Goal: Task Accomplishment & Management: Manage account settings

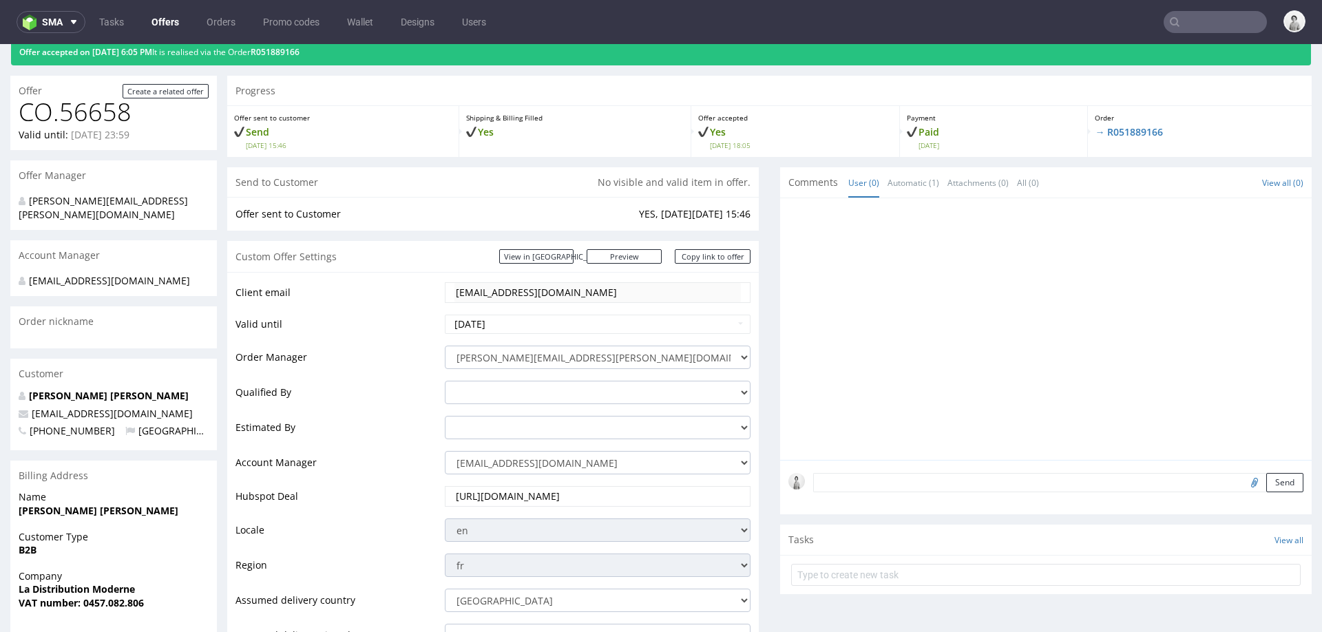
scroll to position [58, 0]
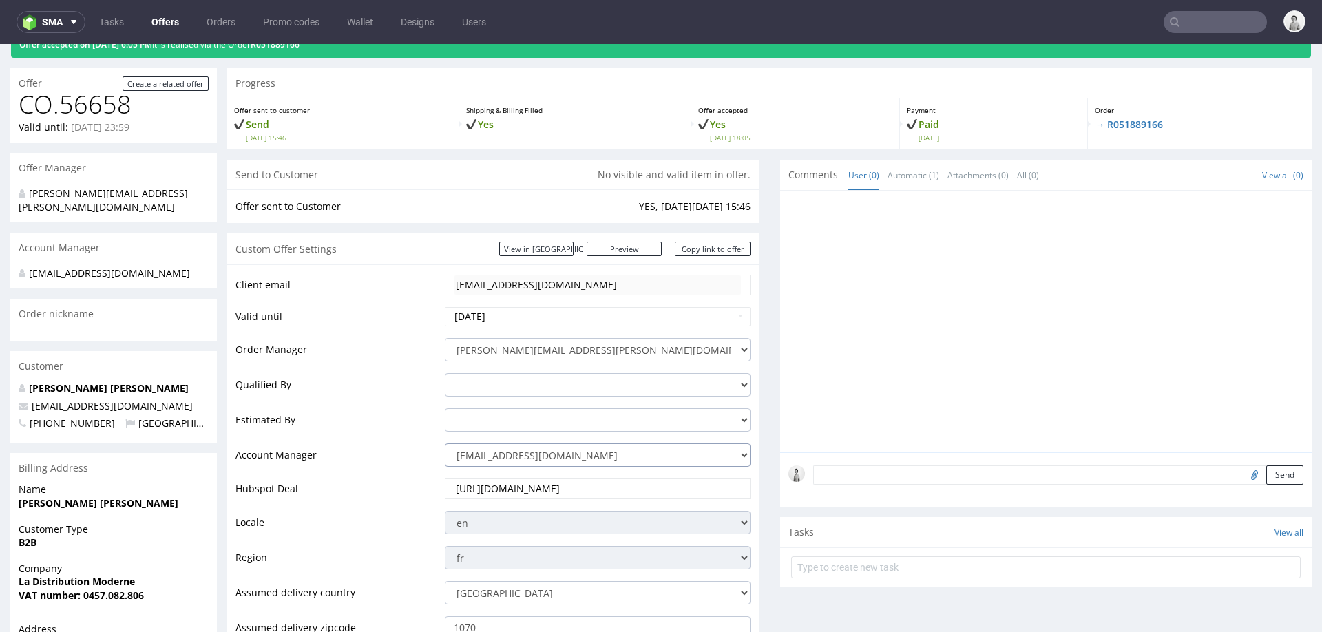
click at [498, 450] on select "zuzanna.pawlicka-sabak@packhelp.com adrian.margula@packhelp.com alex.lemee@pack…" at bounding box center [598, 454] width 306 height 23
select select "19218416"
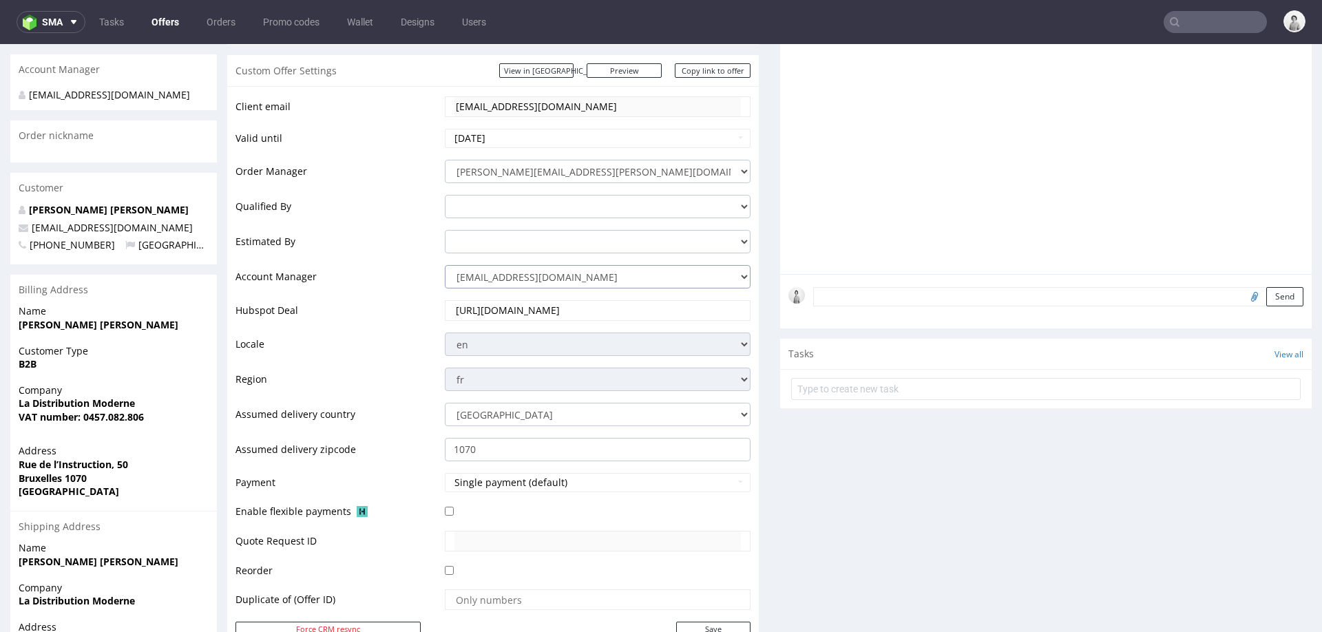
scroll to position [287, 0]
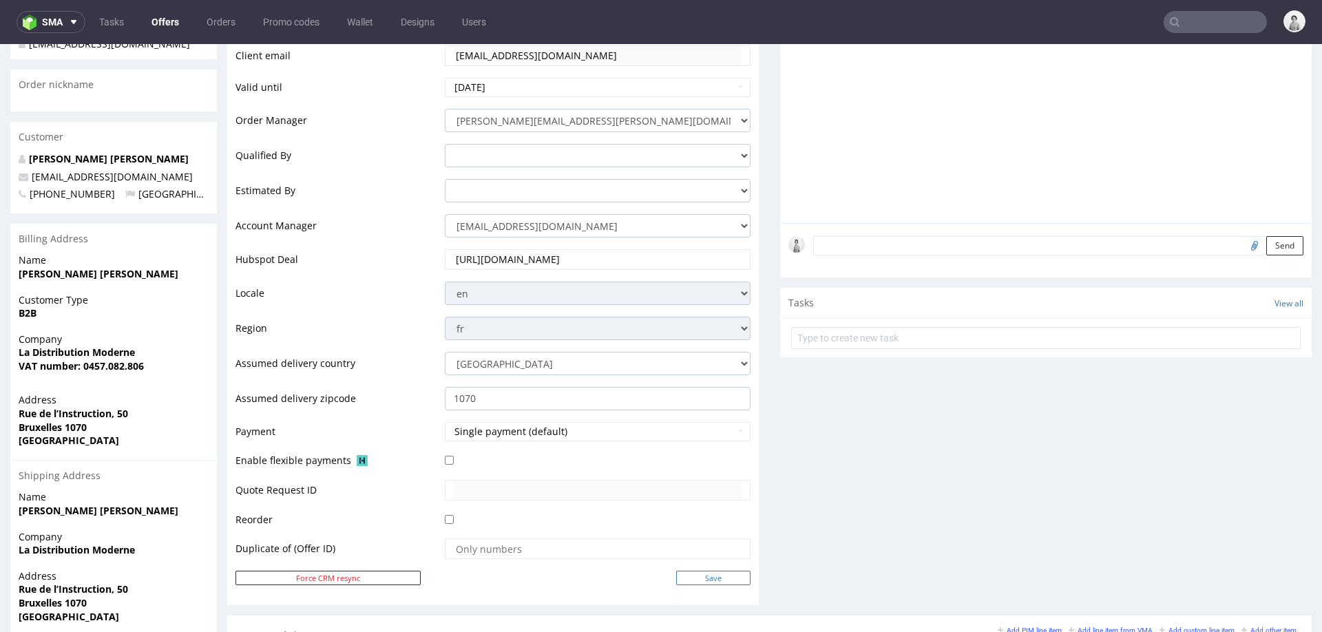
click at [696, 582] on input "Save" at bounding box center [713, 578] width 74 height 14
type input "In progress..."
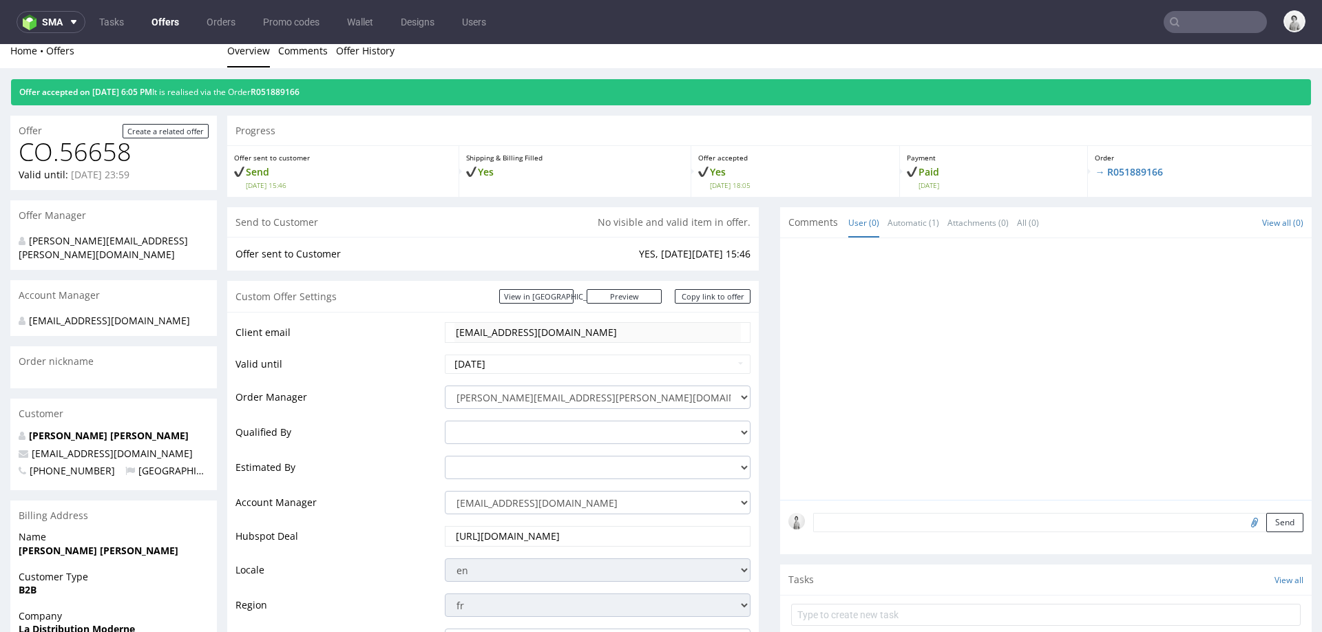
scroll to position [0, 0]
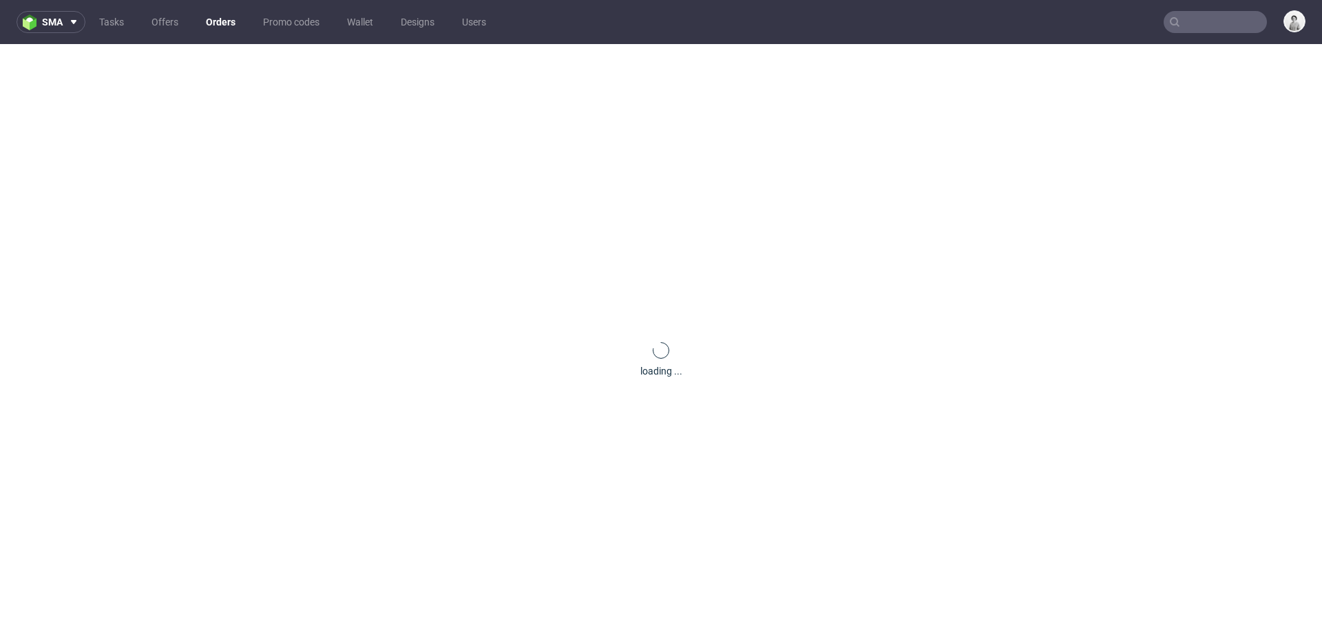
click at [1131, 183] on div "loading ..." at bounding box center [661, 360] width 1322 height 632
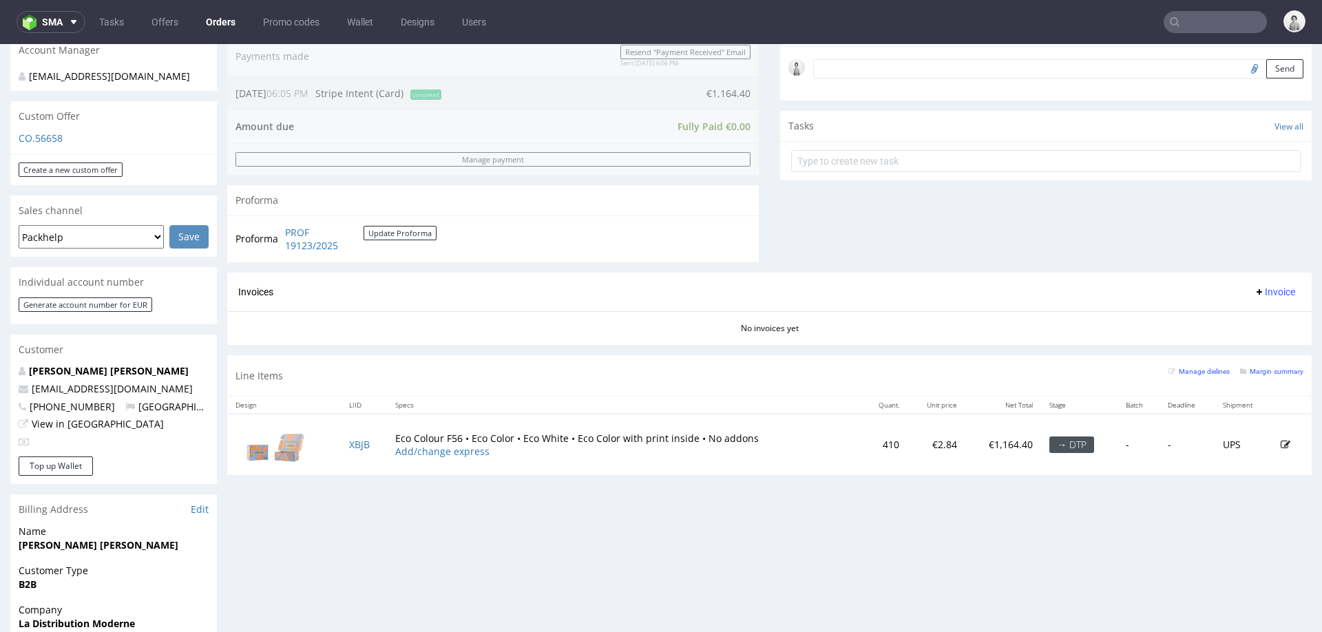
scroll to position [426, 0]
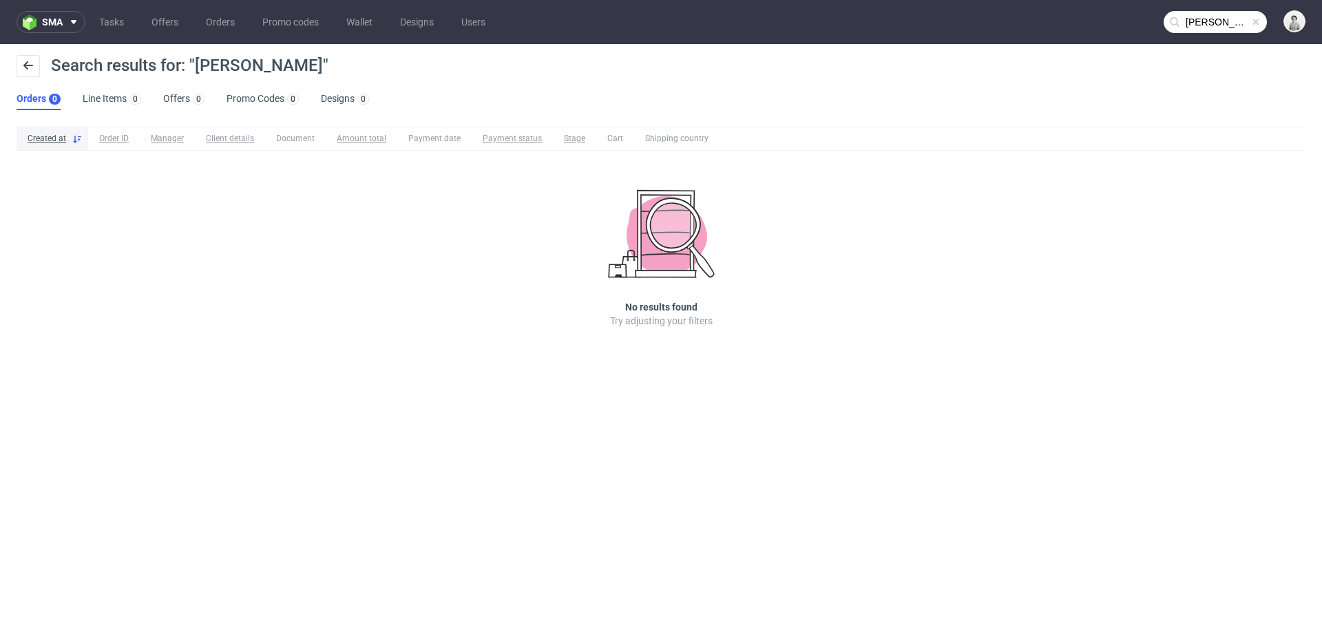
click at [1230, 14] on input "erol rodel" at bounding box center [1215, 22] width 103 height 22
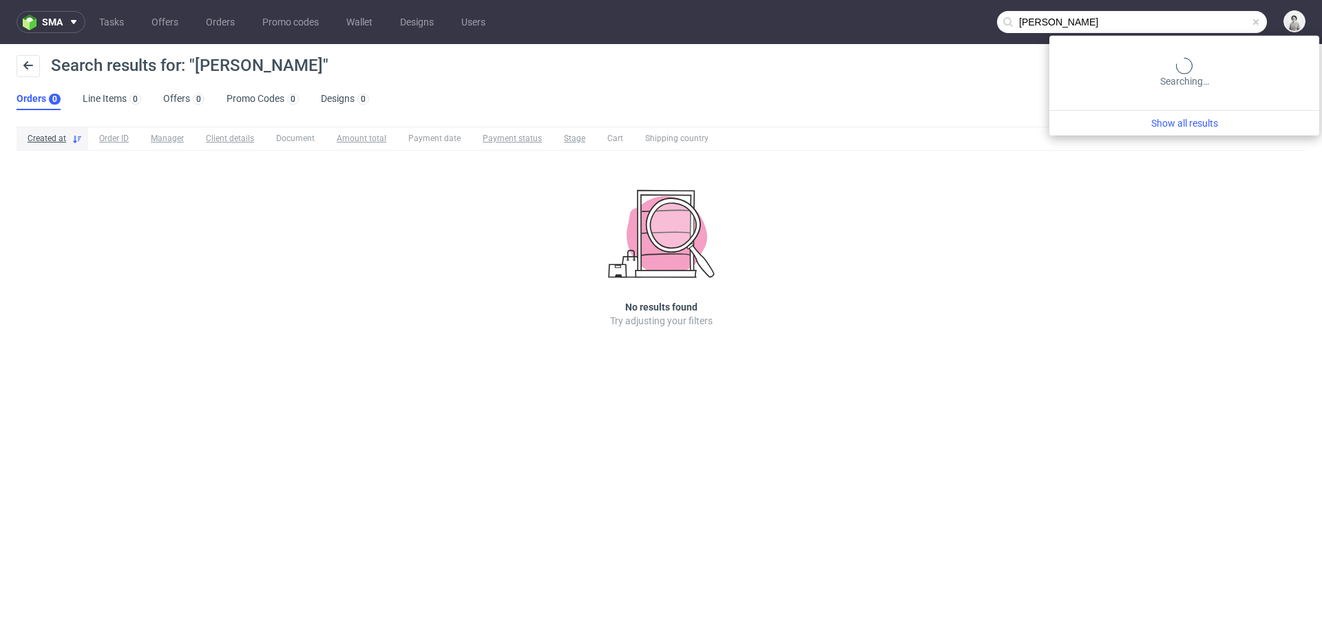
click at [1230, 14] on input "erol rodel" at bounding box center [1132, 22] width 270 height 22
click at [1188, 20] on input "erol rodel" at bounding box center [1132, 22] width 270 height 22
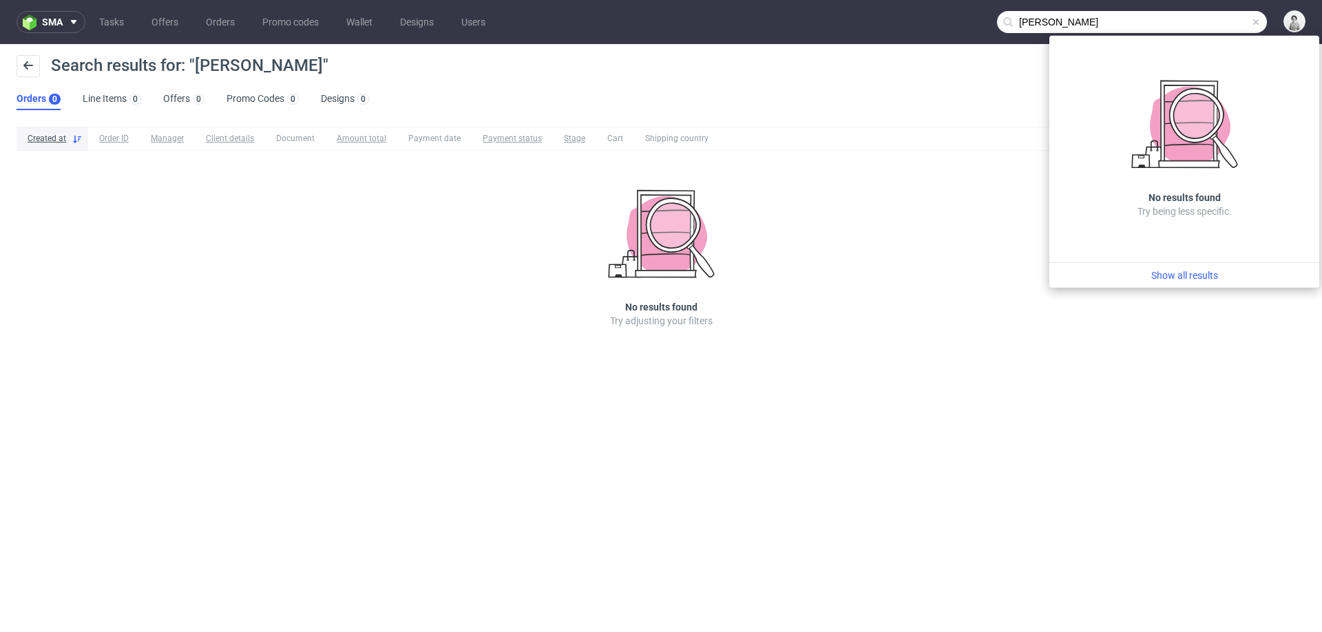
click at [1188, 20] on input "erol rodel" at bounding box center [1132, 22] width 270 height 22
paste input "Errol@dripdrops.ch"
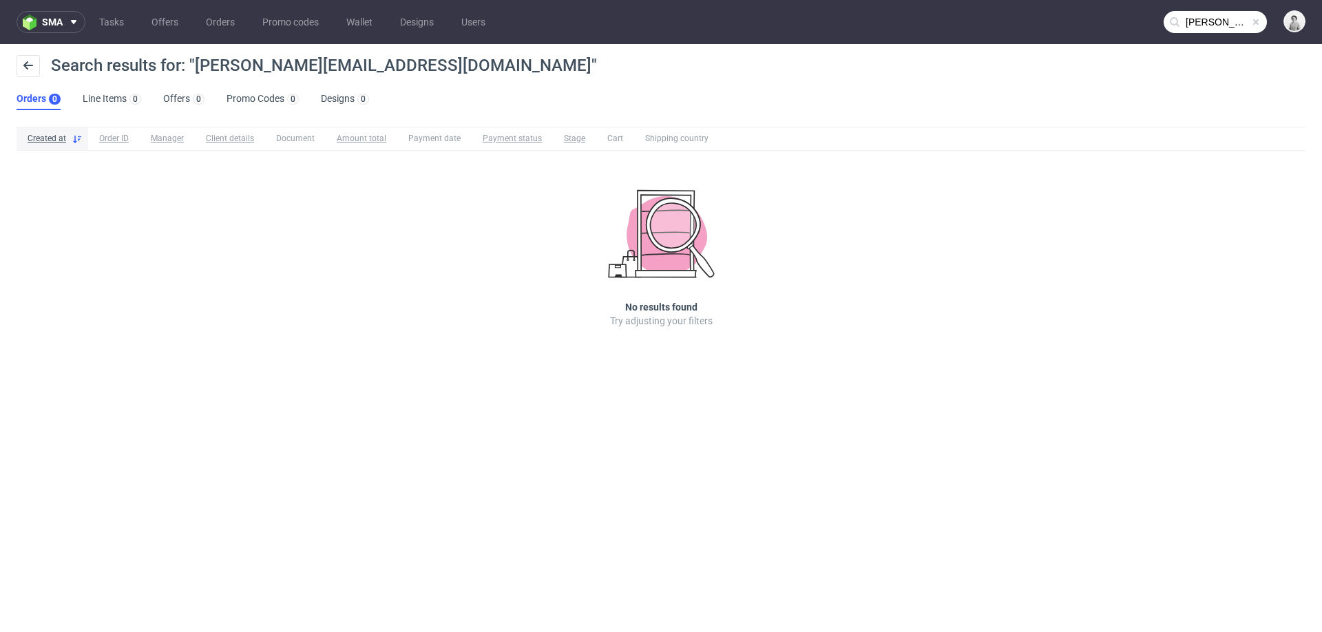
click at [1207, 20] on input "Errol@dripdrops.ch" at bounding box center [1215, 22] width 103 height 22
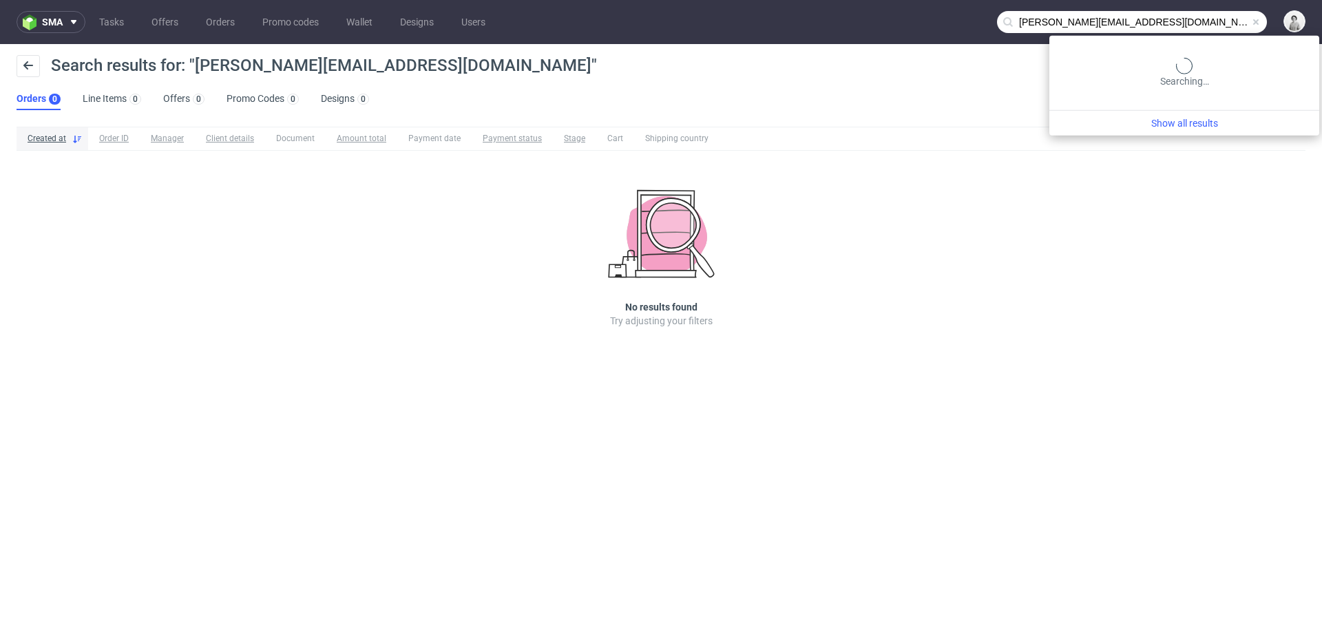
click at [1207, 20] on input "Errol@dripdrops.ch" at bounding box center [1132, 22] width 270 height 22
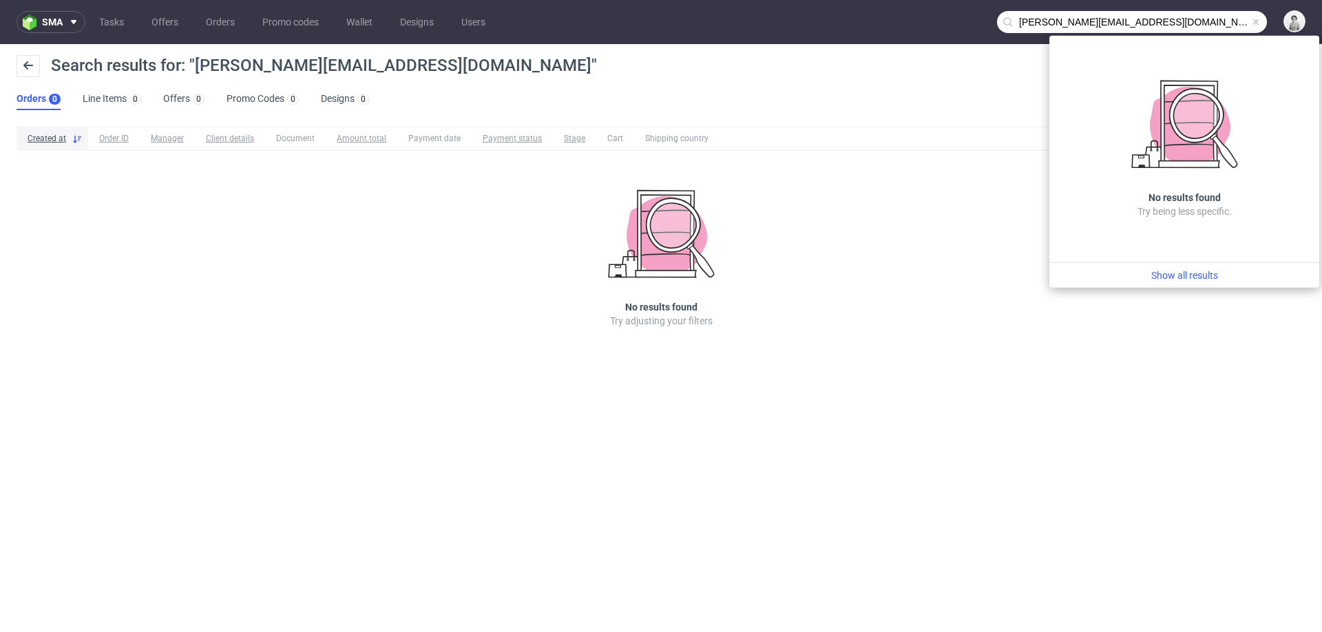
click at [1207, 20] on input "Errol@dripdrops.ch" at bounding box center [1132, 22] width 270 height 22
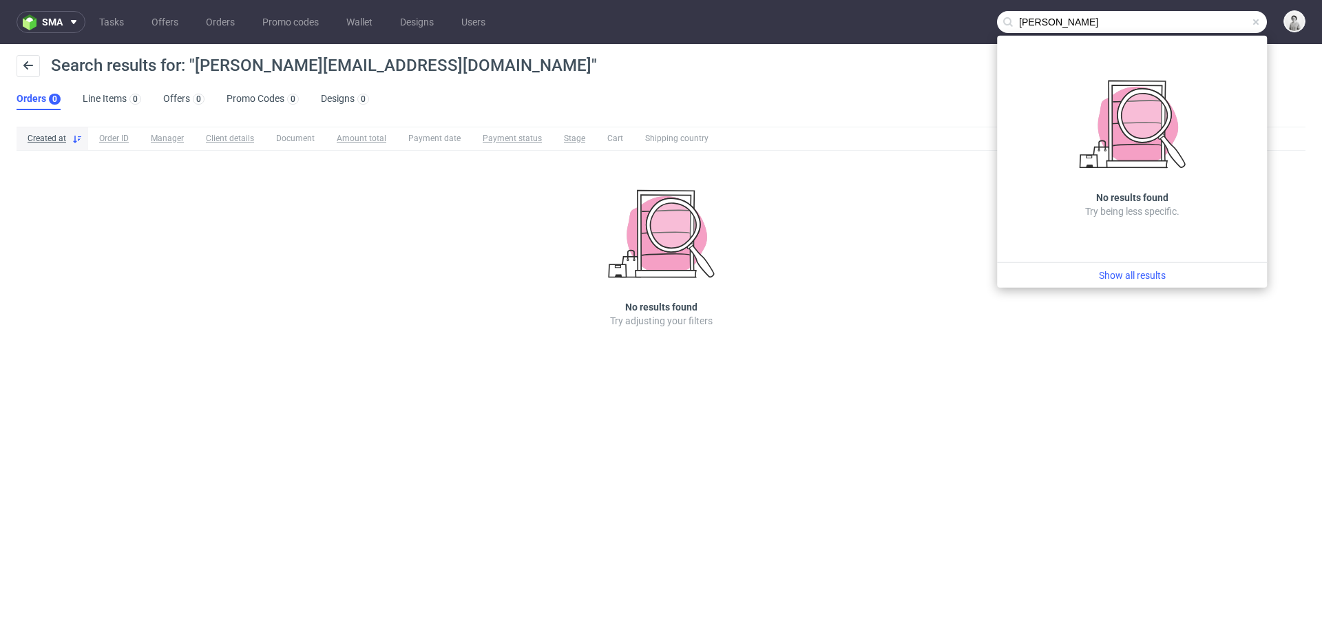
click at [1038, 21] on input "bea reiman" at bounding box center [1132, 22] width 270 height 22
paste input "@dripdrops.ch"
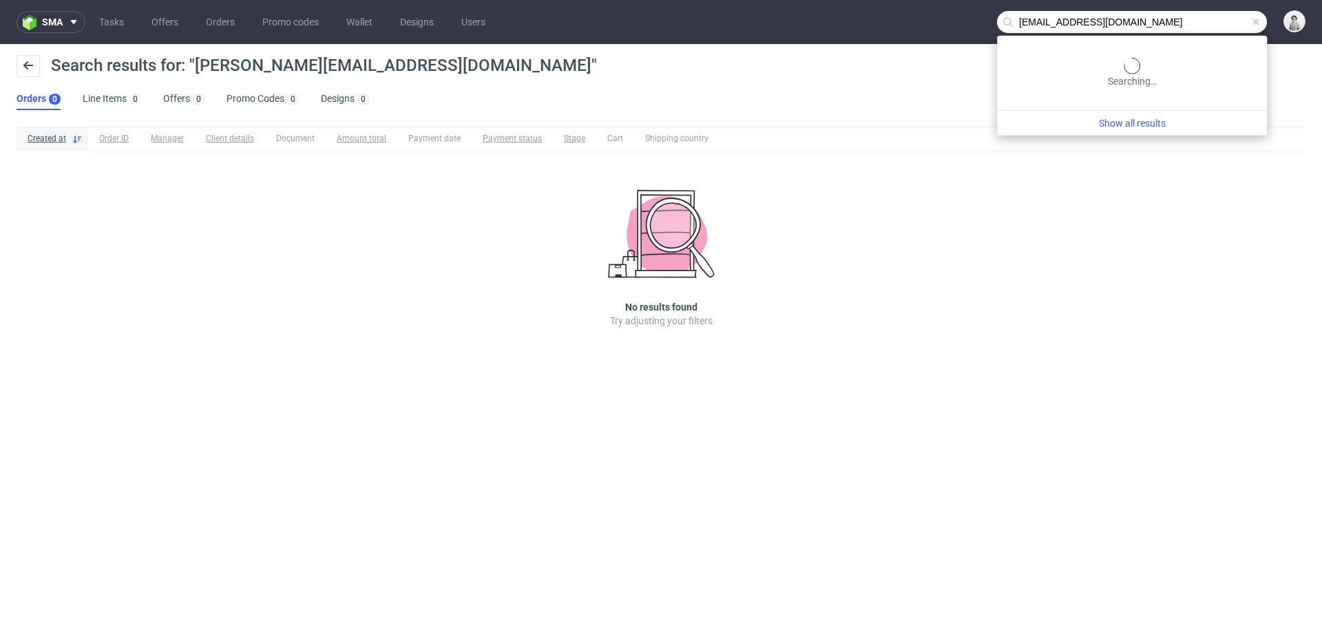
type input "bea@dripdrops.ch"
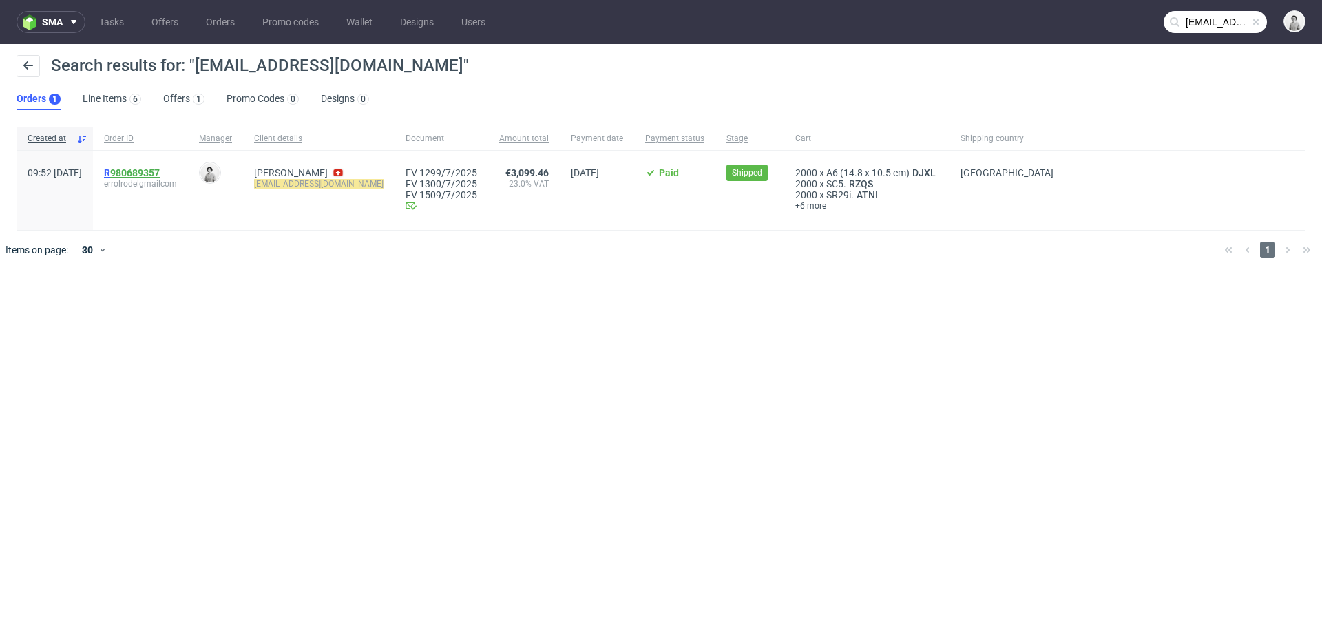
click at [160, 172] on link "980689357" at bounding box center [135, 172] width 50 height 11
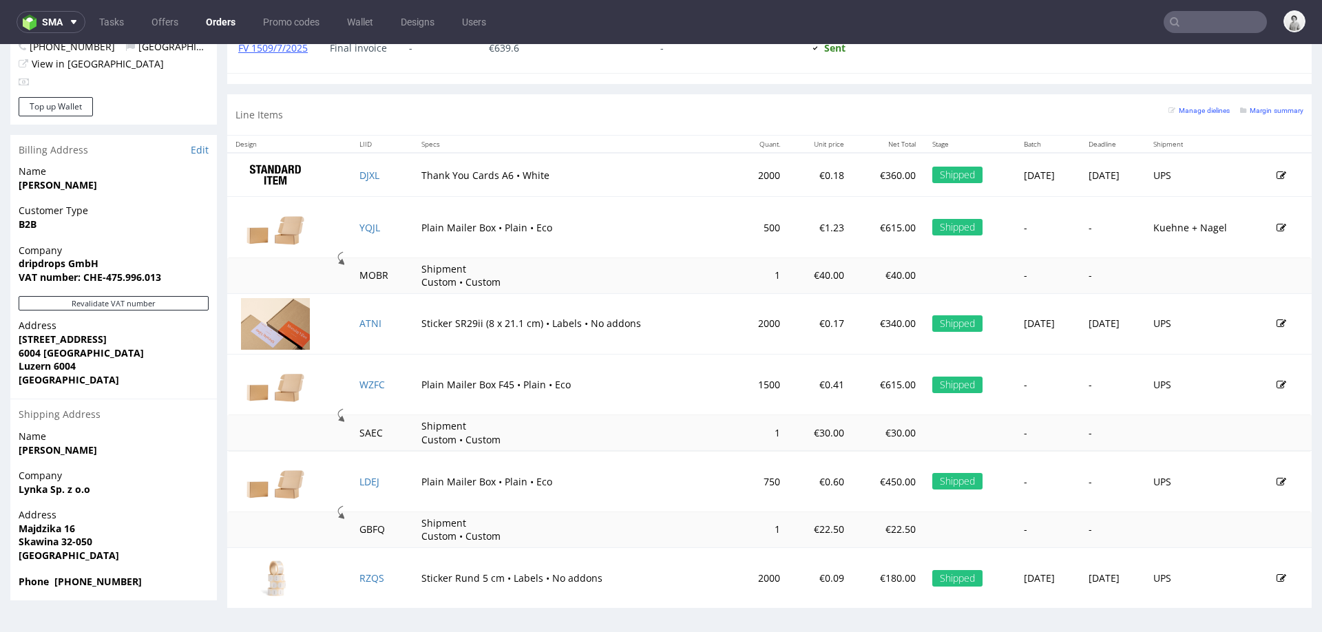
scroll to position [4, 0]
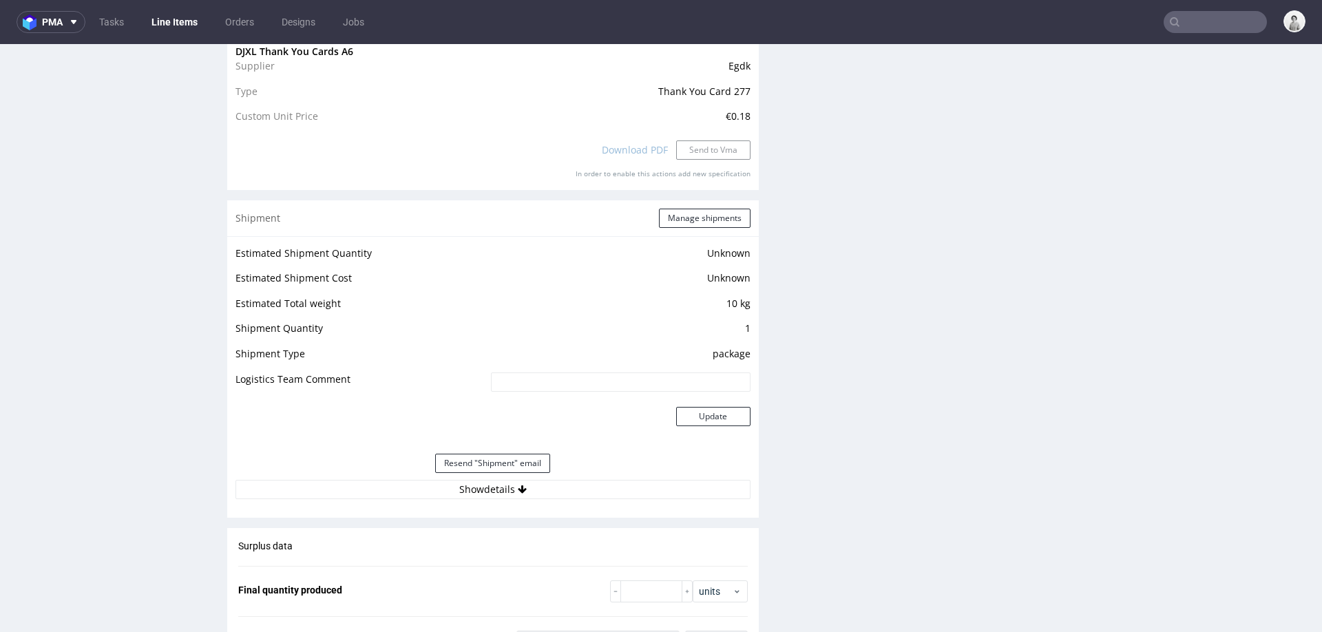
scroll to position [1345, 0]
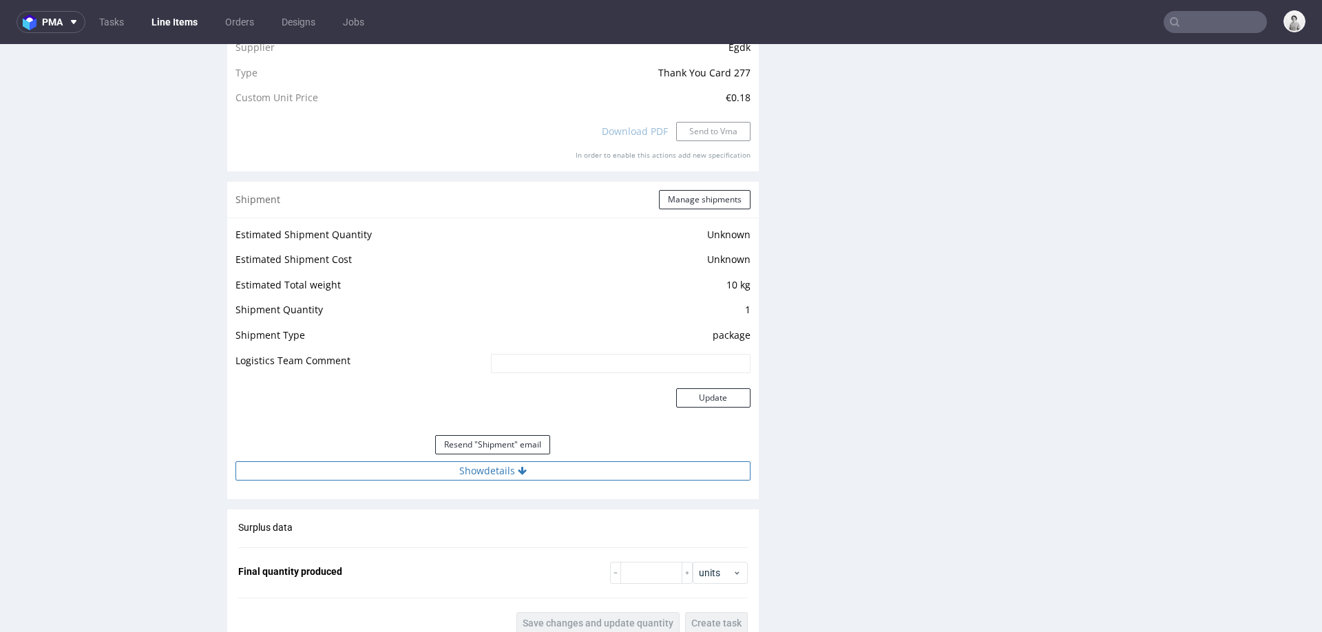
click at [465, 469] on button "Show details" at bounding box center [492, 470] width 515 height 19
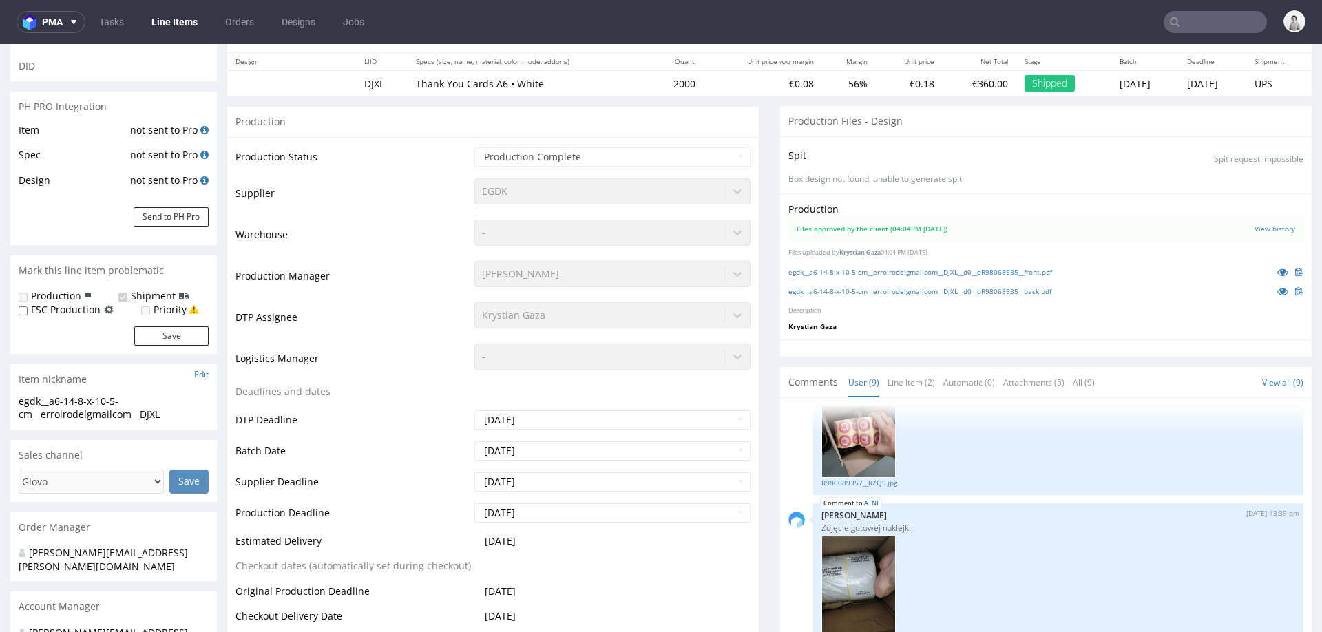
scroll to position [0, 0]
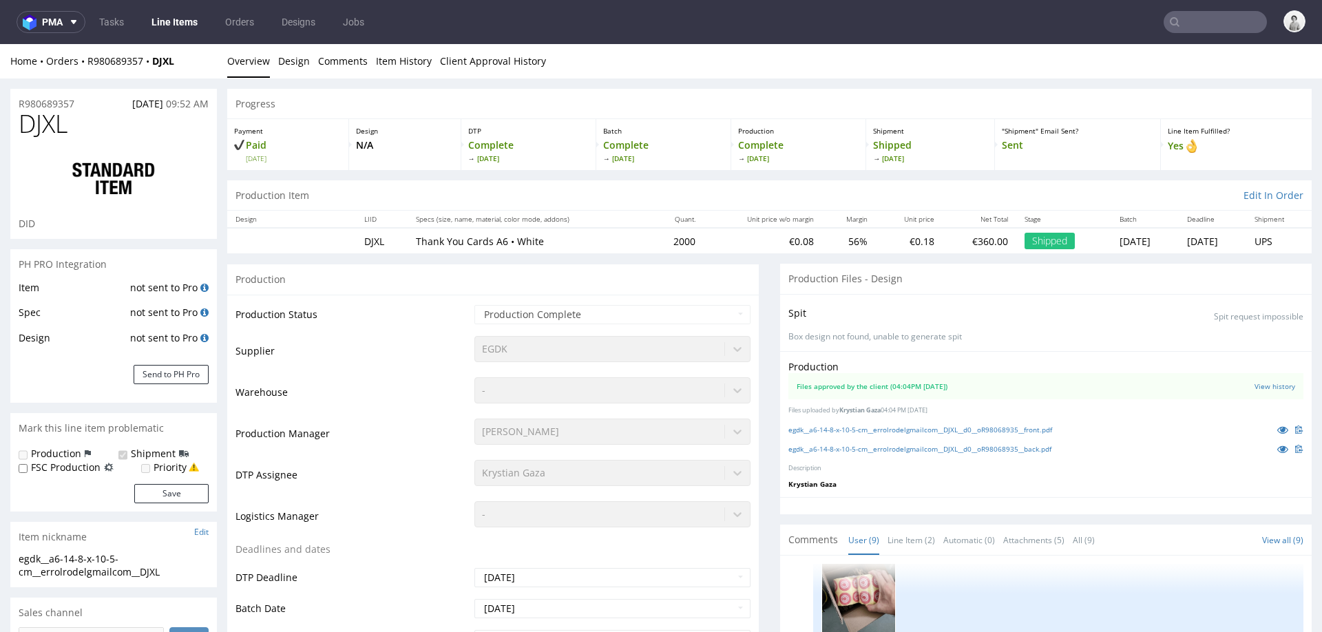
click at [30, 127] on span "DJXL" at bounding box center [43, 124] width 49 height 28
copy span "DJXL"
drag, startPoint x: 17, startPoint y: 106, endPoint x: 83, endPoint y: 105, distance: 65.4
click at [83, 105] on div "R980689357 14.07.2025 09:52 AM" at bounding box center [113, 100] width 207 height 22
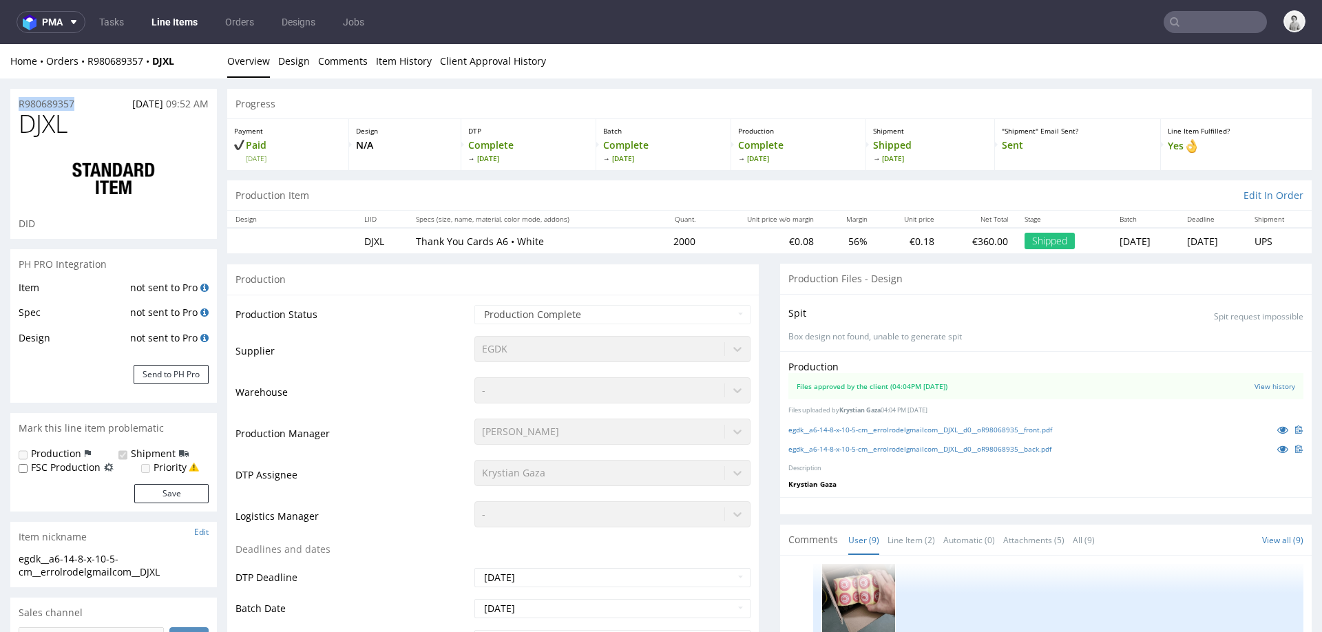
copy p "R980689357"
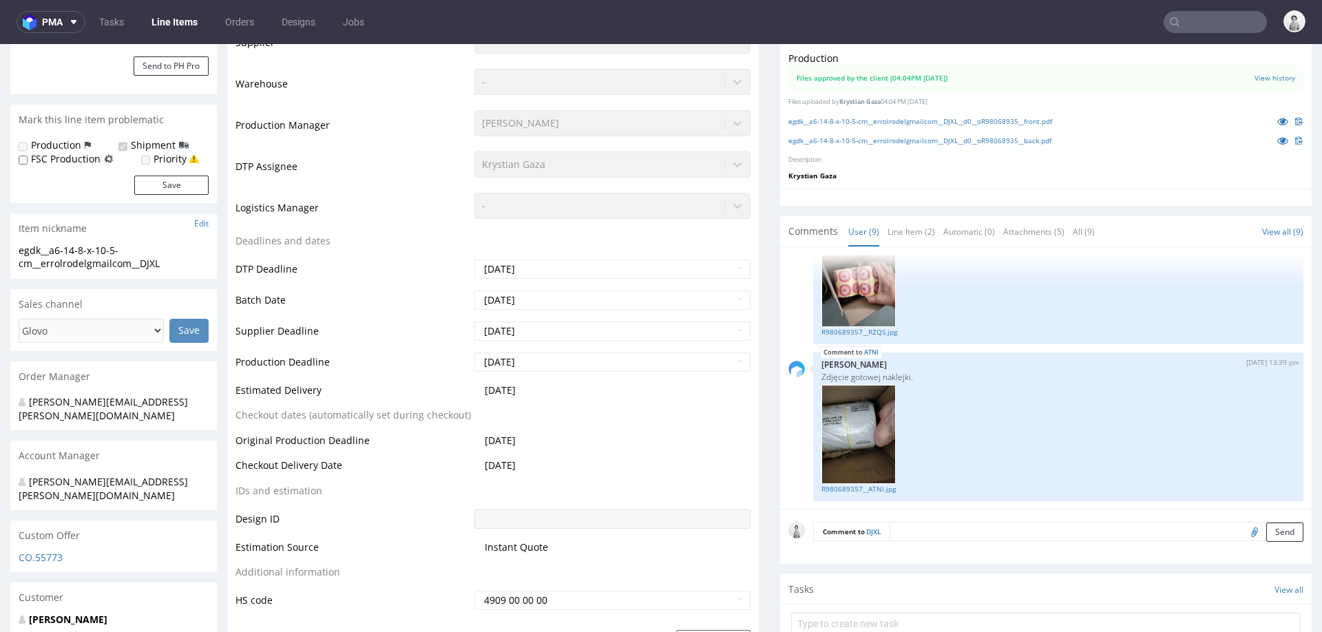
scroll to position [308, 0]
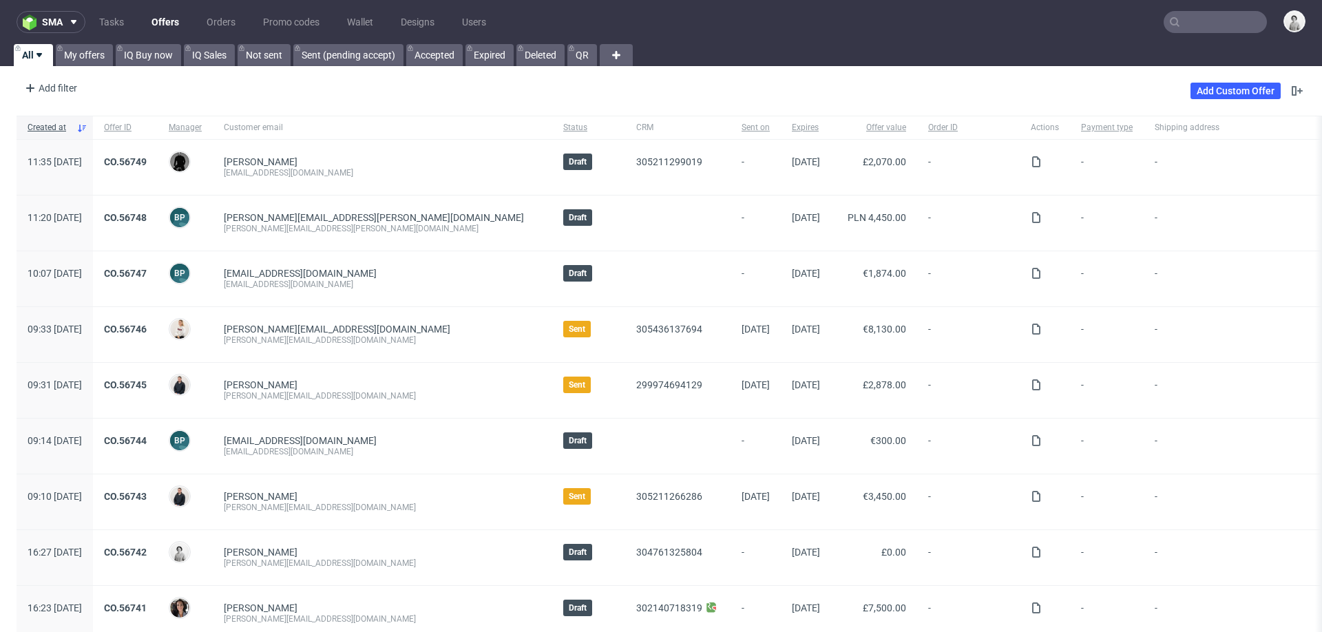
click at [881, 21] on input "text" at bounding box center [1215, 22] width 103 height 22
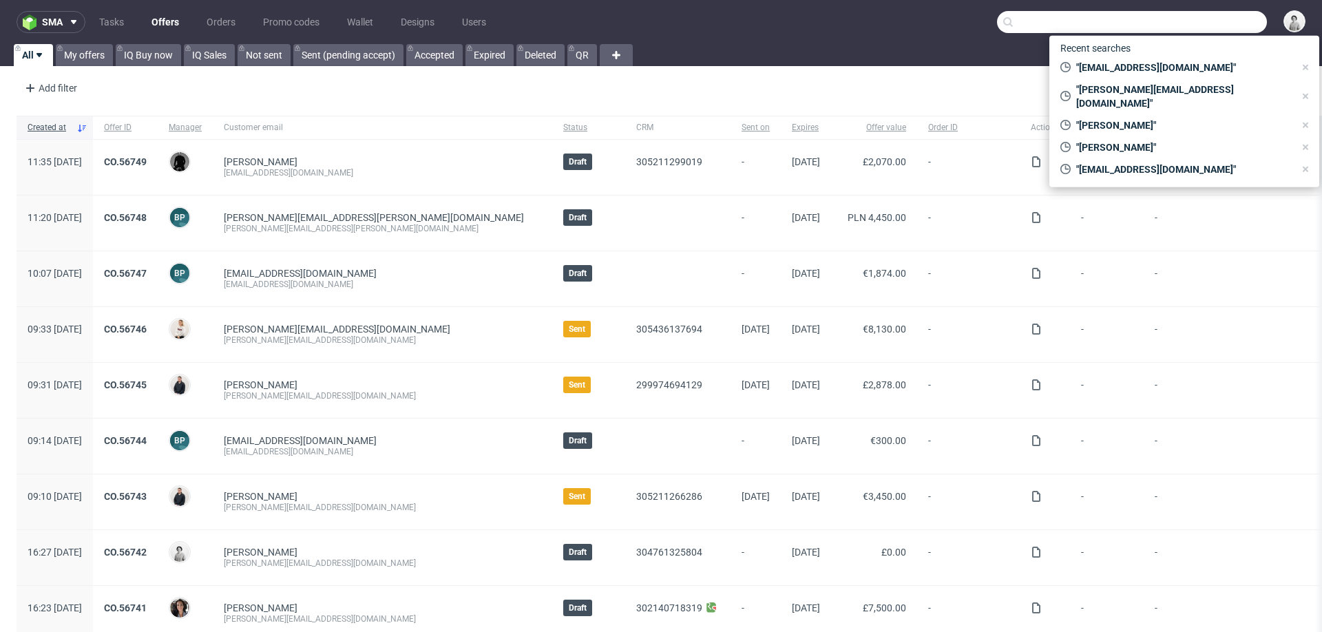
paste input "[EMAIL_ADDRESS][PERSON_NAME][DOMAIN_NAME]"
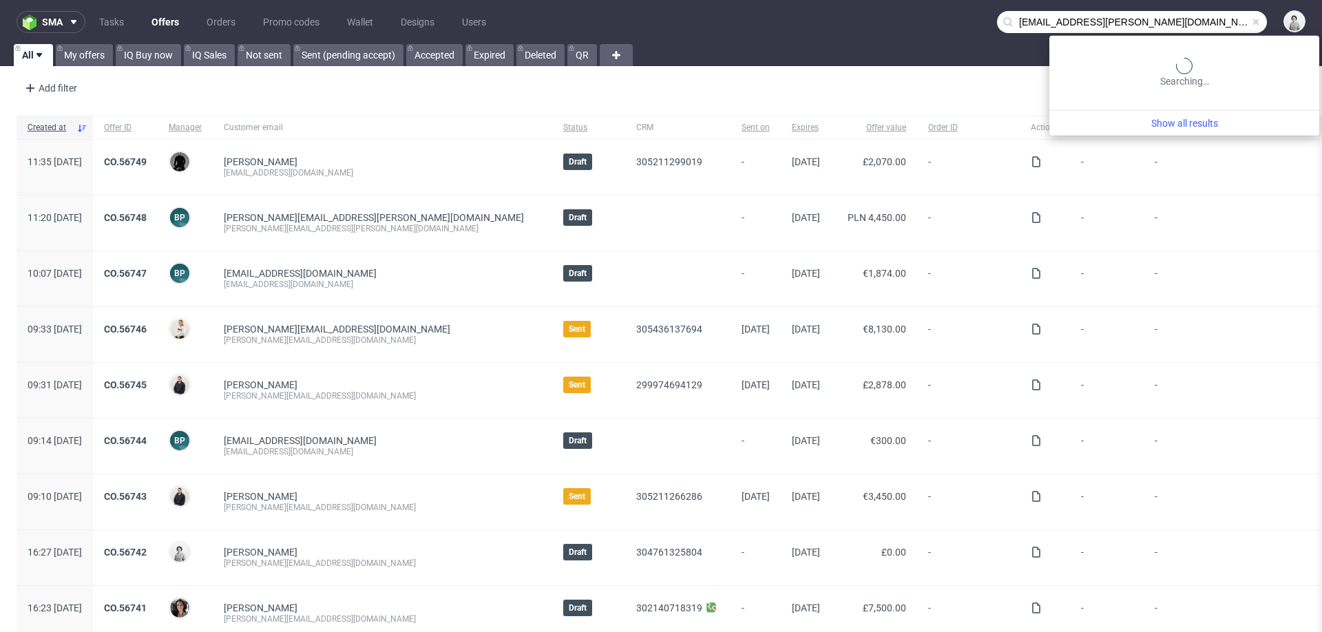
type input "[EMAIL_ADDRESS][PERSON_NAME][DOMAIN_NAME]"
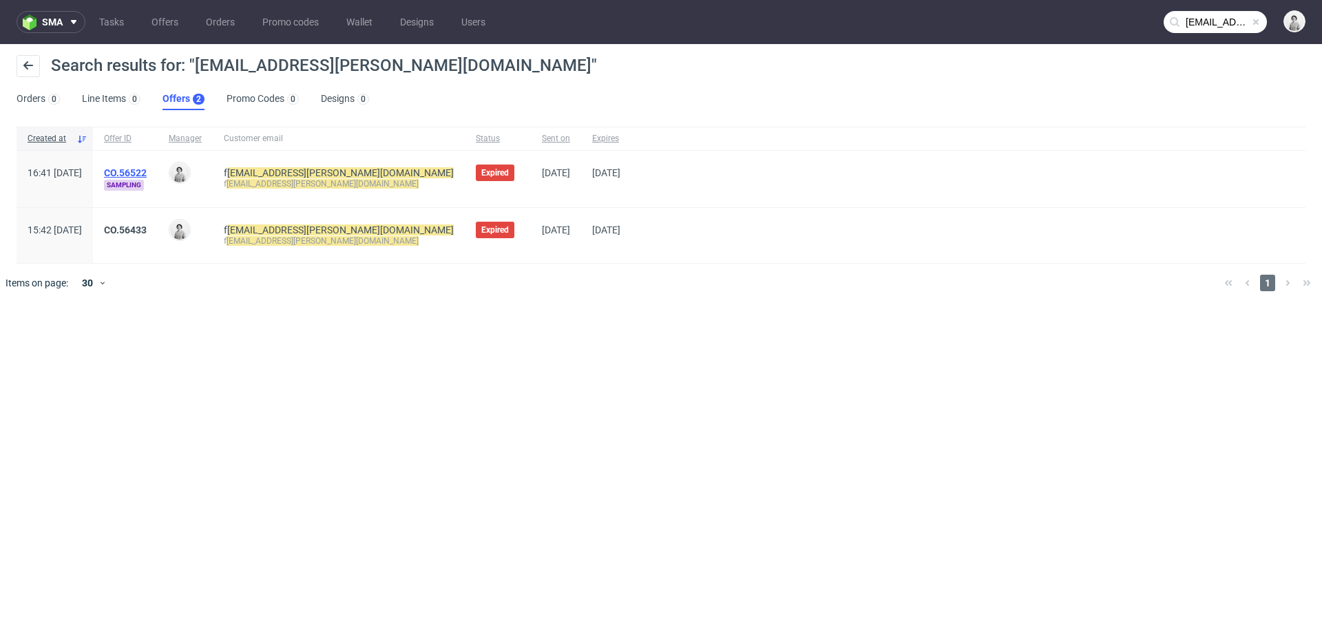
click at [147, 167] on link "CO.56522" at bounding box center [125, 172] width 43 height 11
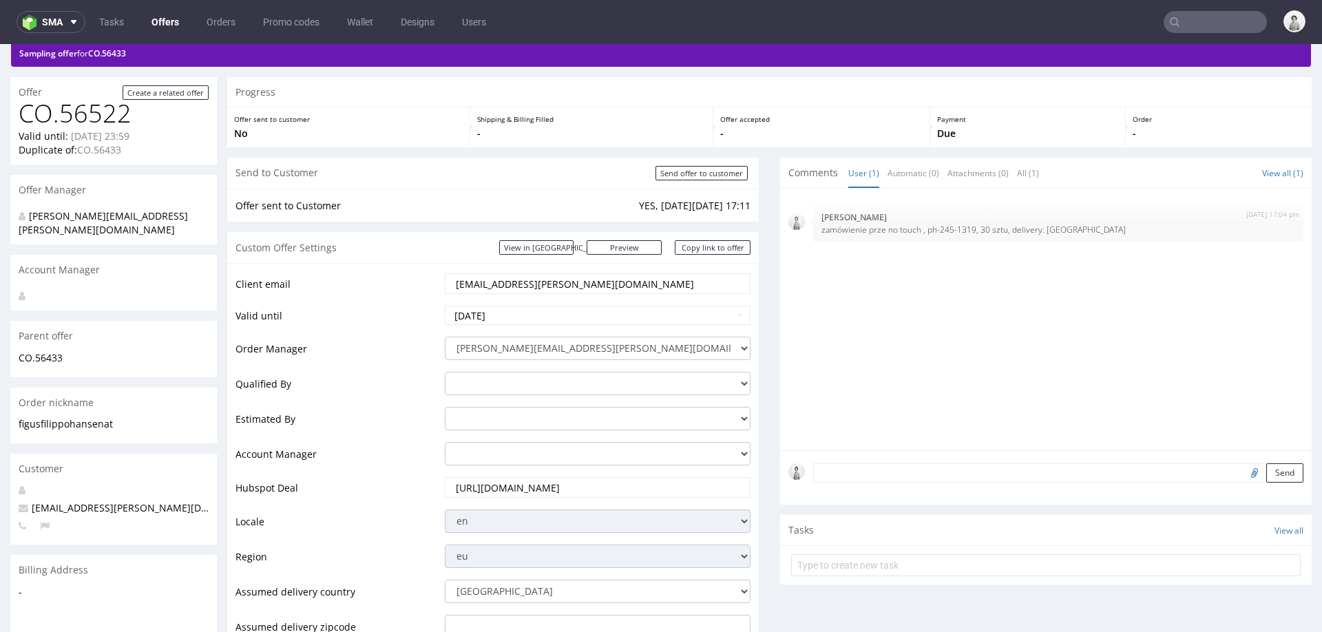
scroll to position [81, 0]
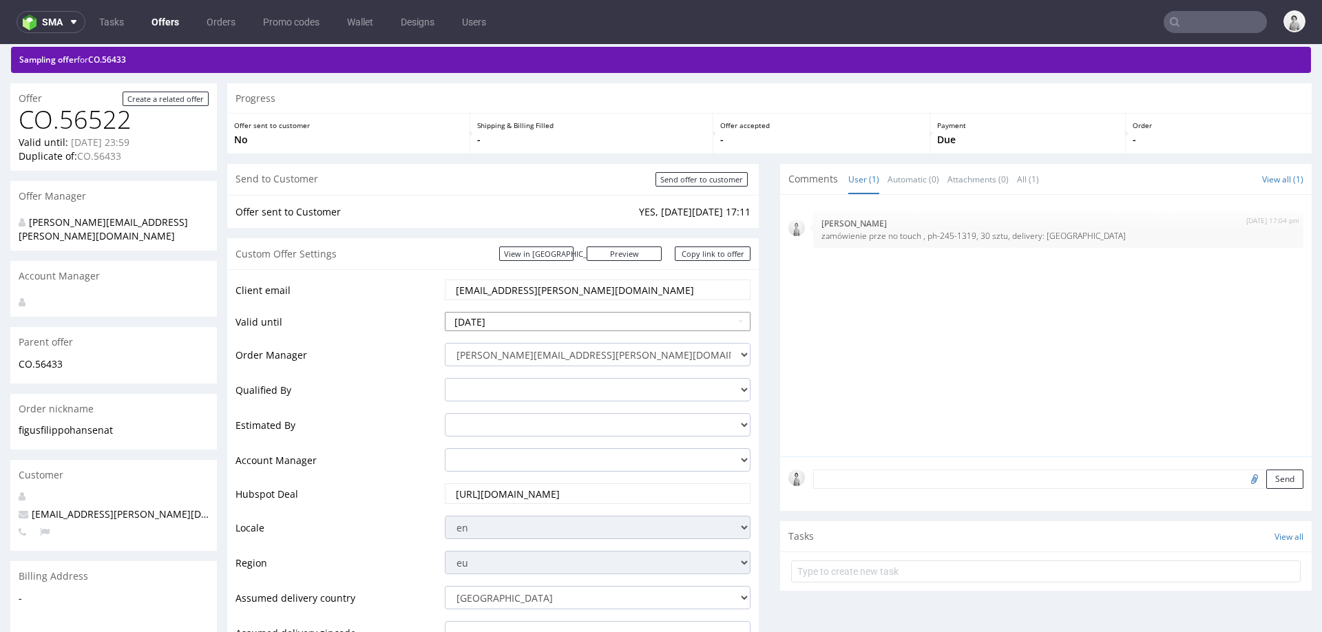
click at [626, 316] on input "2025-08-31" at bounding box center [598, 321] width 306 height 19
click at [582, 153] on icon at bounding box center [581, 156] width 3 height 10
click at [502, 282] on td "30" at bounding box center [497, 280] width 21 height 21
type input "[DATE]"
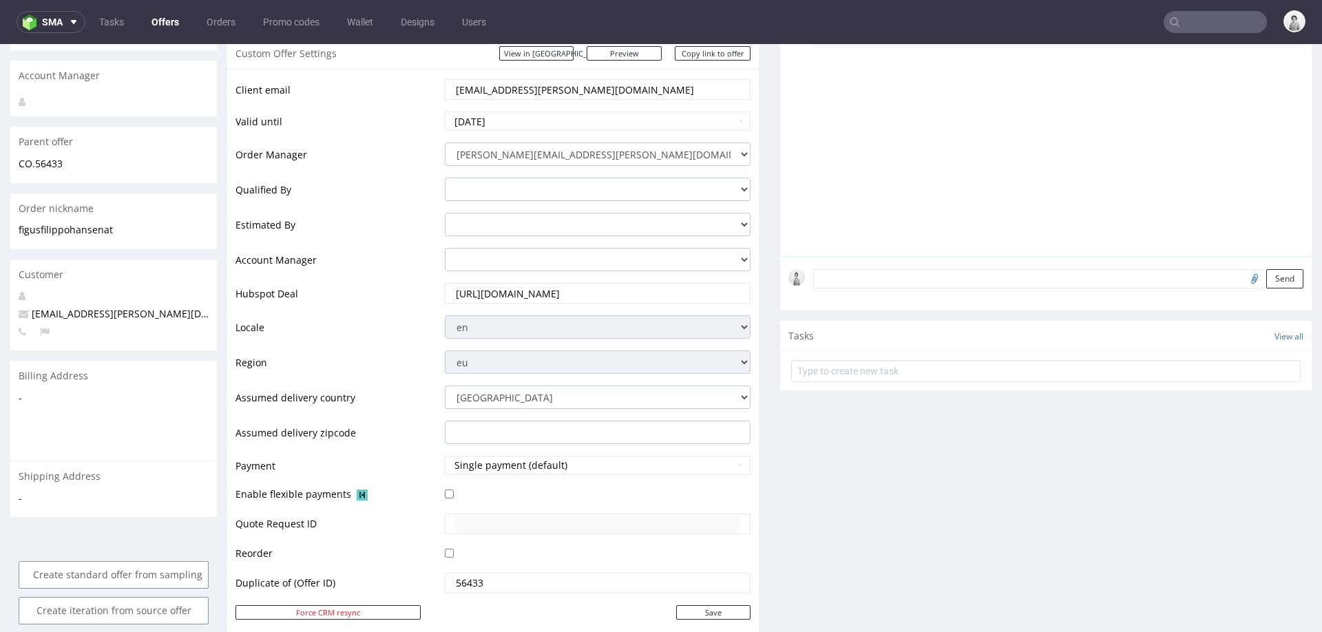
scroll to position [364, 0]
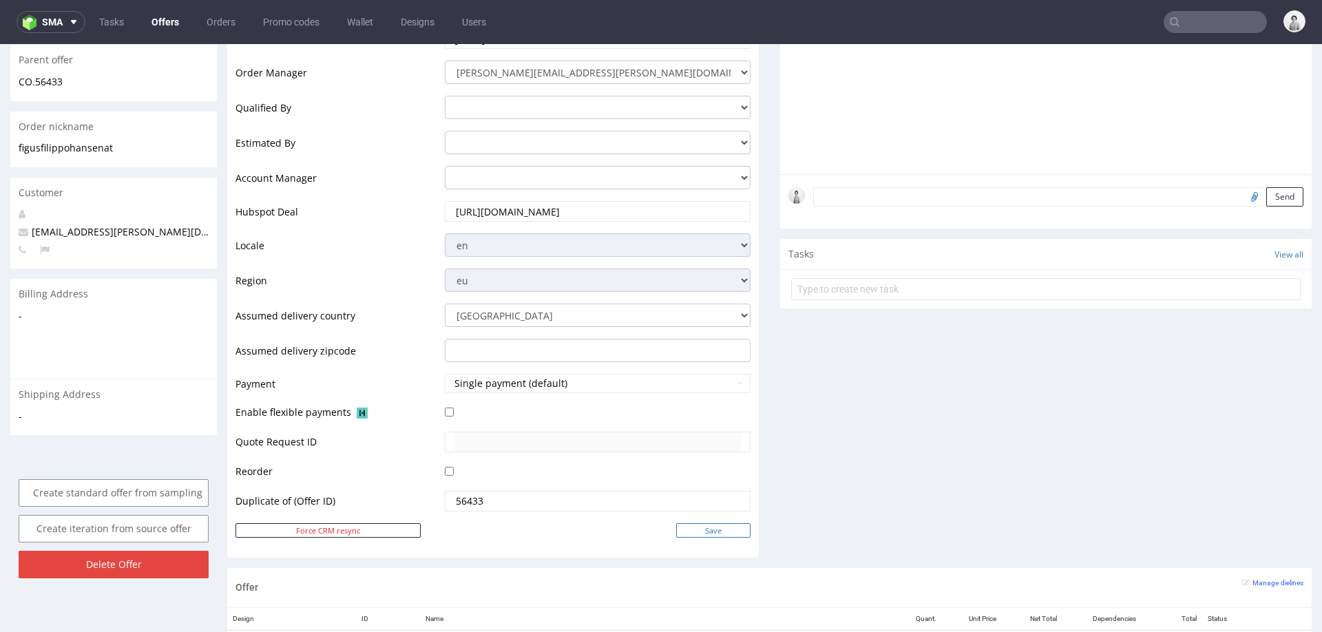
click at [719, 397] on input "Save" at bounding box center [713, 530] width 74 height 14
type input "In progress..."
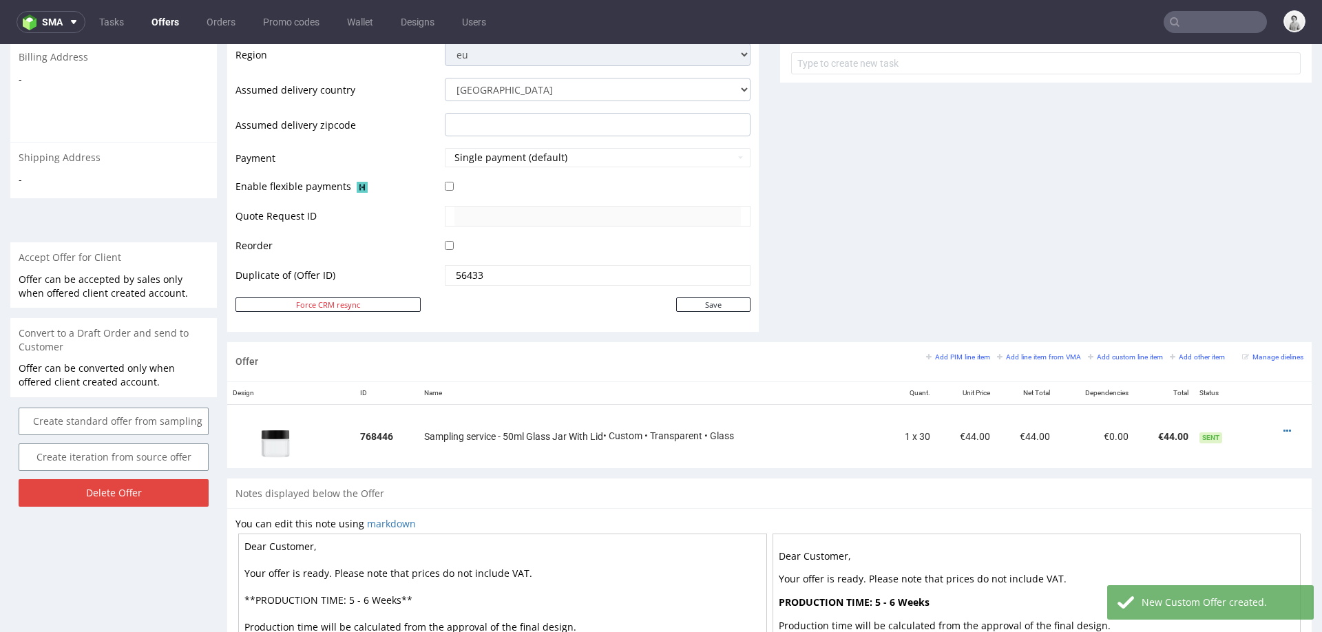
scroll to position [578, 0]
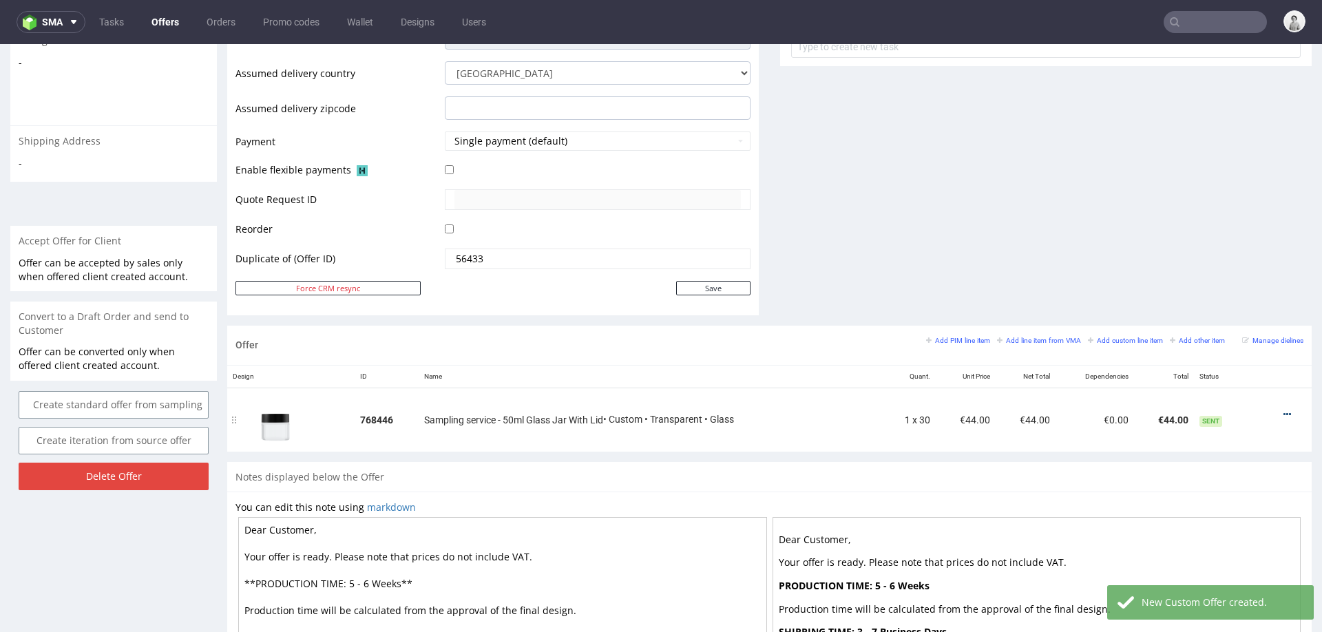
click at [881, 397] on icon at bounding box center [1287, 415] width 8 height 10
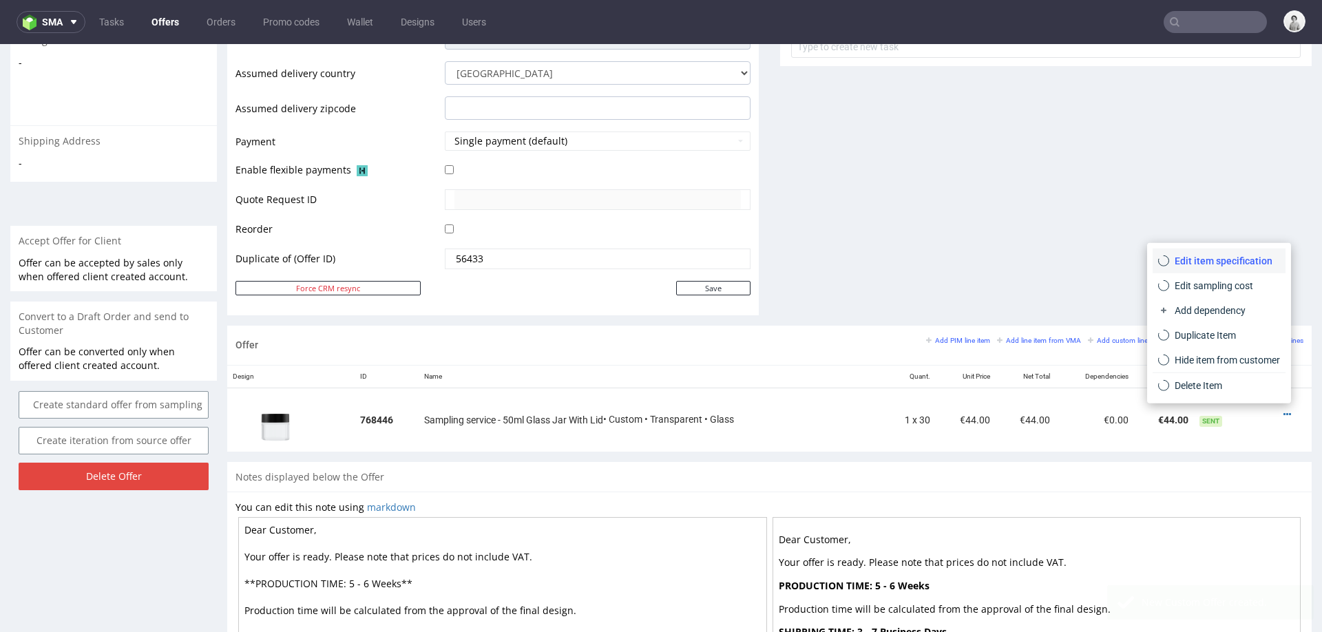
click at [881, 256] on span "Edit item specification" at bounding box center [1224, 261] width 111 height 14
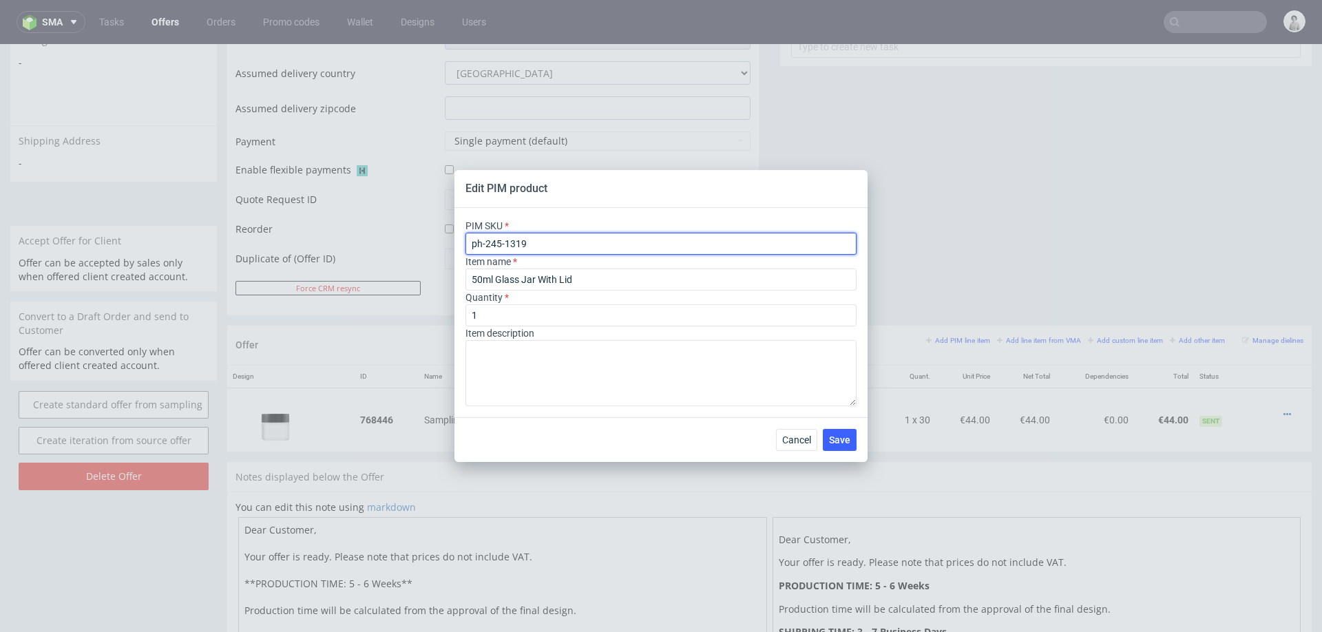
click at [573, 249] on input "ph-245-1319" at bounding box center [660, 244] width 391 height 22
click at [573, 248] on input "ph-245-1319" at bounding box center [660, 244] width 391 height 22
click at [573, 249] on input "ph-245-1319" at bounding box center [660, 244] width 391 height 22
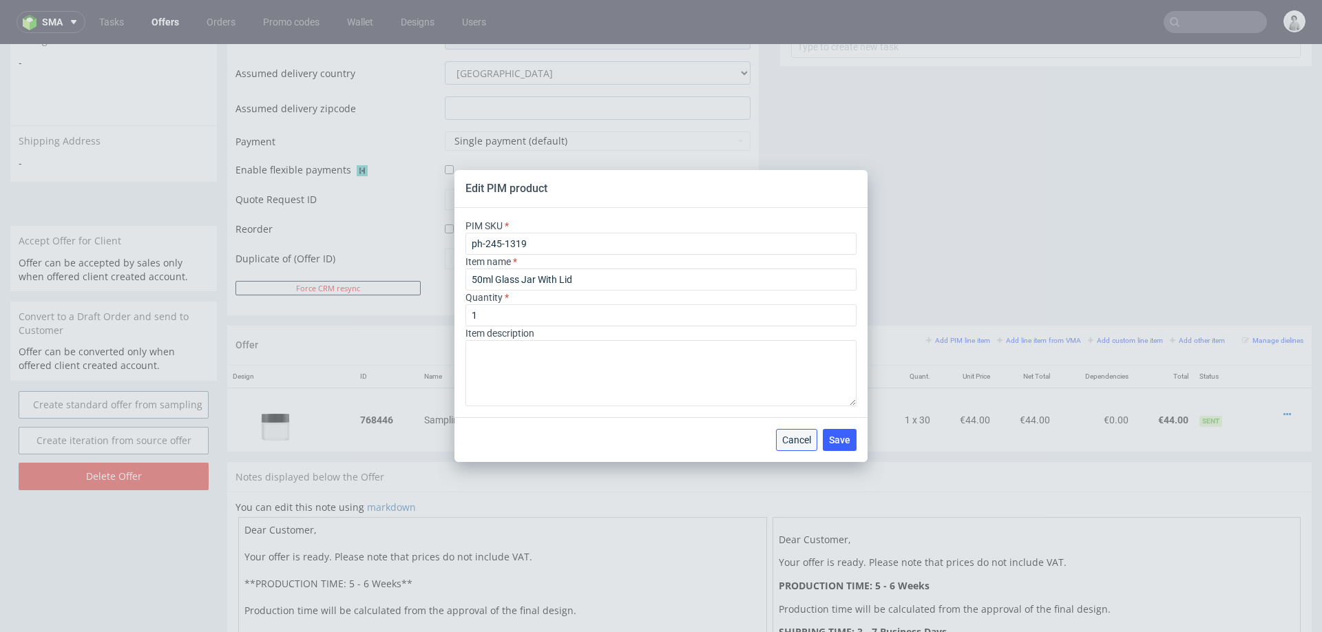
click at [791, 397] on span "Cancel" at bounding box center [796, 440] width 29 height 10
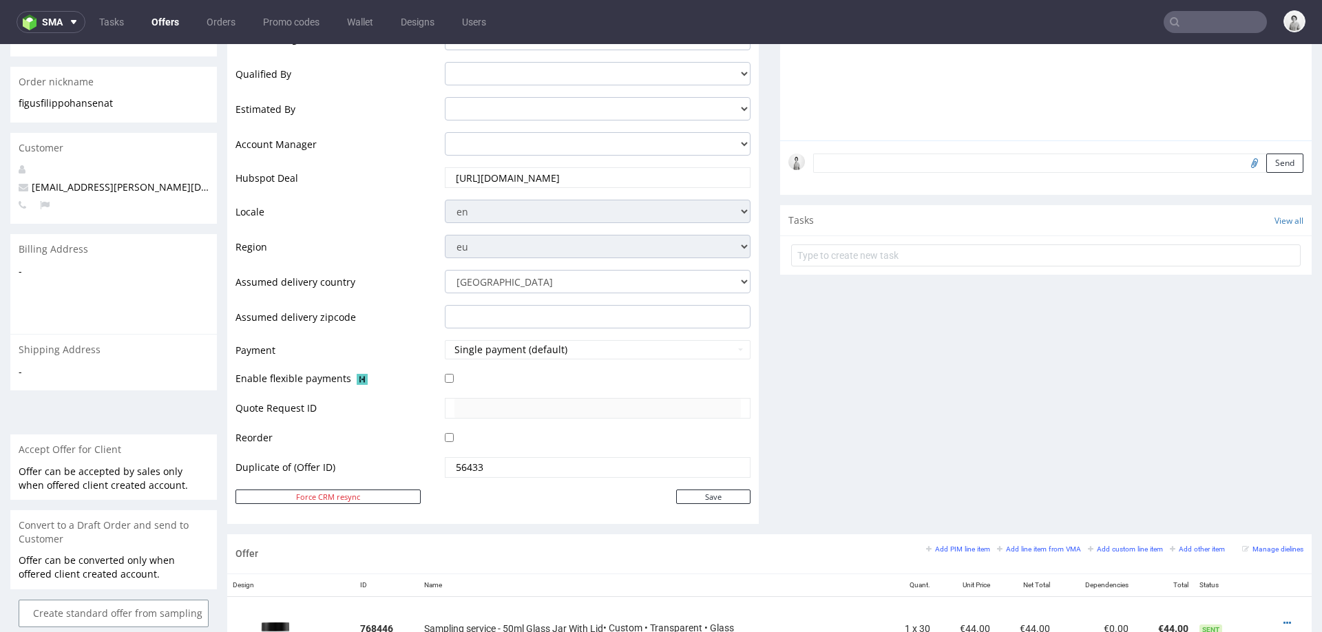
scroll to position [0, 0]
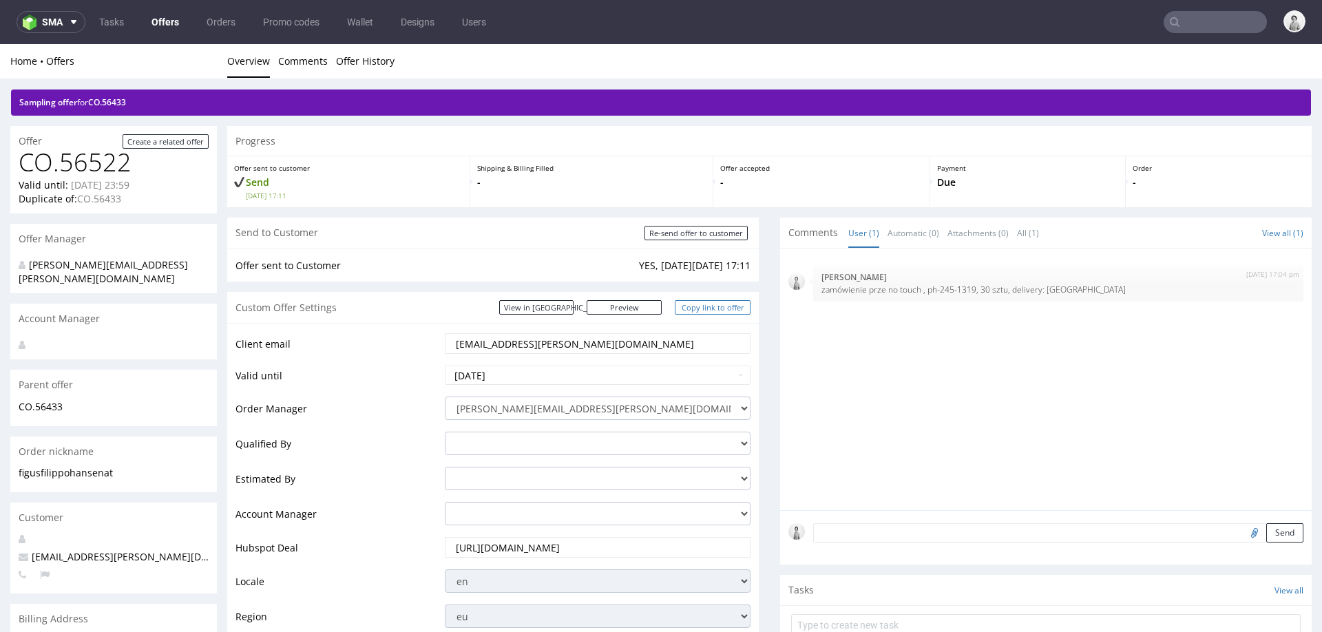
click at [701, 303] on link "Copy link to offer" at bounding box center [713, 307] width 76 height 14
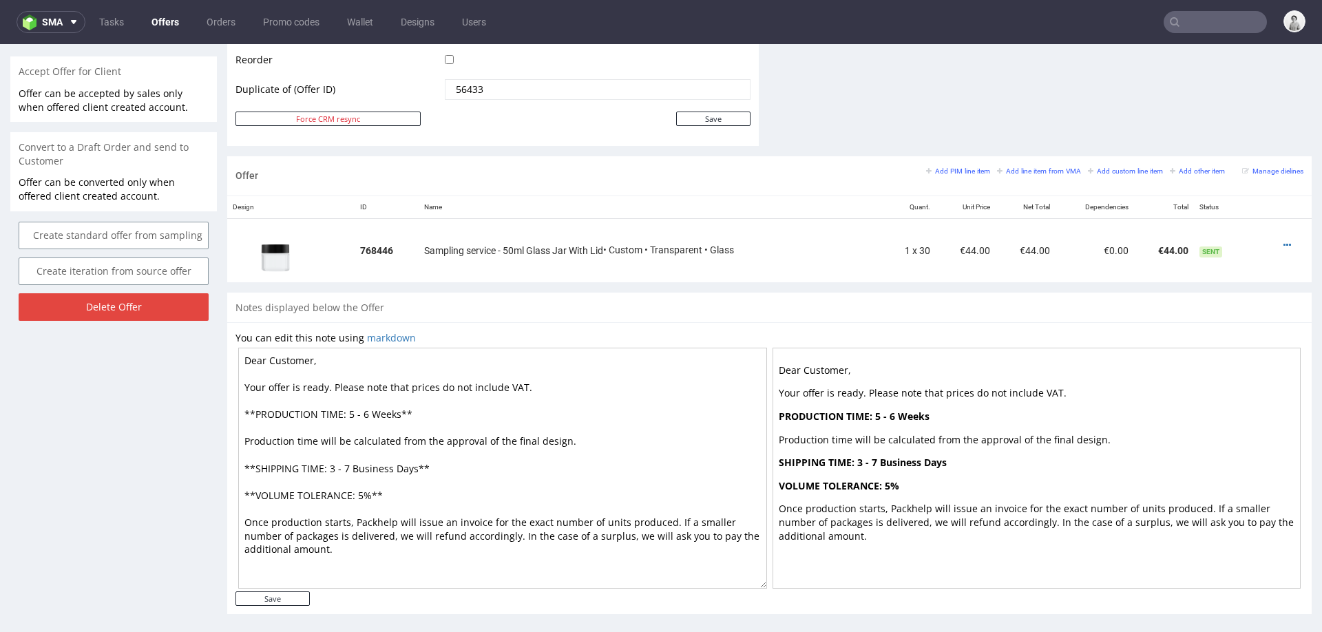
scroll to position [748, 0]
click at [881, 240] on icon at bounding box center [1287, 245] width 8 height 10
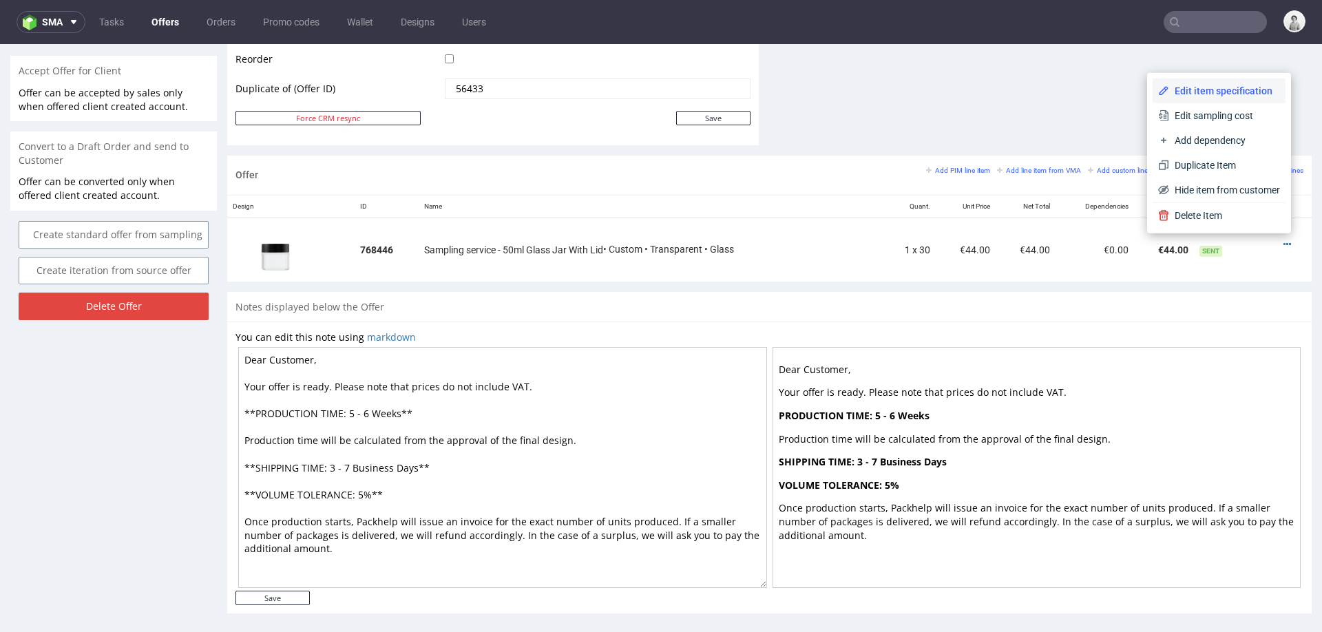
click at [881, 92] on span "Edit item specification" at bounding box center [1224, 91] width 111 height 14
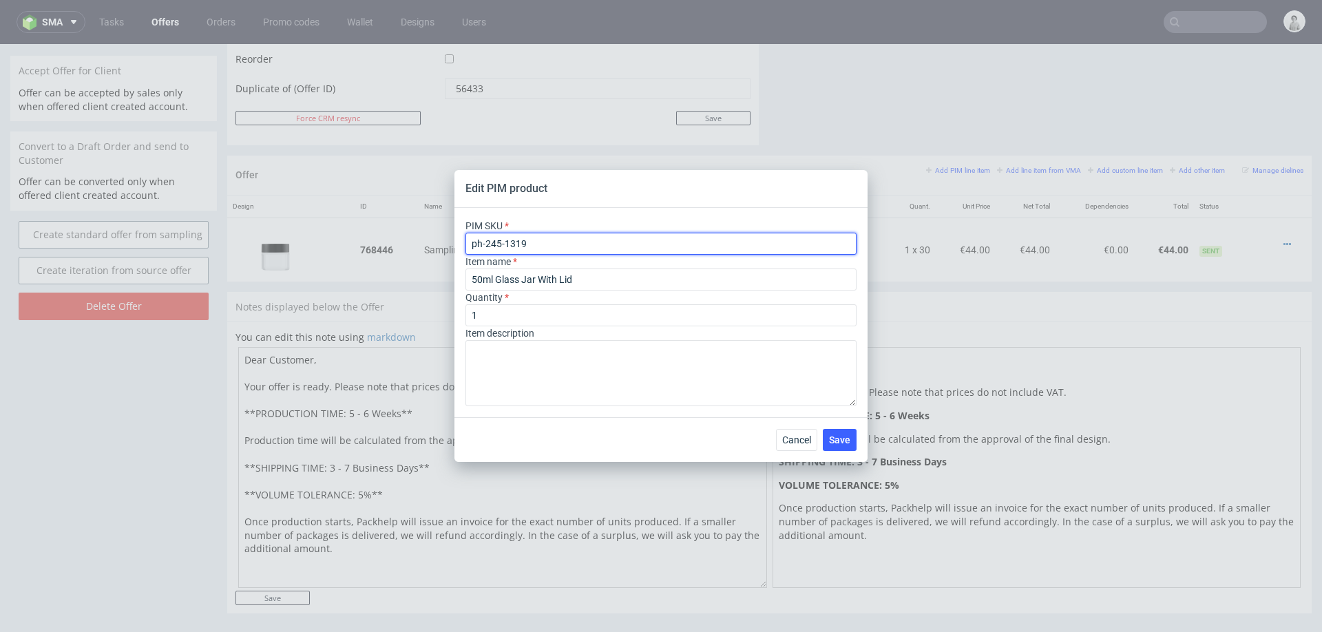
click at [582, 249] on input "ph-245-1319" at bounding box center [660, 244] width 391 height 22
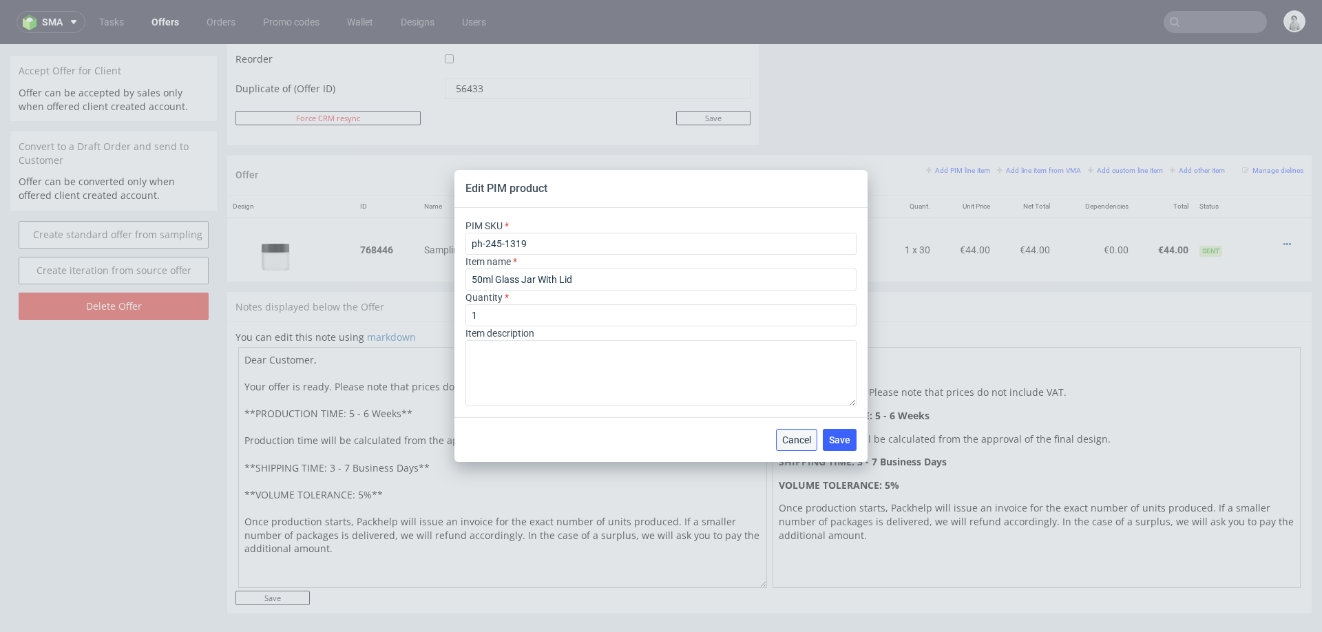
drag, startPoint x: 790, startPoint y: 443, endPoint x: 753, endPoint y: 563, distance: 125.4
click at [790, 397] on span "Cancel" at bounding box center [796, 440] width 29 height 10
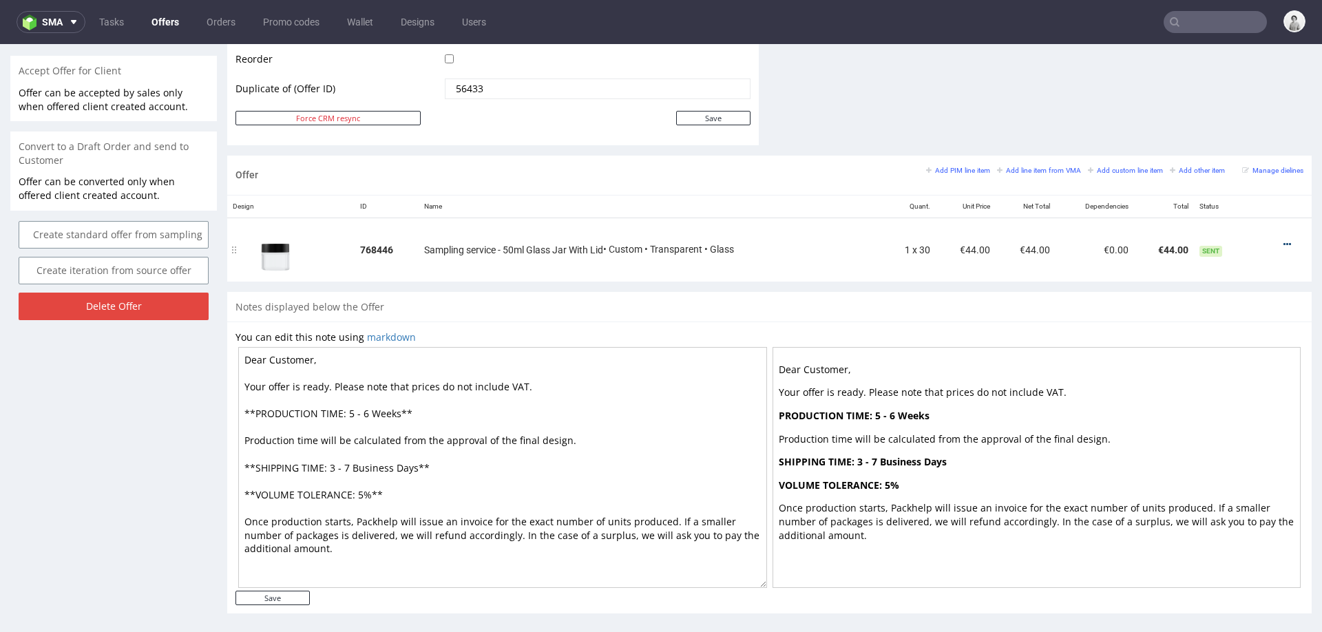
click at [881, 242] on icon at bounding box center [1287, 245] width 8 height 10
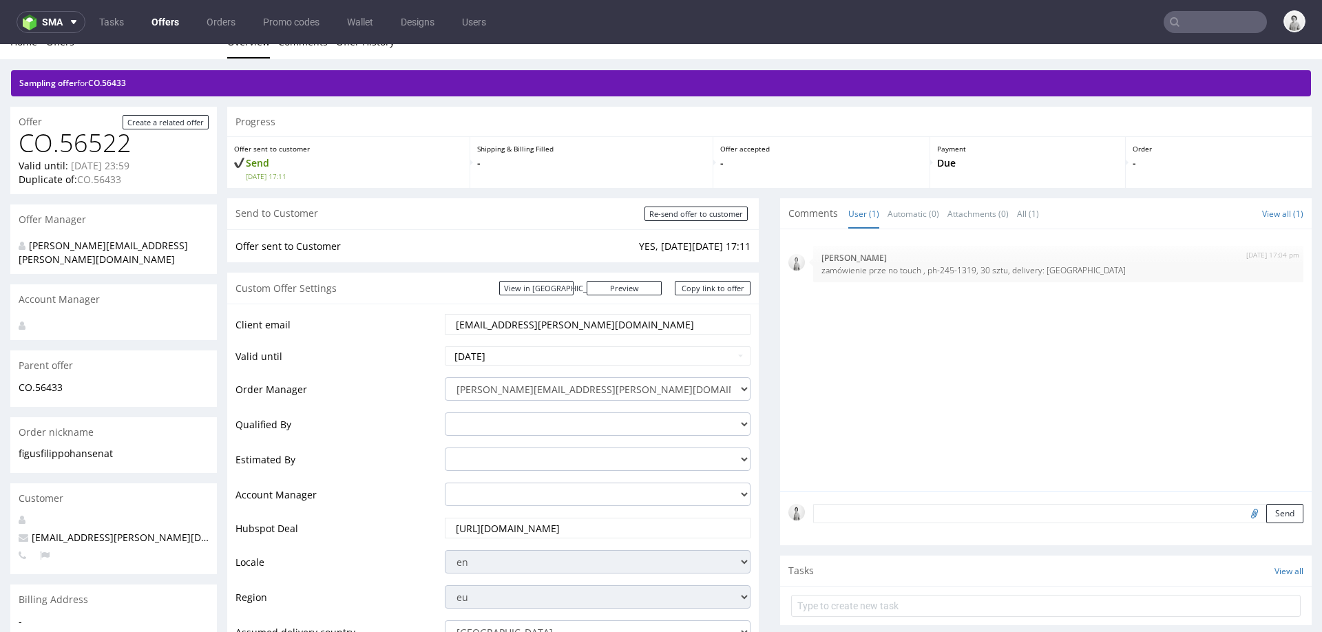
scroll to position [0, 0]
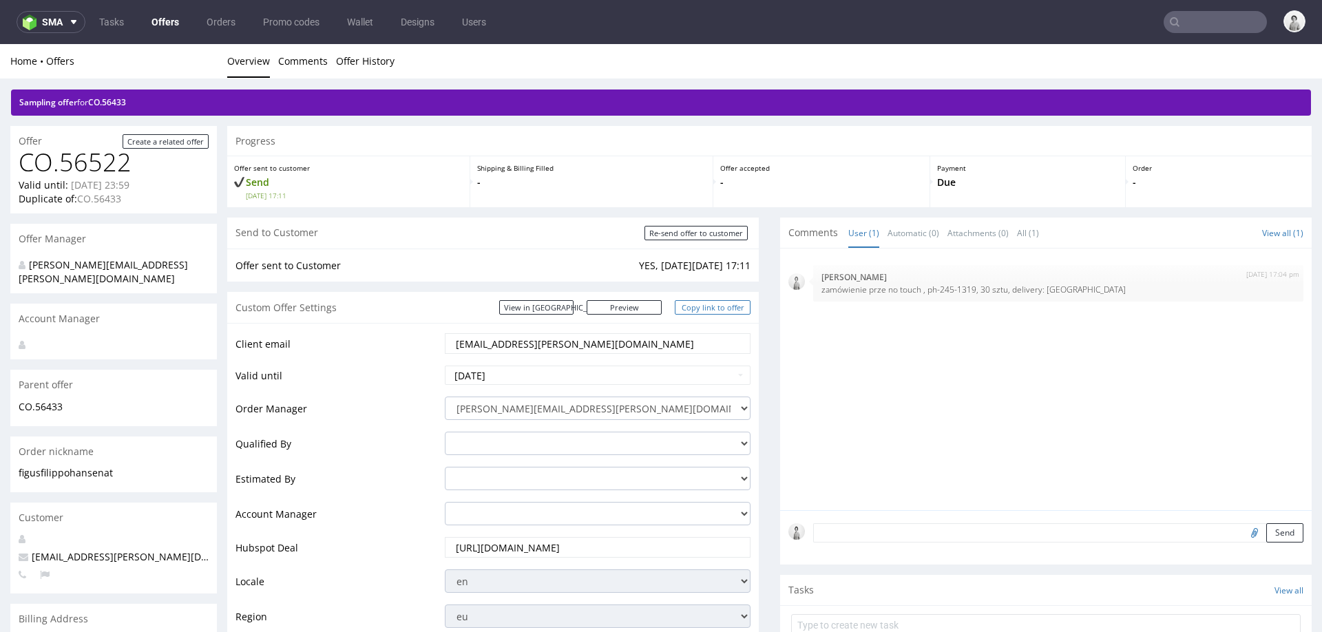
click at [706, 306] on link "Copy link to offer" at bounding box center [713, 307] width 76 height 14
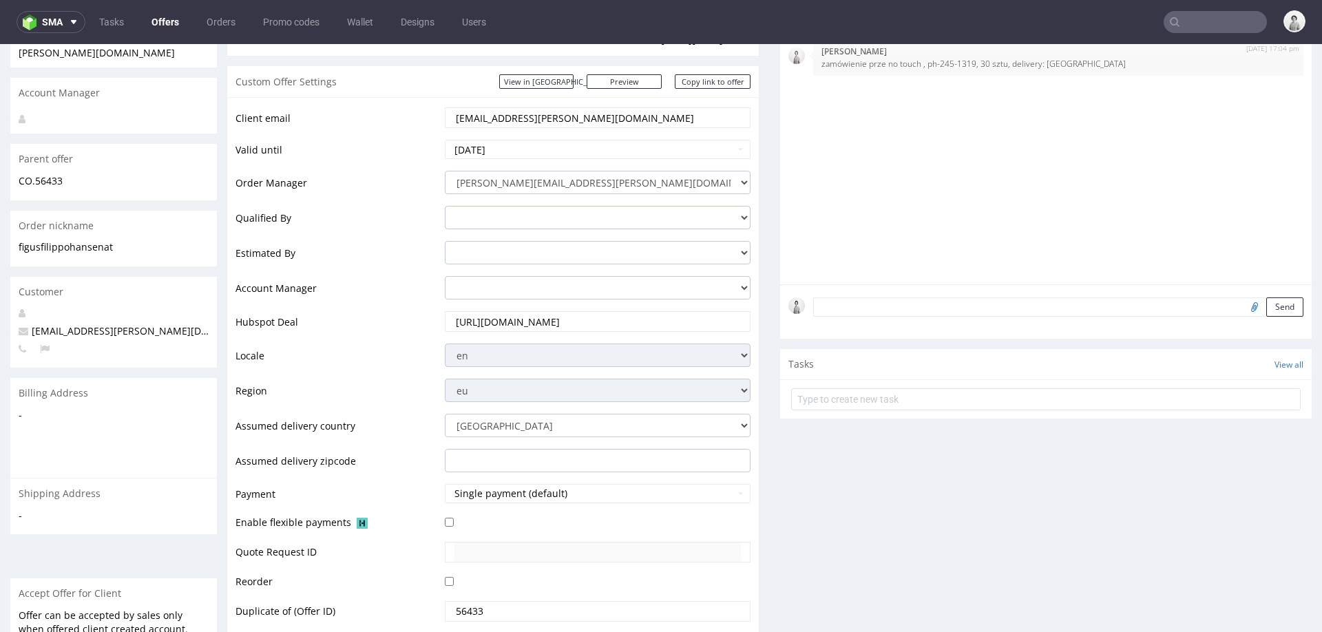
scroll to position [227, 0]
click at [704, 81] on link "Copy link to offer" at bounding box center [713, 80] width 76 height 14
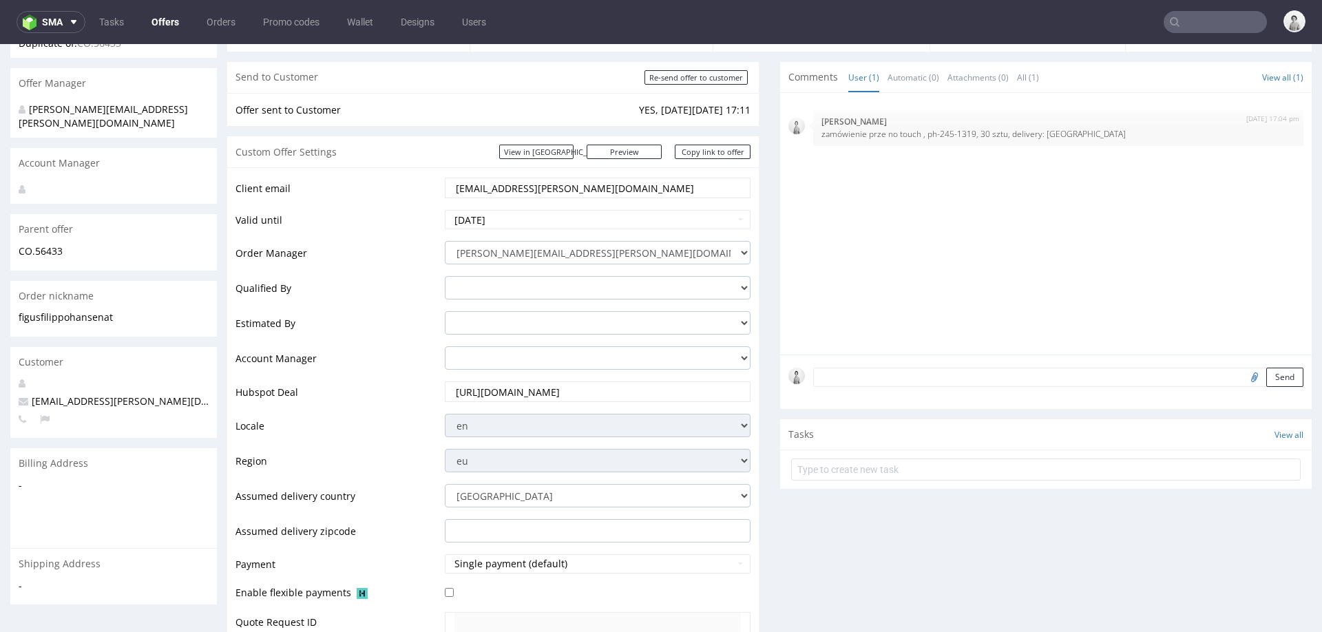
scroll to position [155, 0]
click at [672, 76] on input "Re-send offer to customer" at bounding box center [695, 78] width 103 height 14
type input "In progress..."
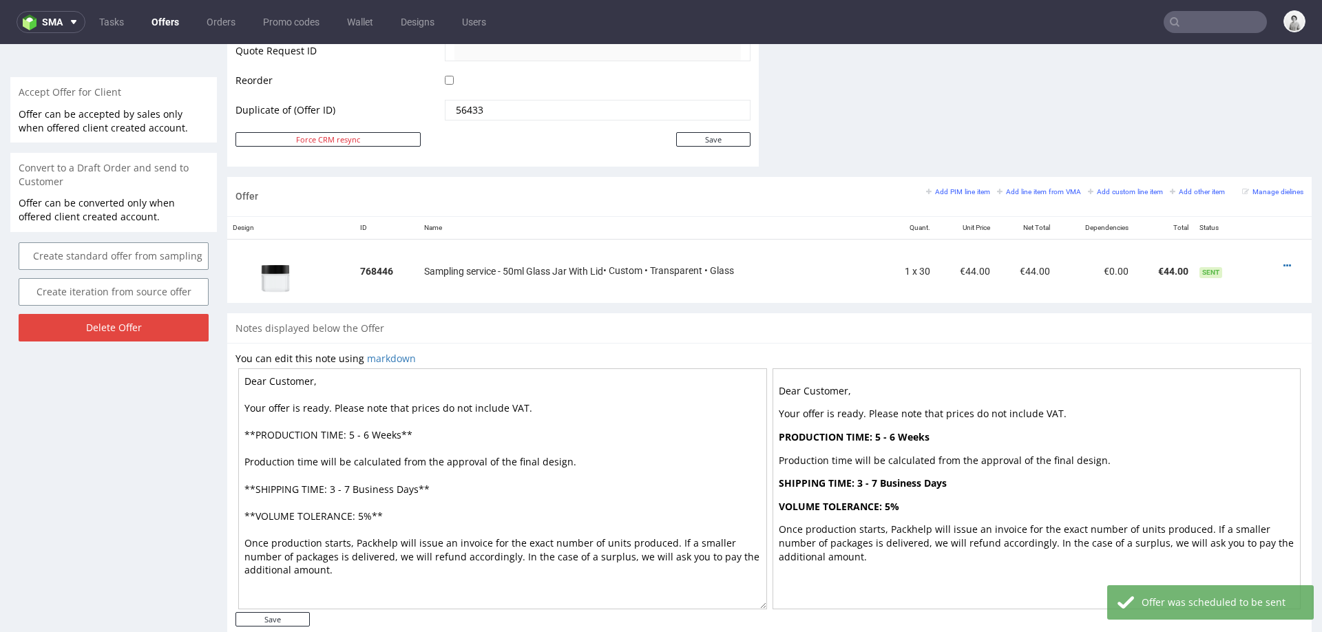
scroll to position [728, 0]
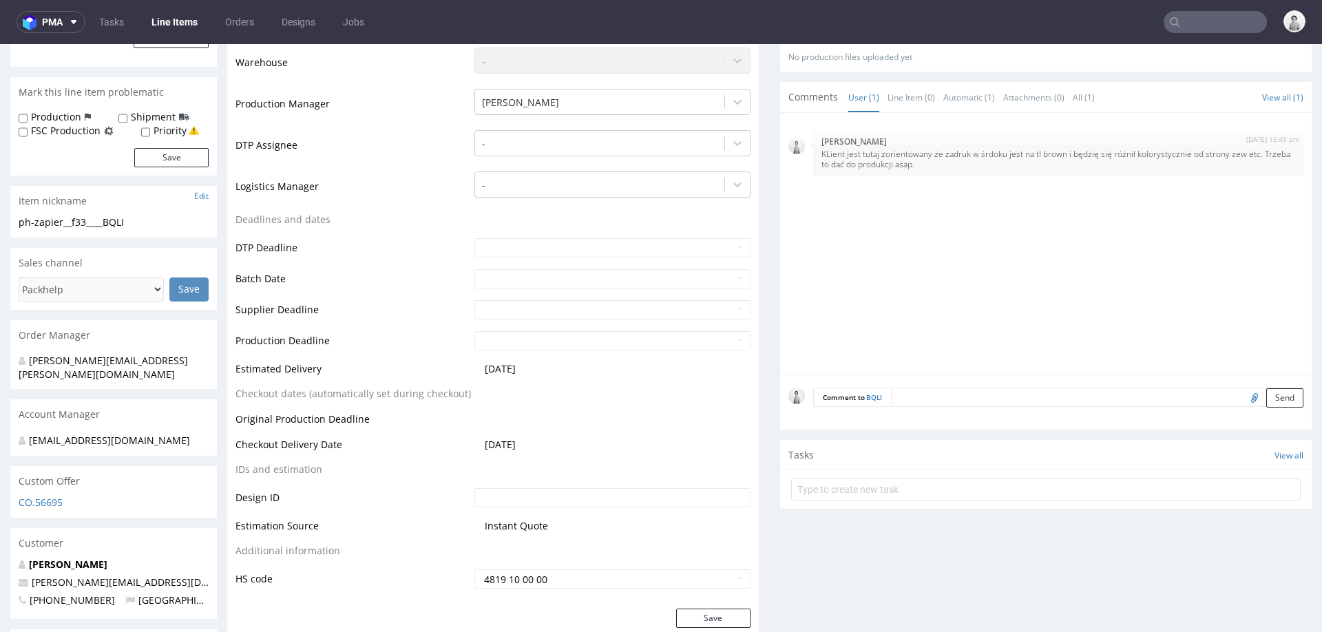
scroll to position [366, 0]
drag, startPoint x: 164, startPoint y: 565, endPoint x: 30, endPoint y: 568, distance: 134.3
click at [30, 575] on p "james@tucksonprojects.com" at bounding box center [114, 582] width 190 height 14
copy link "james@tucksonprojects.com"
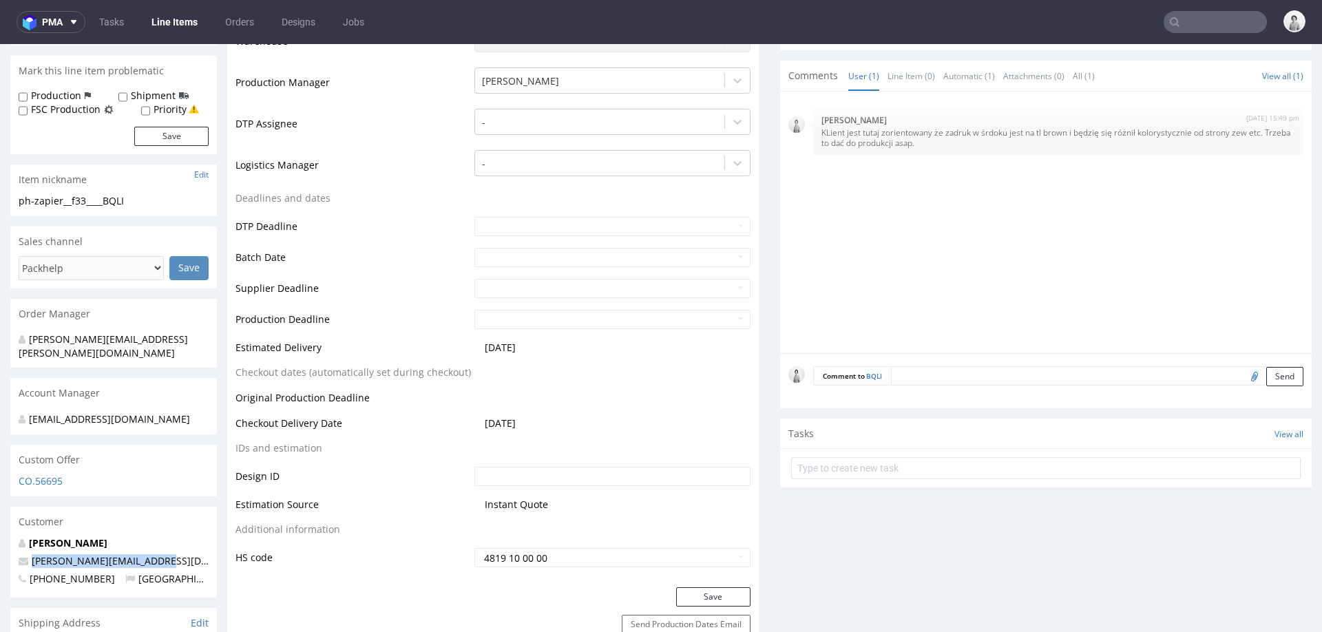
scroll to position [350, 0]
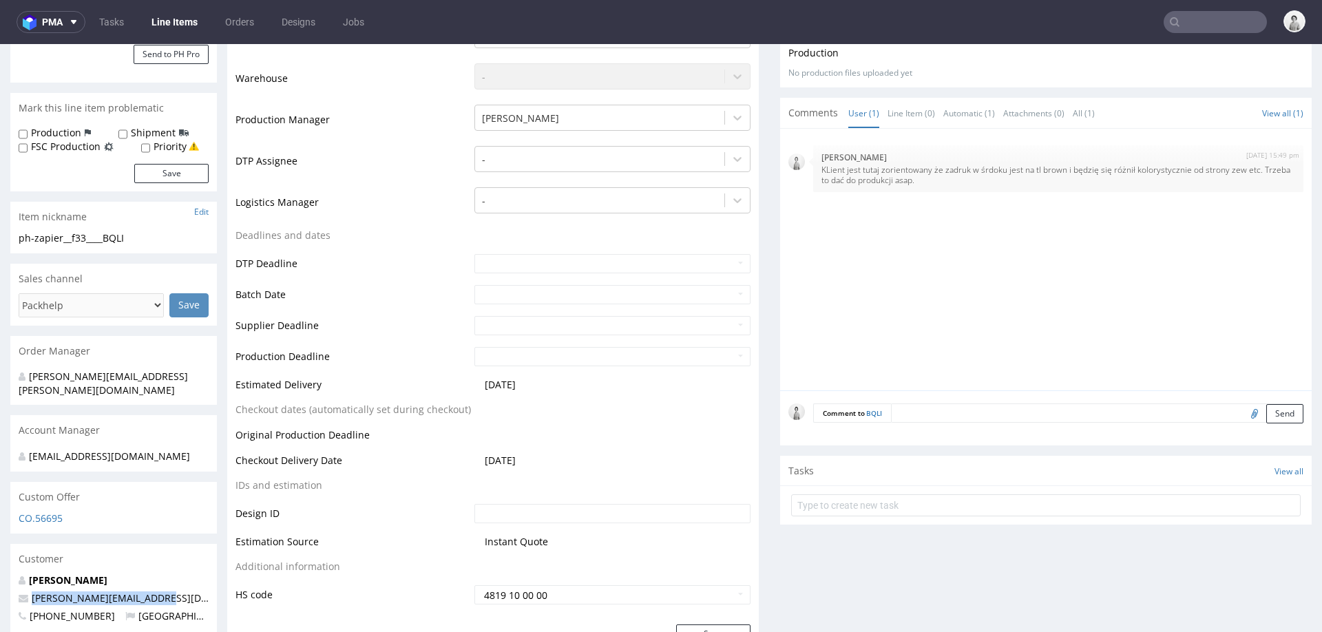
click at [579, 448] on td at bounding box center [611, 439] width 280 height 25
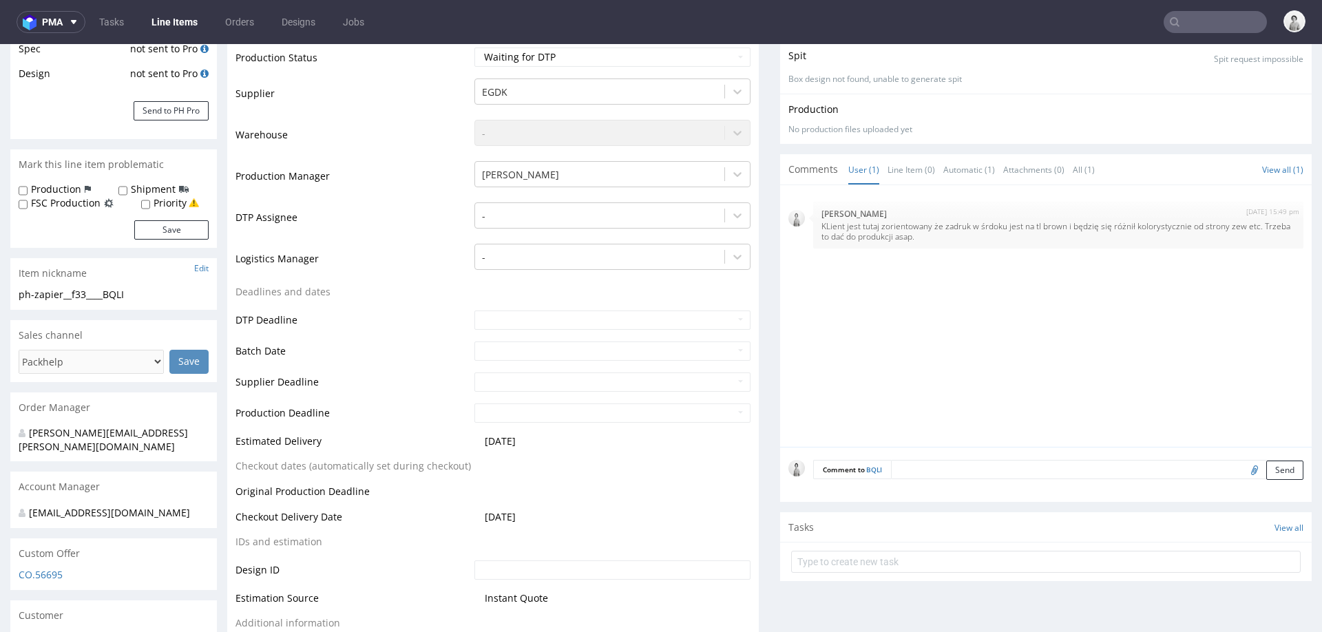
scroll to position [76, 0]
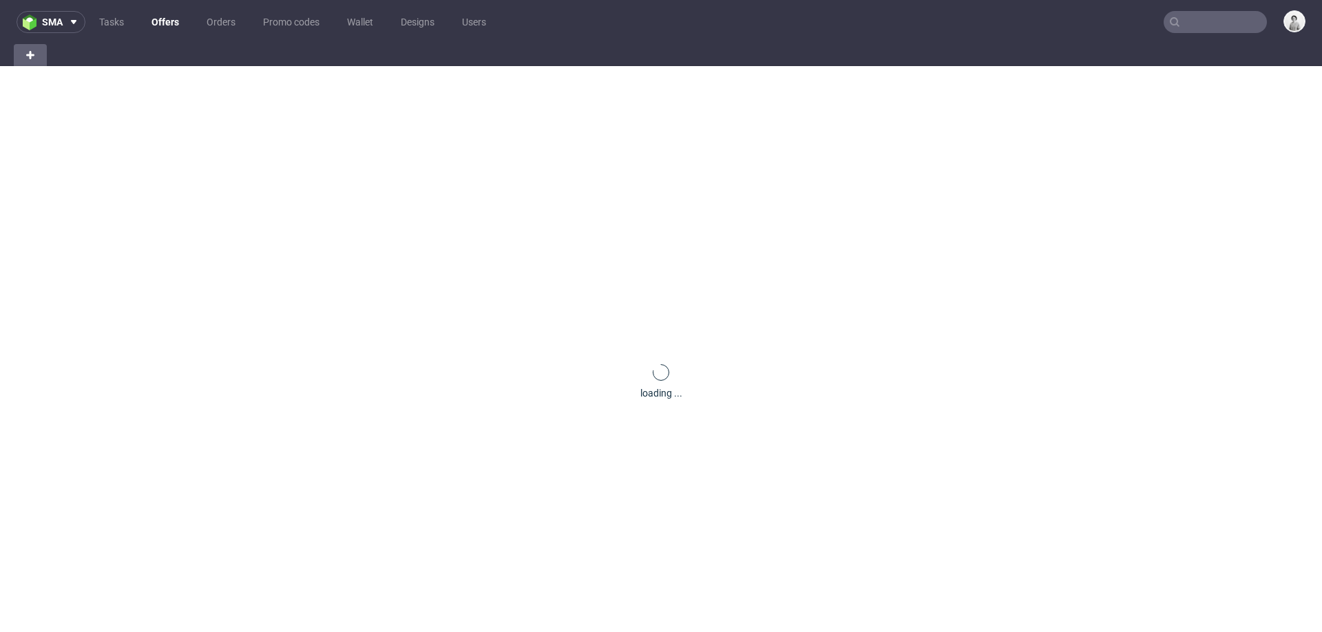
click at [1201, 25] on input "text" at bounding box center [1215, 22] width 103 height 22
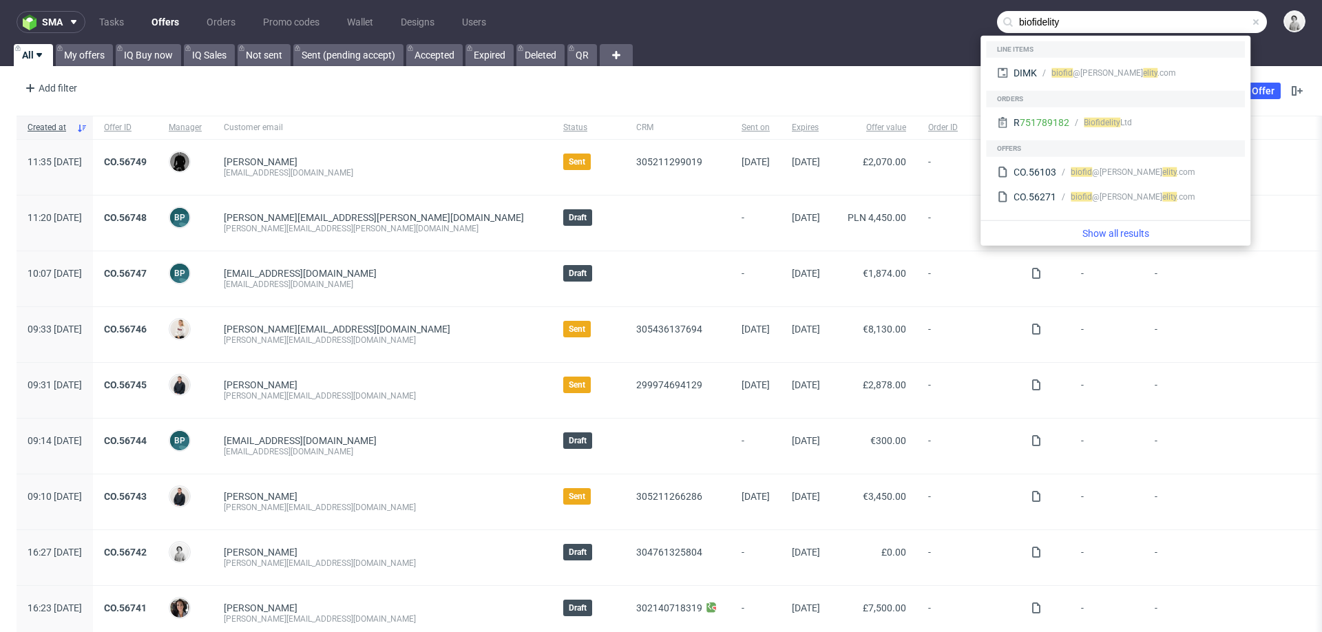
type input "biofidelity"
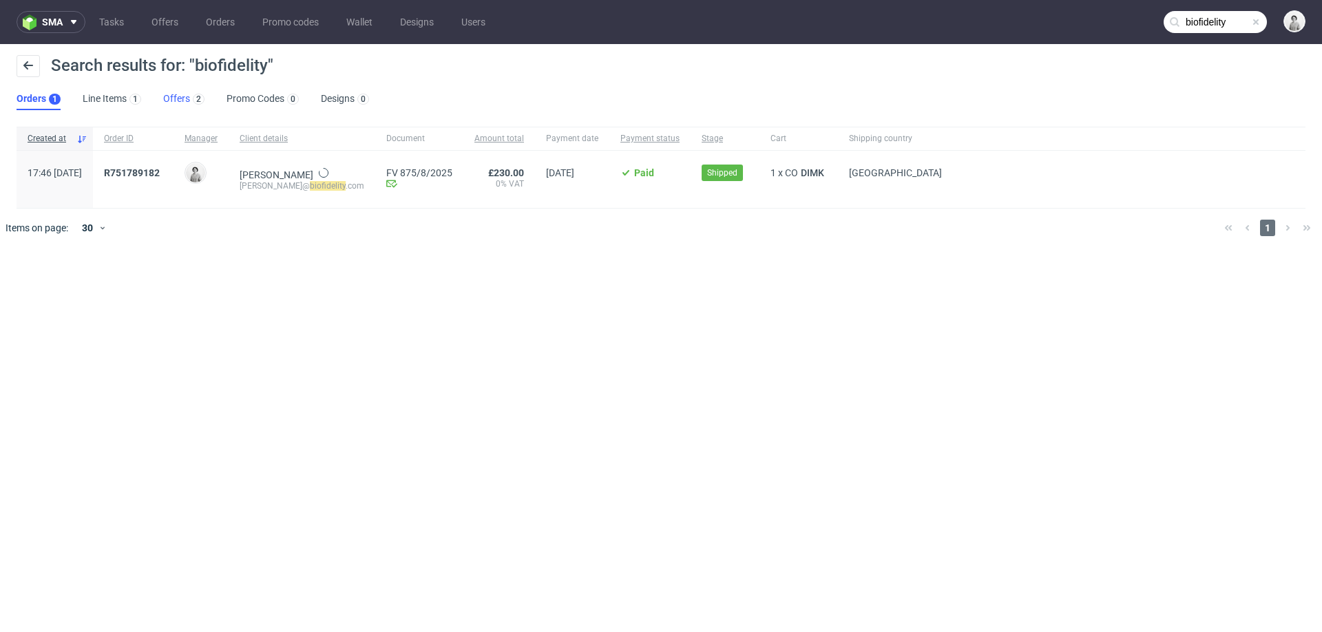
click at [182, 93] on link "Offers 2" at bounding box center [183, 99] width 41 height 22
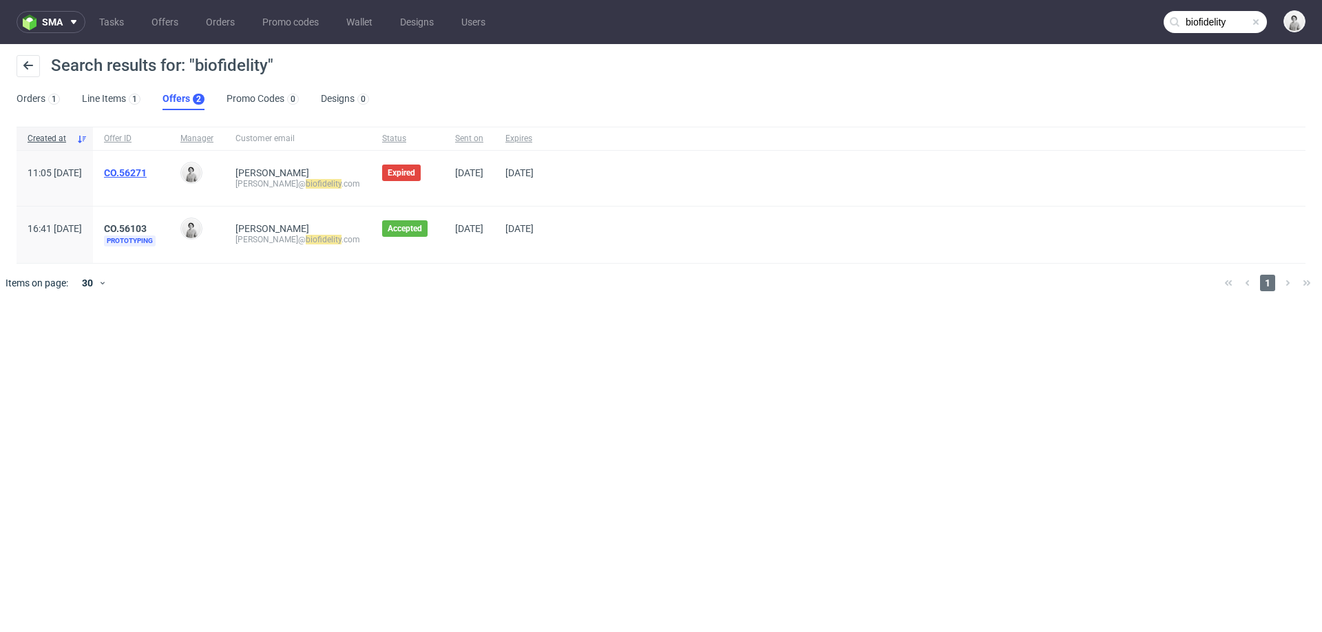
click at [147, 167] on link "CO.56271" at bounding box center [125, 172] width 43 height 11
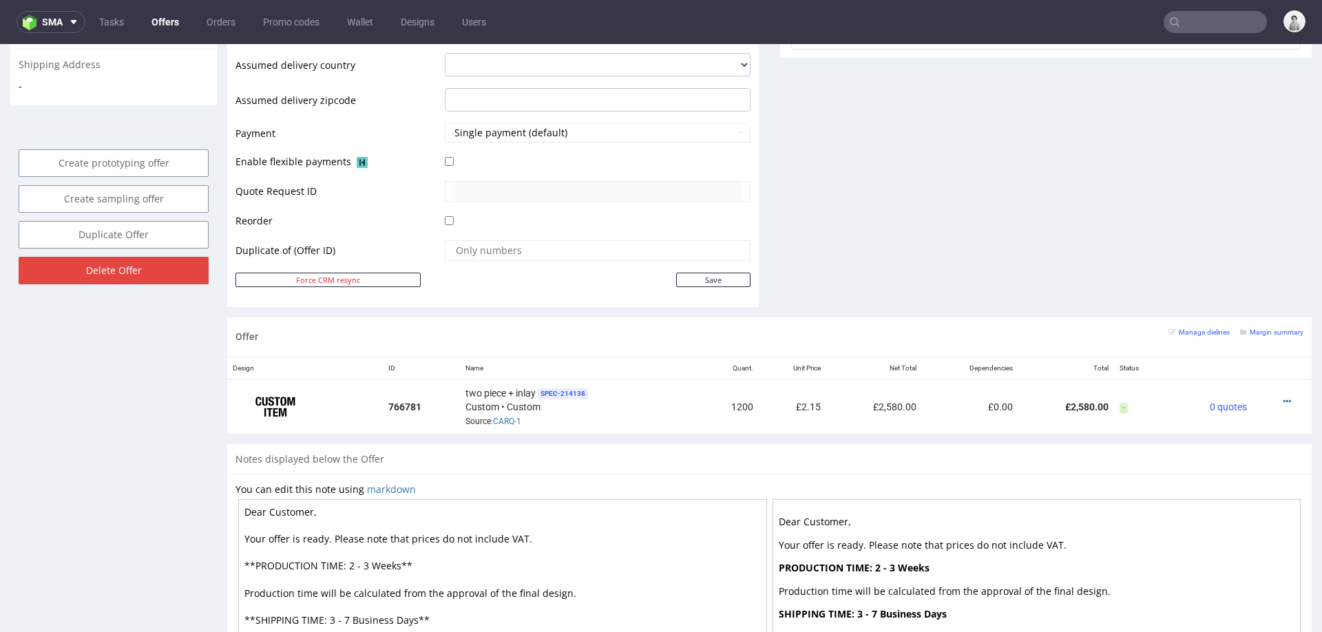
scroll to position [585, 0]
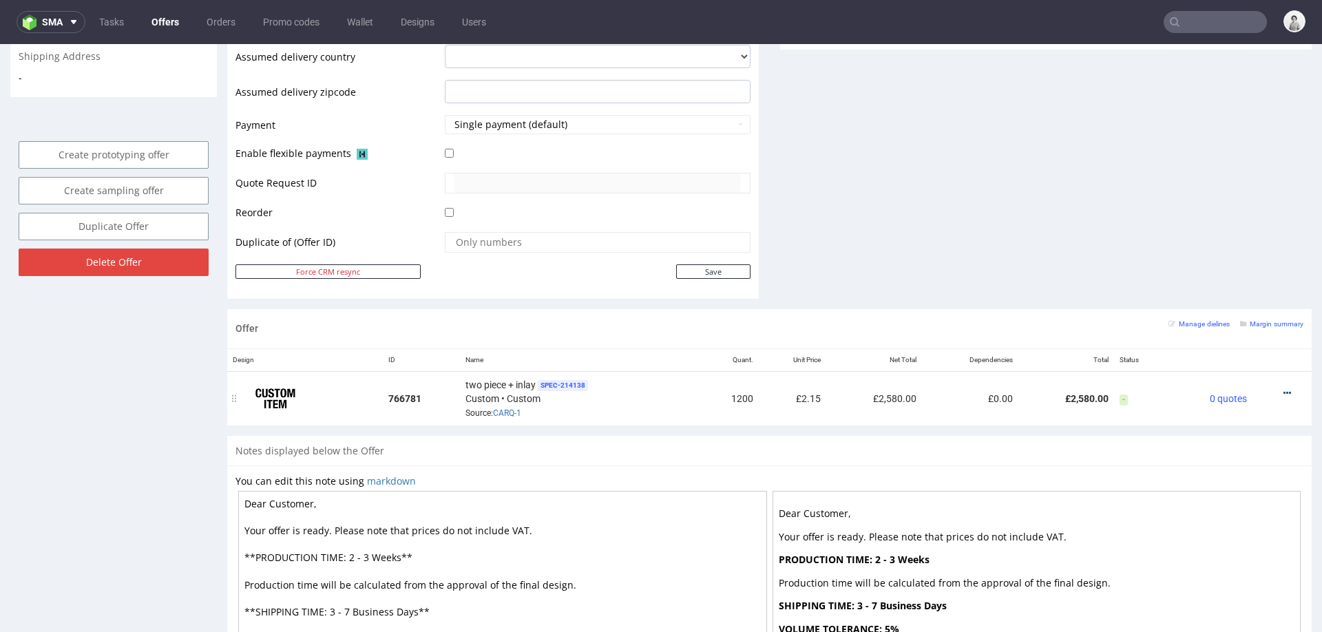
click at [1283, 388] on icon at bounding box center [1287, 393] width 8 height 10
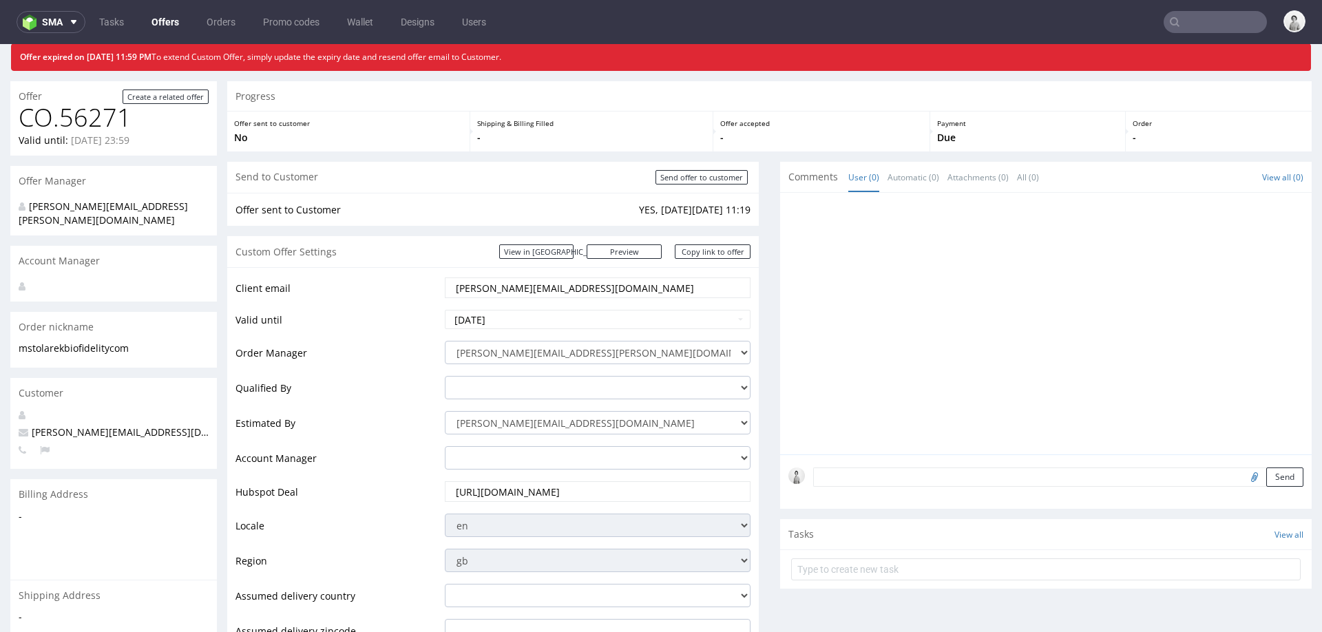
scroll to position [69, 0]
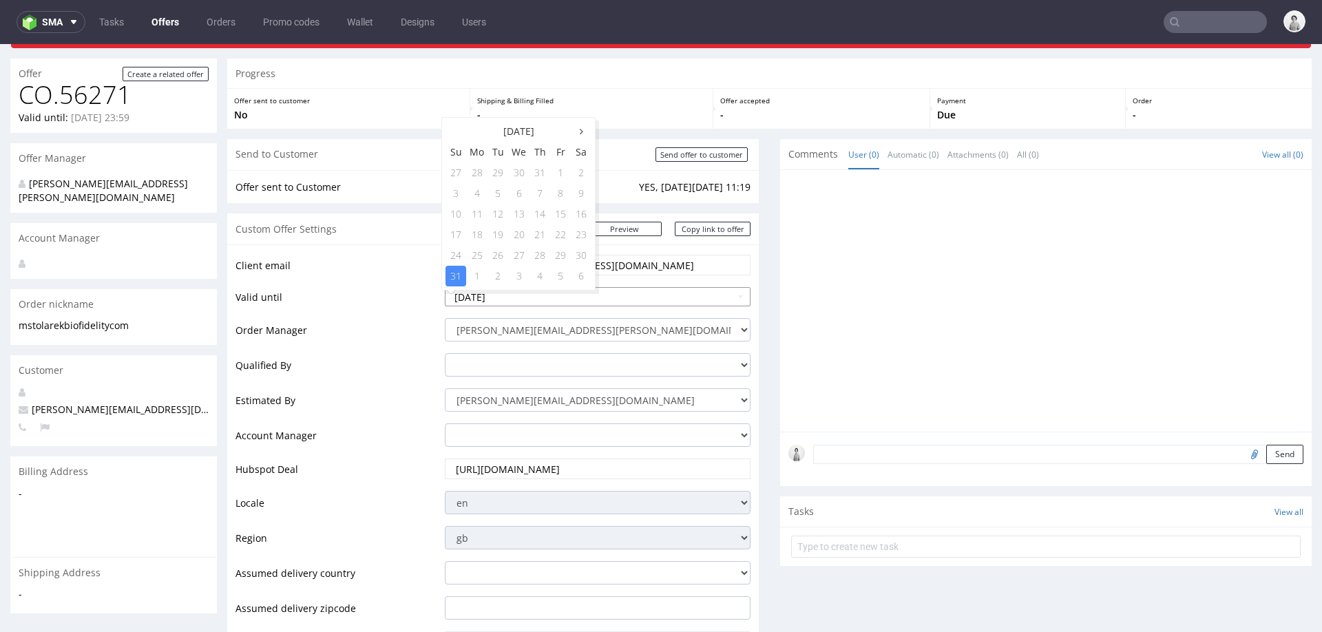
click at [645, 299] on input "2025-08-31" at bounding box center [598, 296] width 306 height 19
click at [582, 134] on th at bounding box center [581, 131] width 21 height 21
click at [458, 214] on td "14" at bounding box center [455, 214] width 21 height 21
type input "2025-09-14"
click at [519, 295] on input "2025-09-14" at bounding box center [598, 296] width 306 height 19
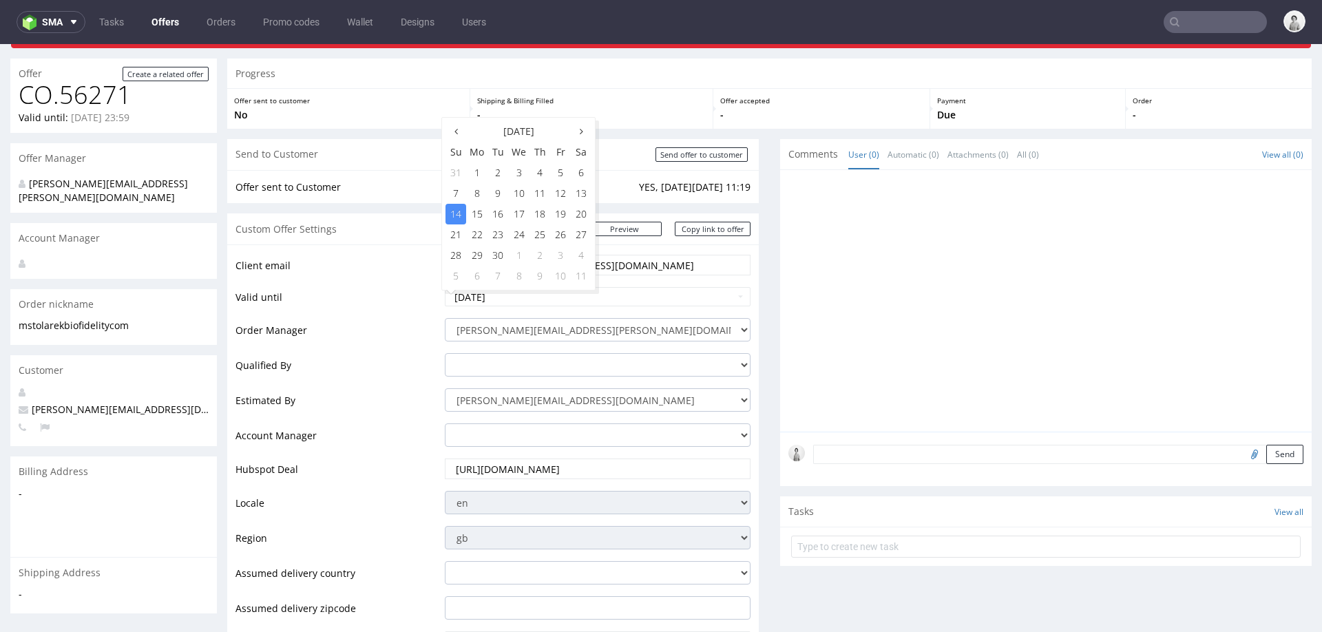
click at [403, 280] on td "Client email" at bounding box center [338, 269] width 206 height 32
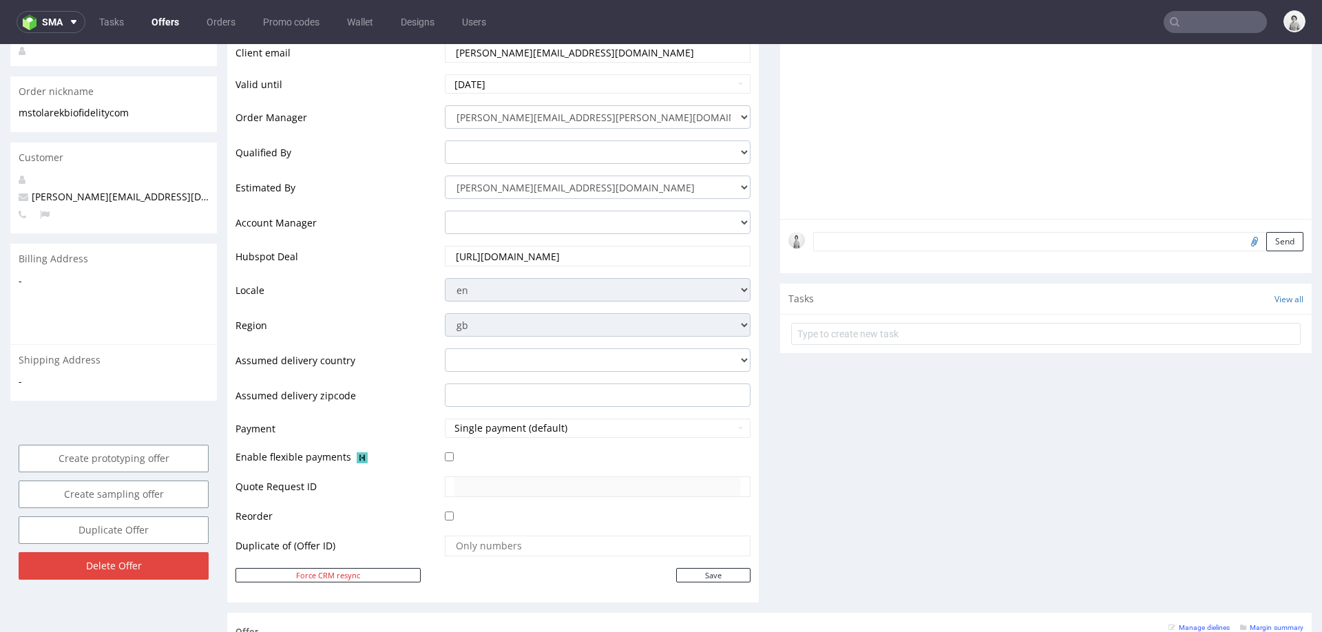
scroll to position [297, 0]
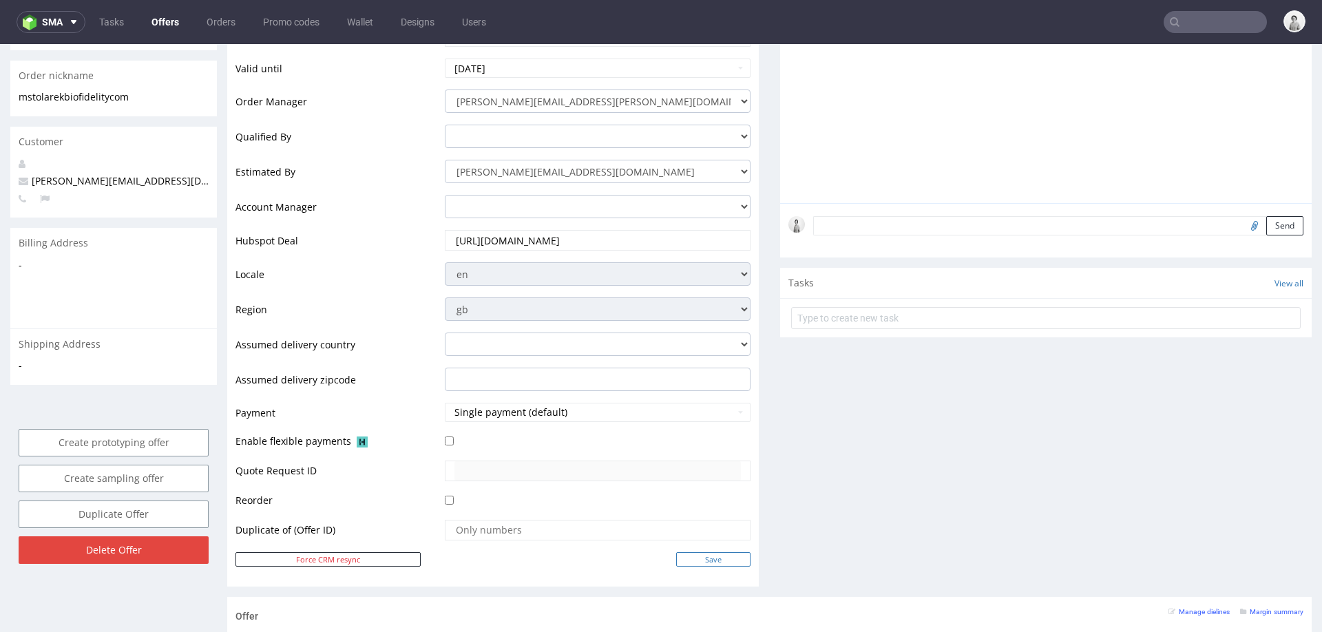
click at [696, 554] on input "Save" at bounding box center [713, 559] width 74 height 14
type input "In progress..."
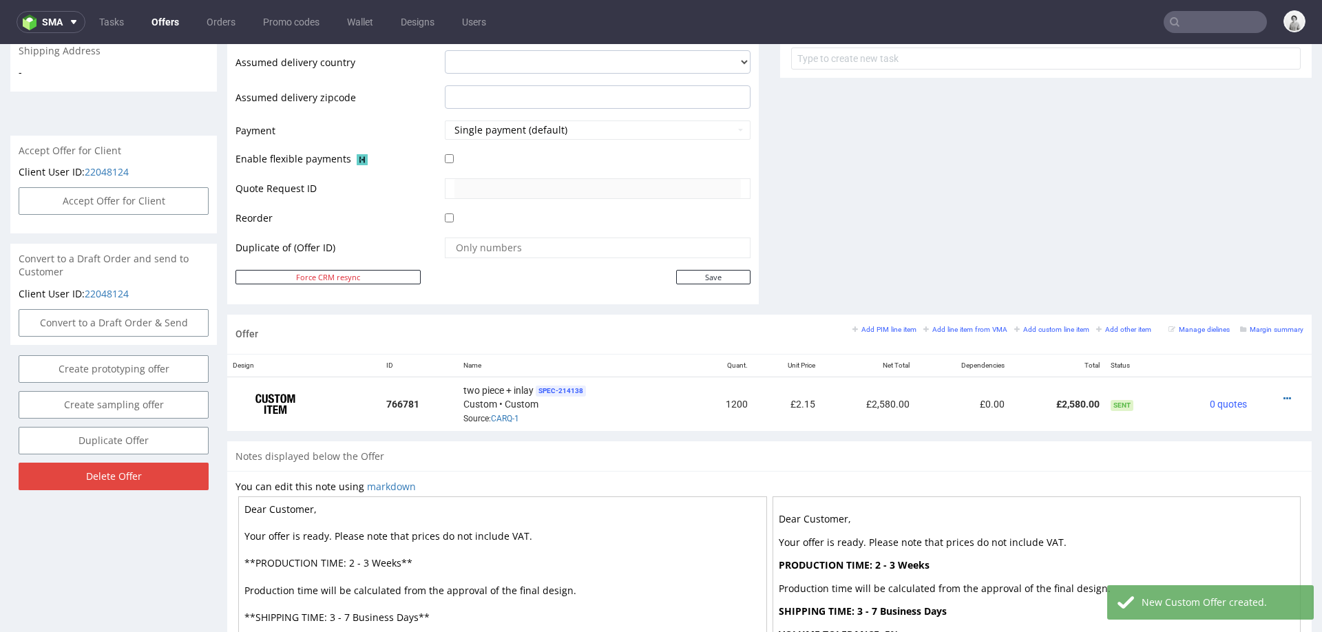
scroll to position [556, 0]
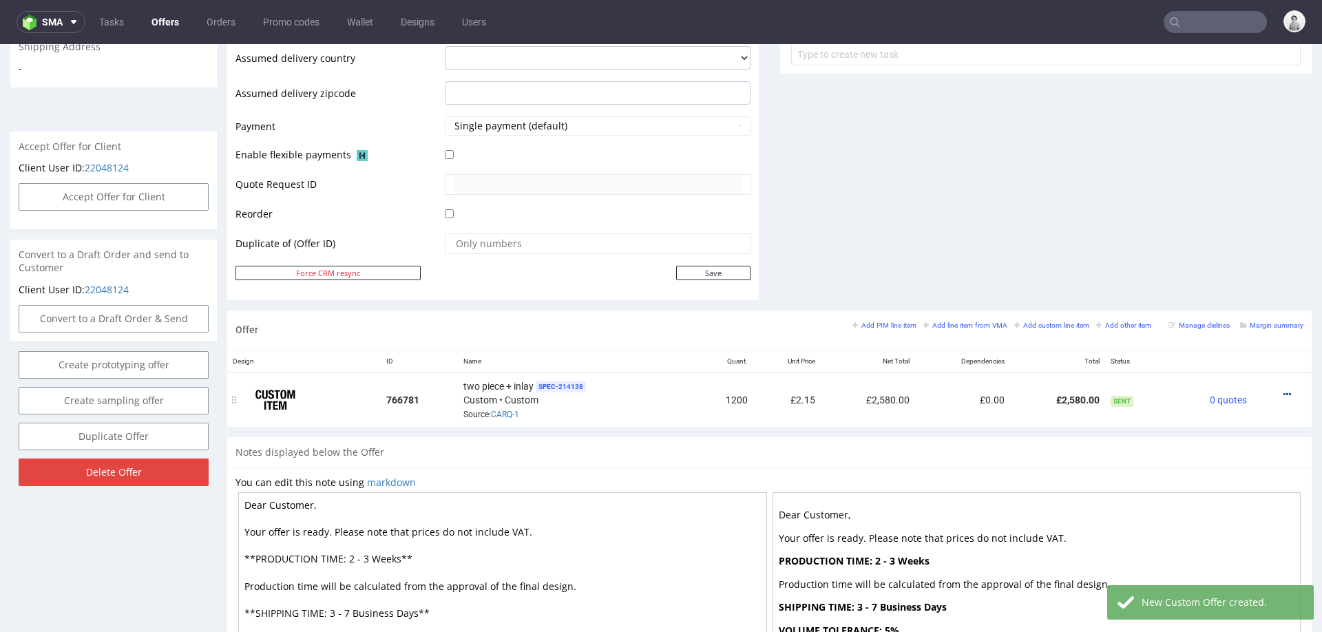
click at [1283, 390] on icon at bounding box center [1287, 395] width 8 height 10
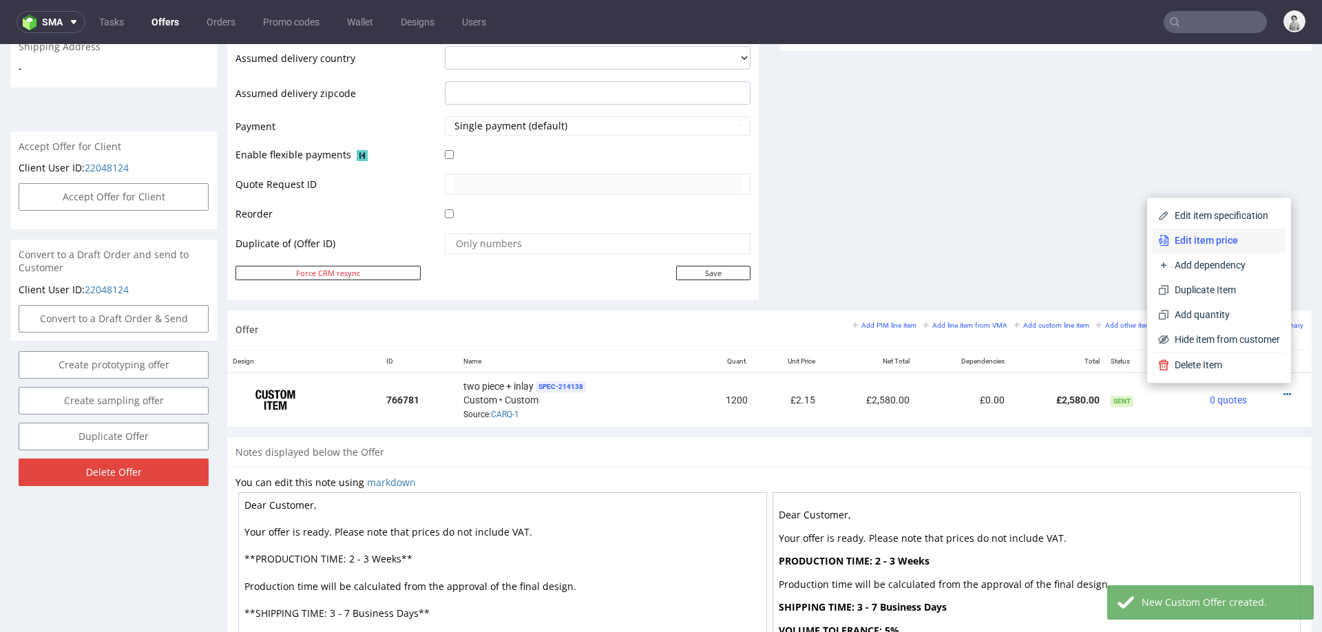
click at [1227, 239] on span "Edit item price" at bounding box center [1224, 240] width 111 height 14
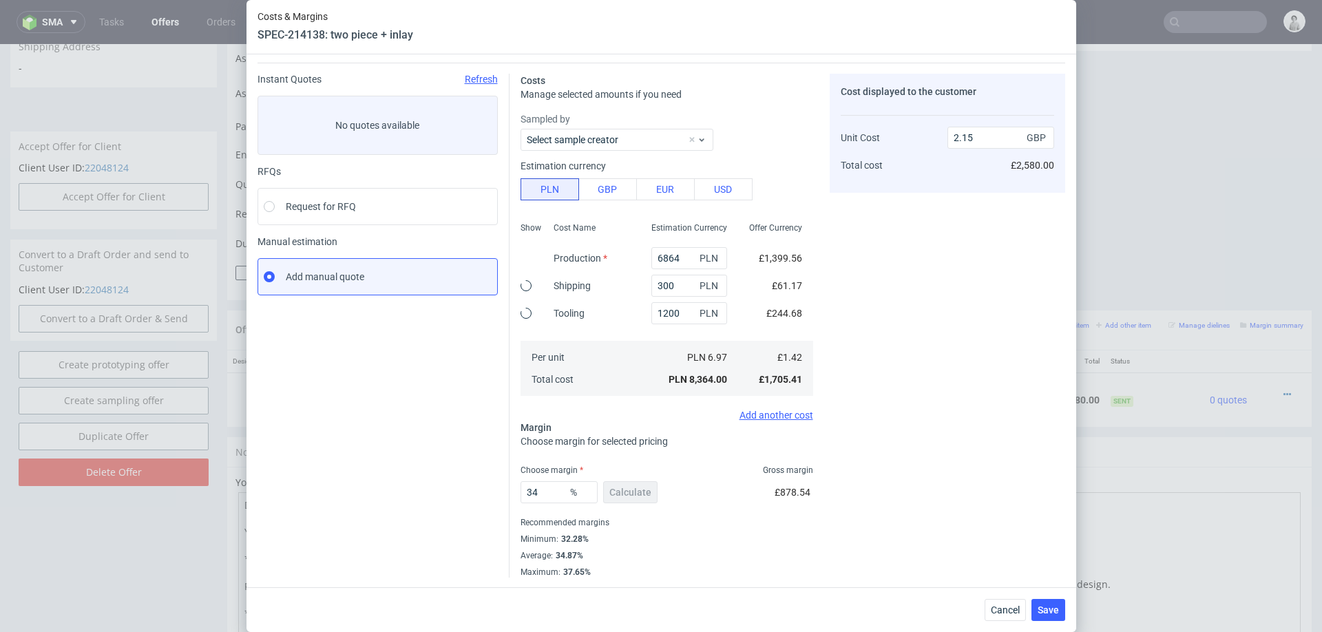
scroll to position [36, 0]
click at [680, 253] on input "6864" at bounding box center [689, 257] width 76 height 22
type input "72"
type input "0.38"
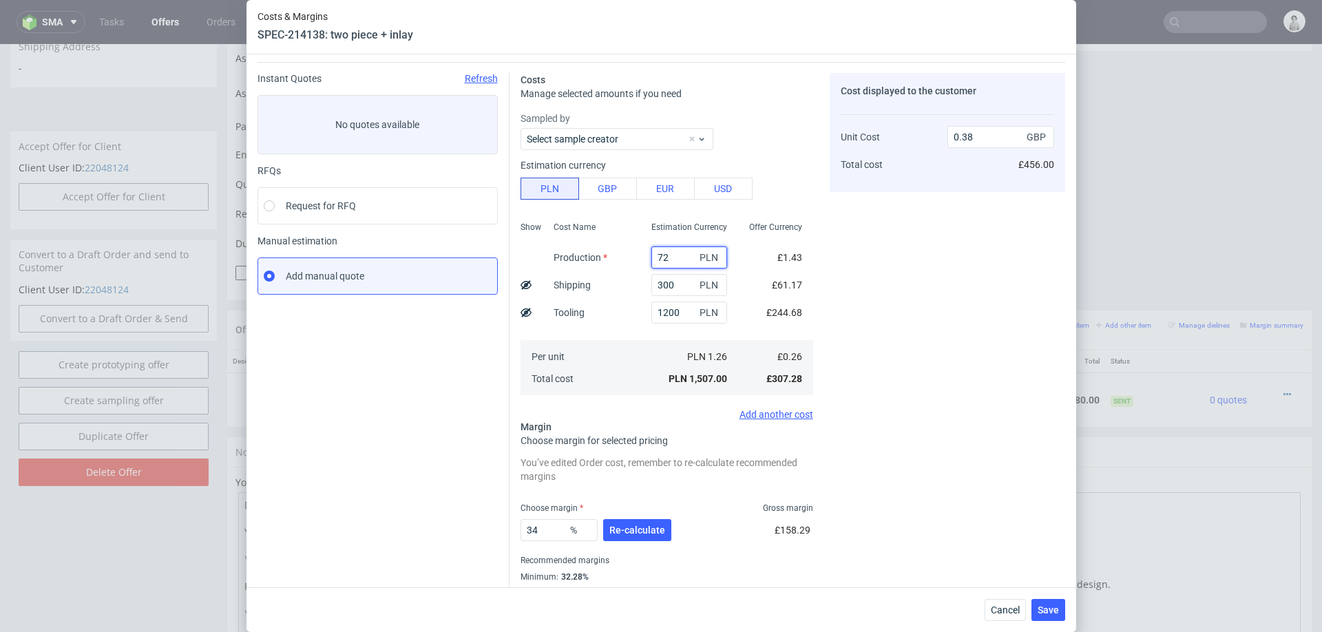
type input "728"
type input "0.4"
type input "7280"
type input "2.26"
type input "7280"
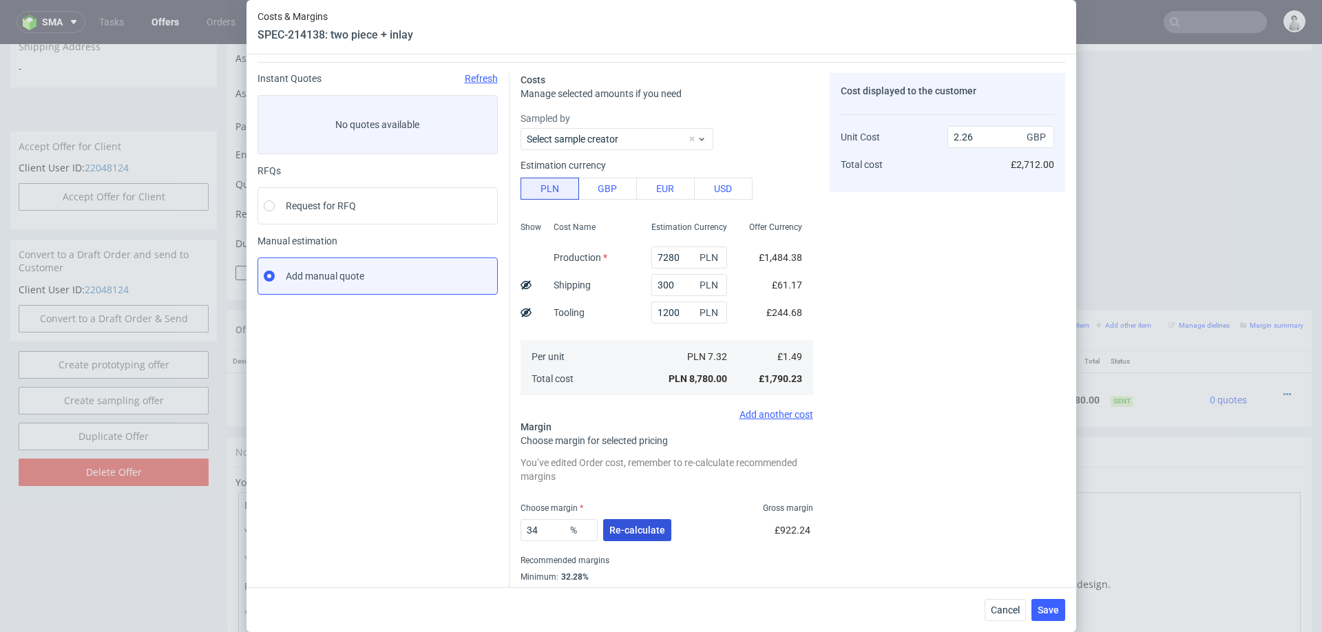
click at [623, 532] on span "Re-calculate" at bounding box center [637, 530] width 56 height 10
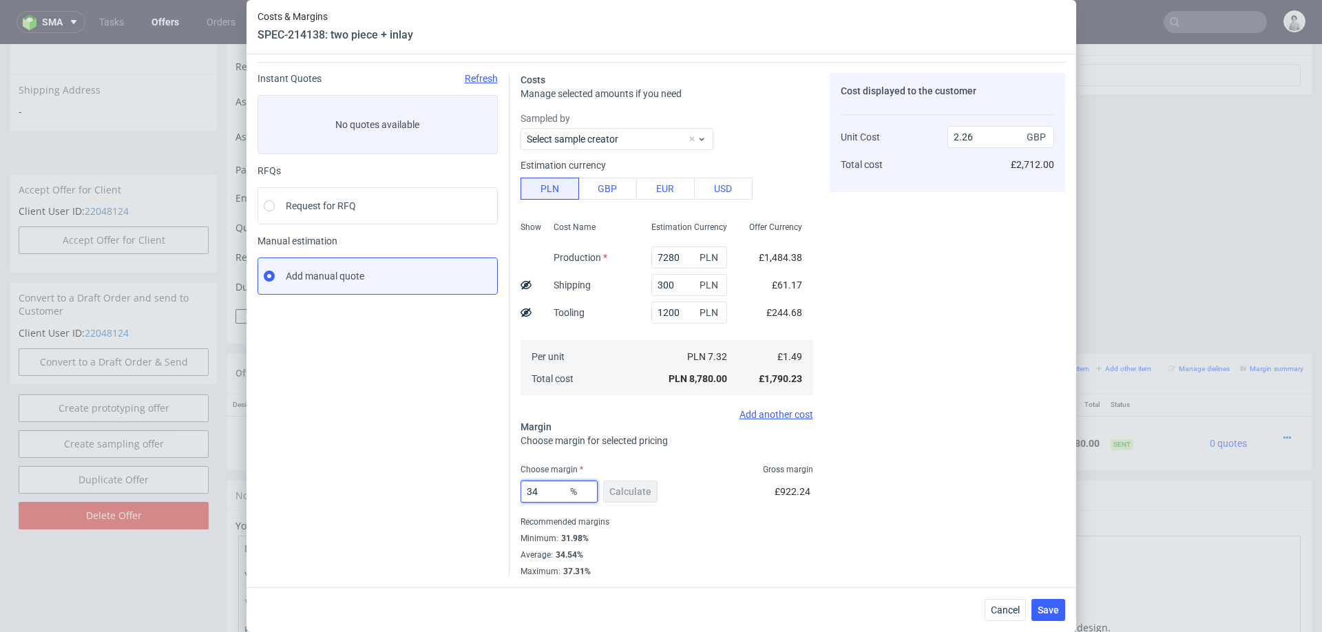
click at [550, 490] on input "34" at bounding box center [559, 492] width 77 height 22
type input "33"
type input "2.22"
type input "33"
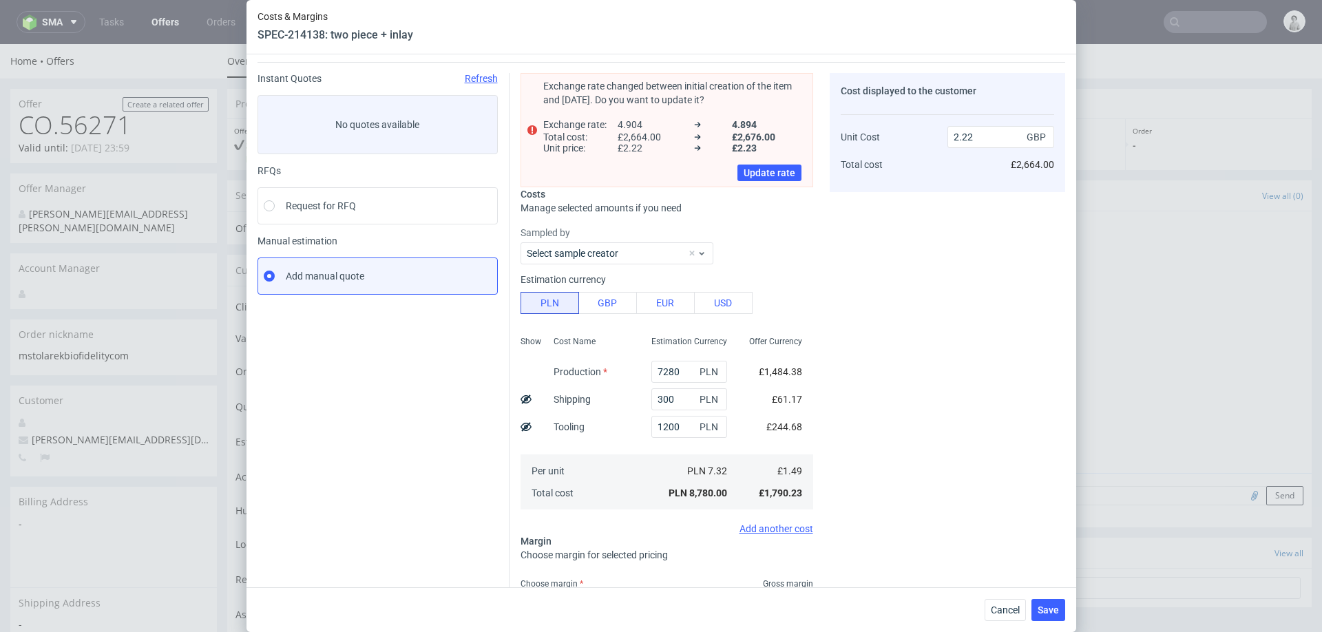
click at [923, 454] on div "Cost displayed to the customer Unit Cost Total cost 2.22 GBP £2,664.00" at bounding box center [947, 382] width 235 height 618
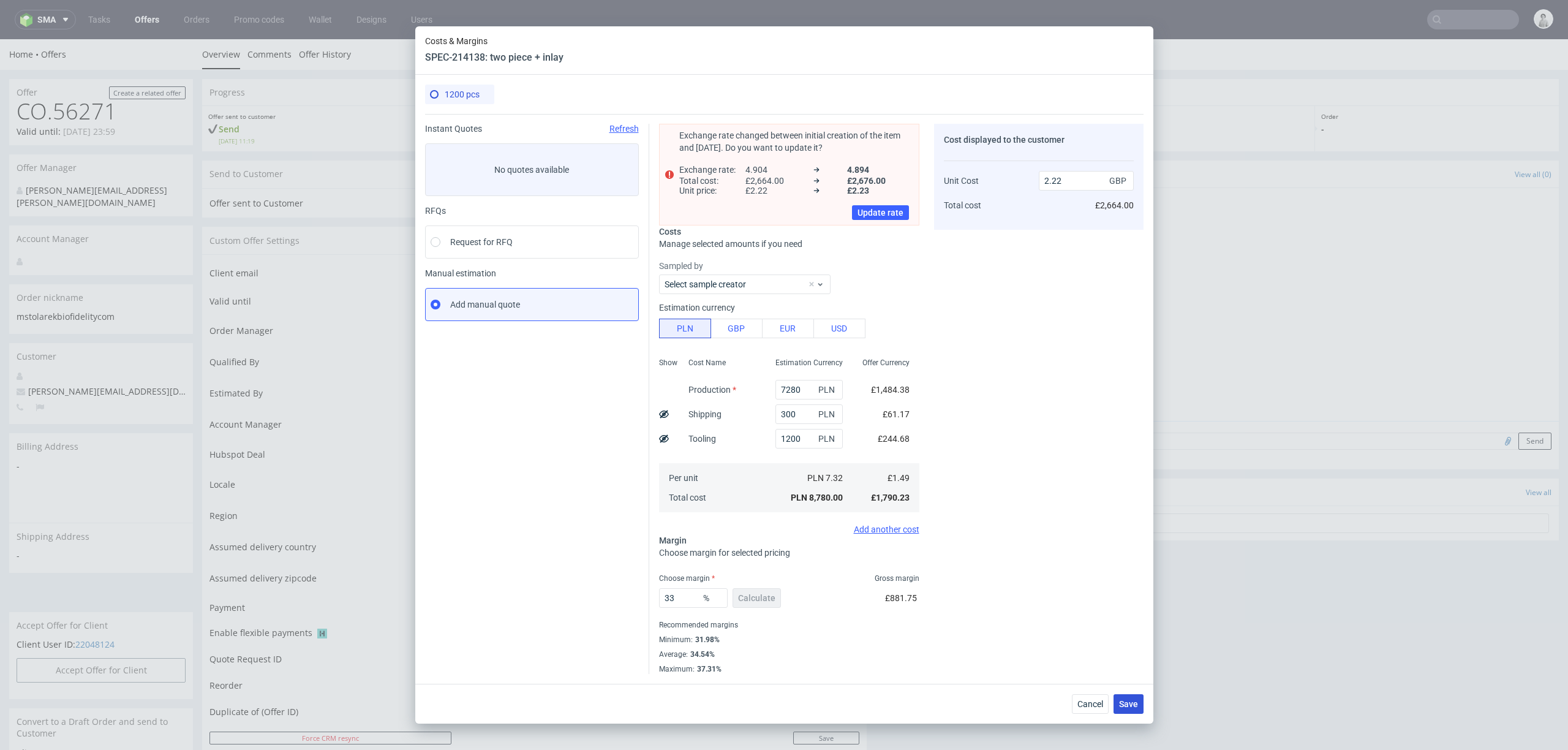
click at [1131, 561] on span "Save" at bounding box center [1128, 704] width 19 height 9
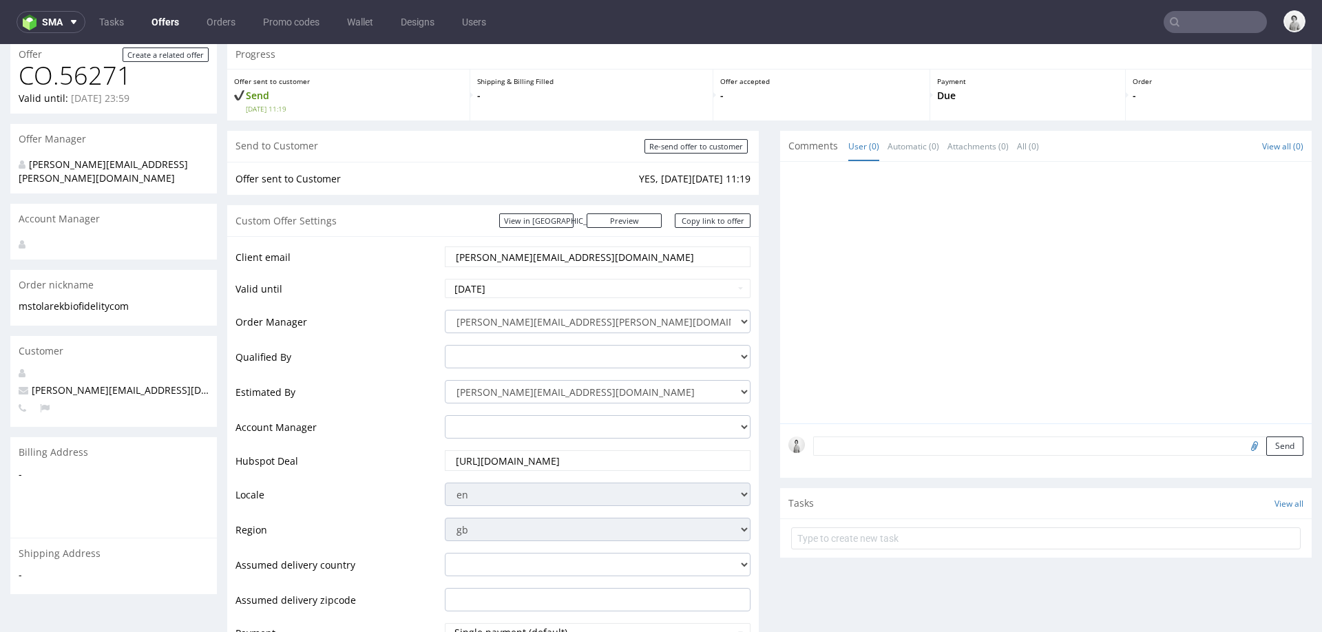
scroll to position [43, 0]
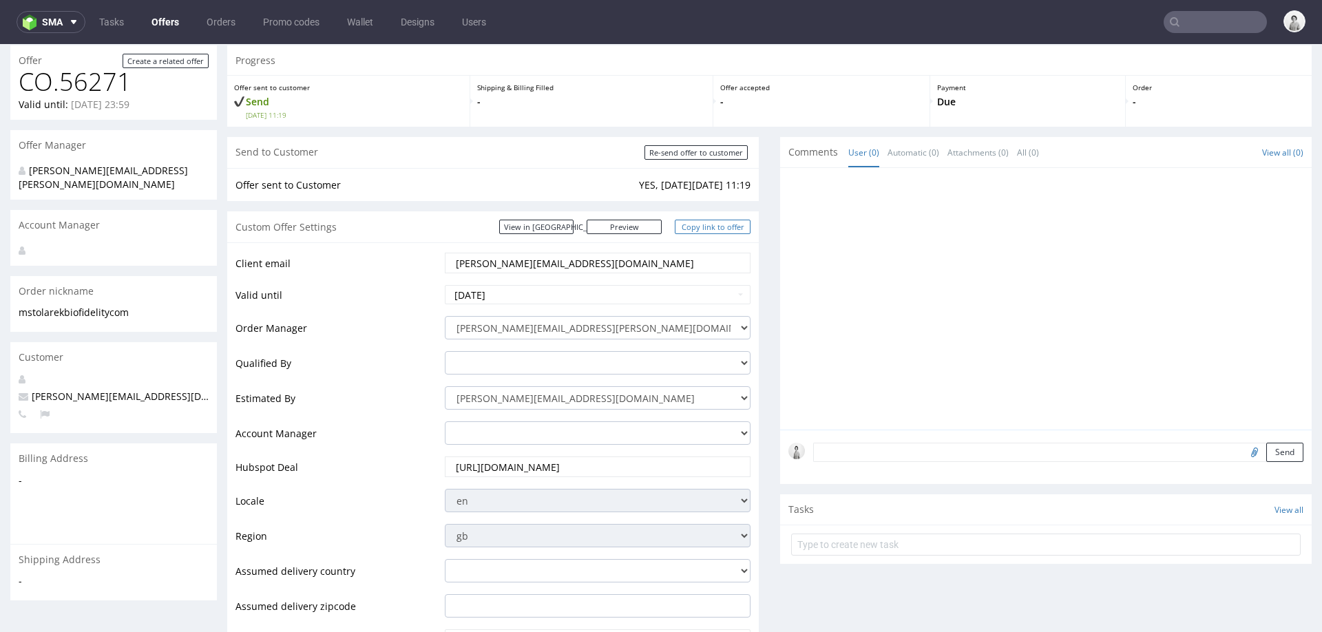
click at [702, 231] on link "Copy link to offer" at bounding box center [713, 227] width 76 height 14
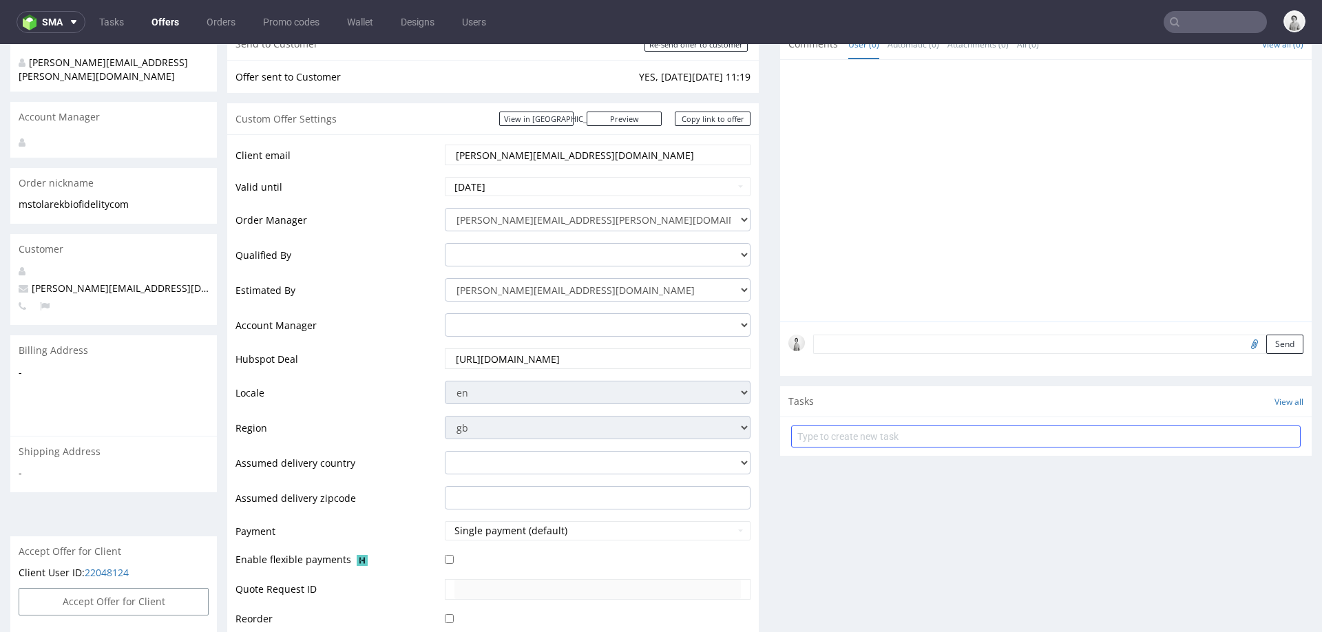
scroll to position [151, 0]
click at [708, 116] on link "Copy link to offer" at bounding box center [713, 119] width 76 height 14
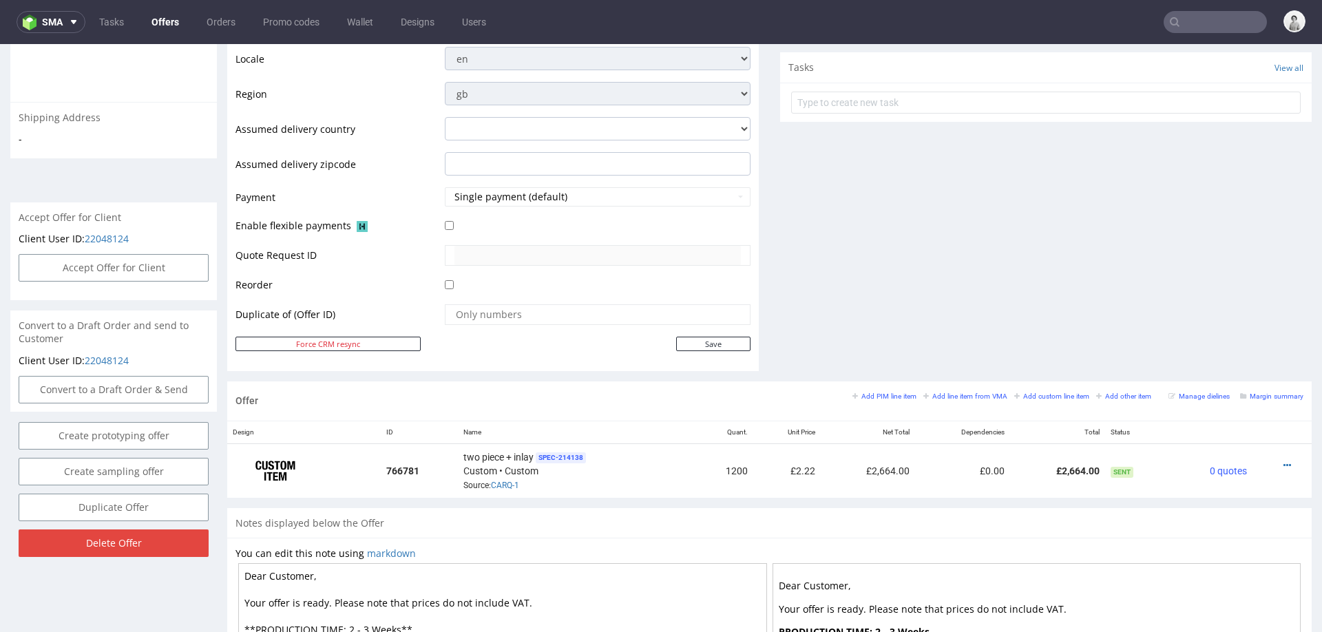
scroll to position [487, 0]
click at [498, 479] on link "CARQ-1" at bounding box center [505, 484] width 28 height 10
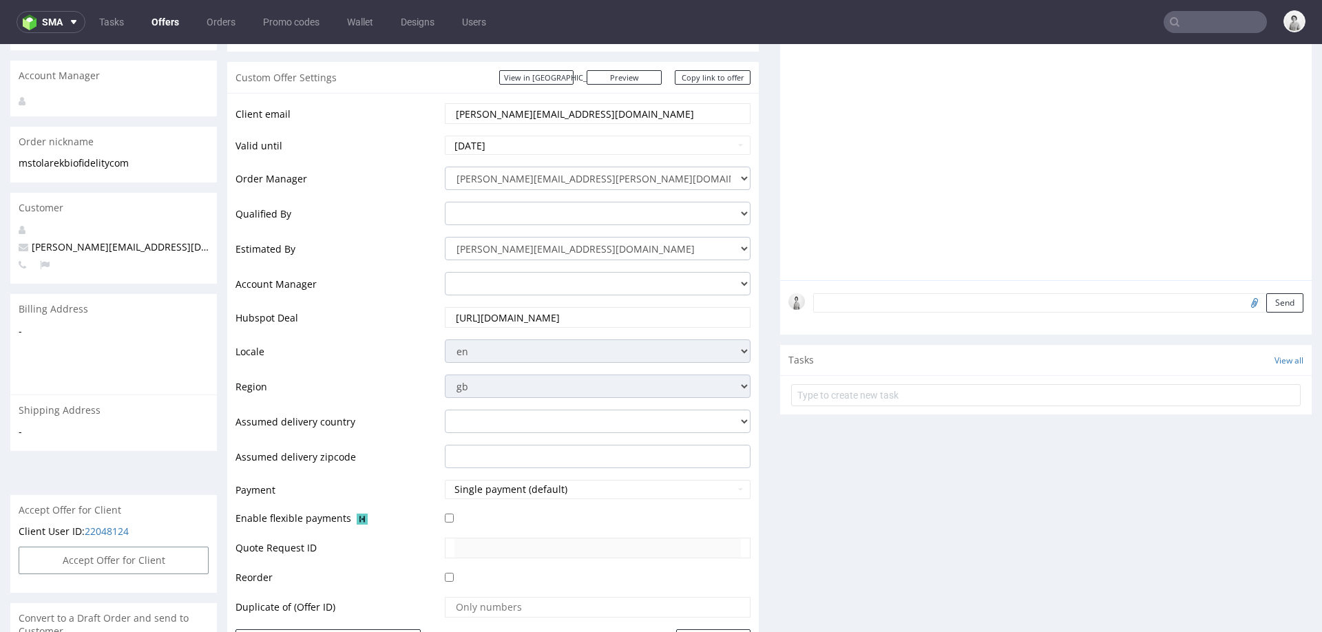
scroll to position [182, 0]
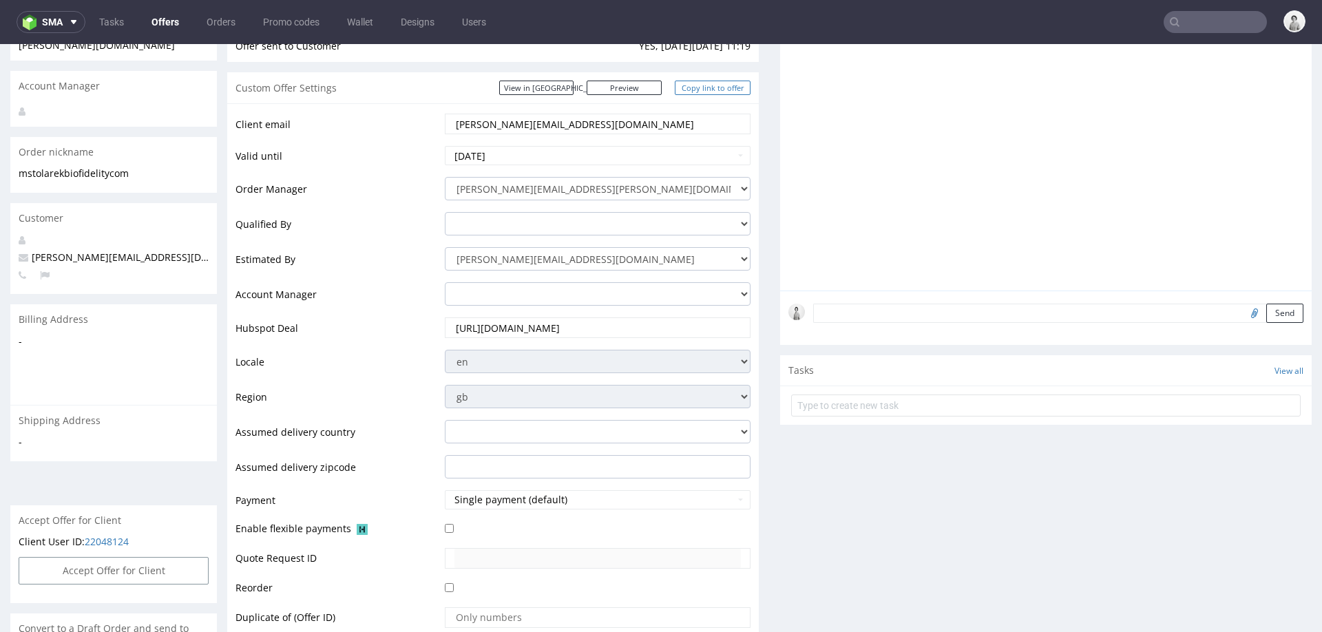
click at [727, 87] on link "Copy link to offer" at bounding box center [713, 88] width 76 height 14
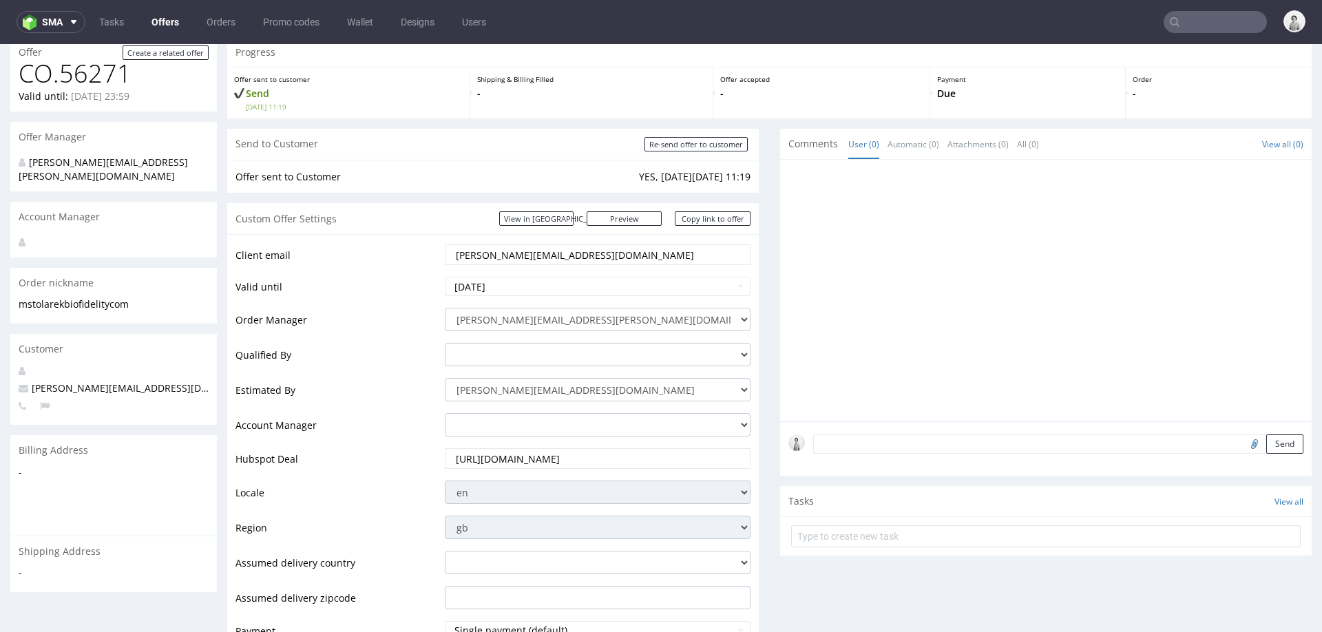
scroll to position [48, 0]
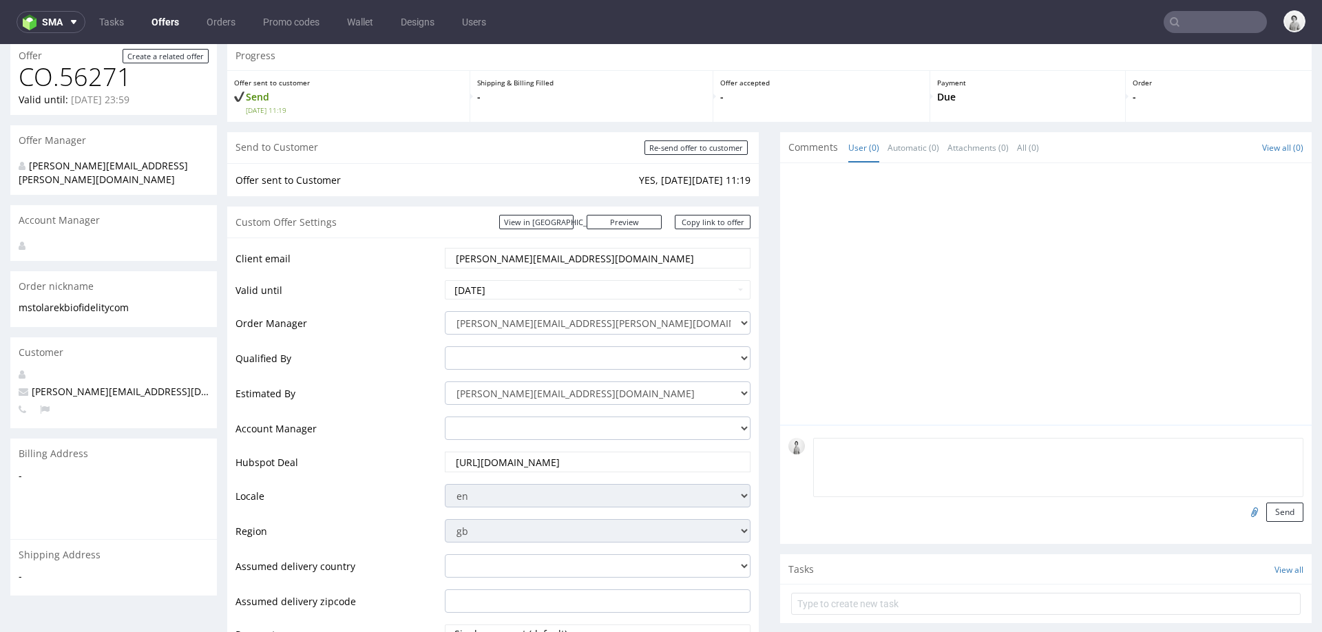
click at [928, 446] on textarea at bounding box center [1058, 467] width 490 height 59
click at [1243, 510] on input "file" at bounding box center [1252, 512] width 19 height 18
type input "C:\fakepath\1640_1_LID AND BOTTOM + INLAY_GC1 300_400_V2 (1).pdf"
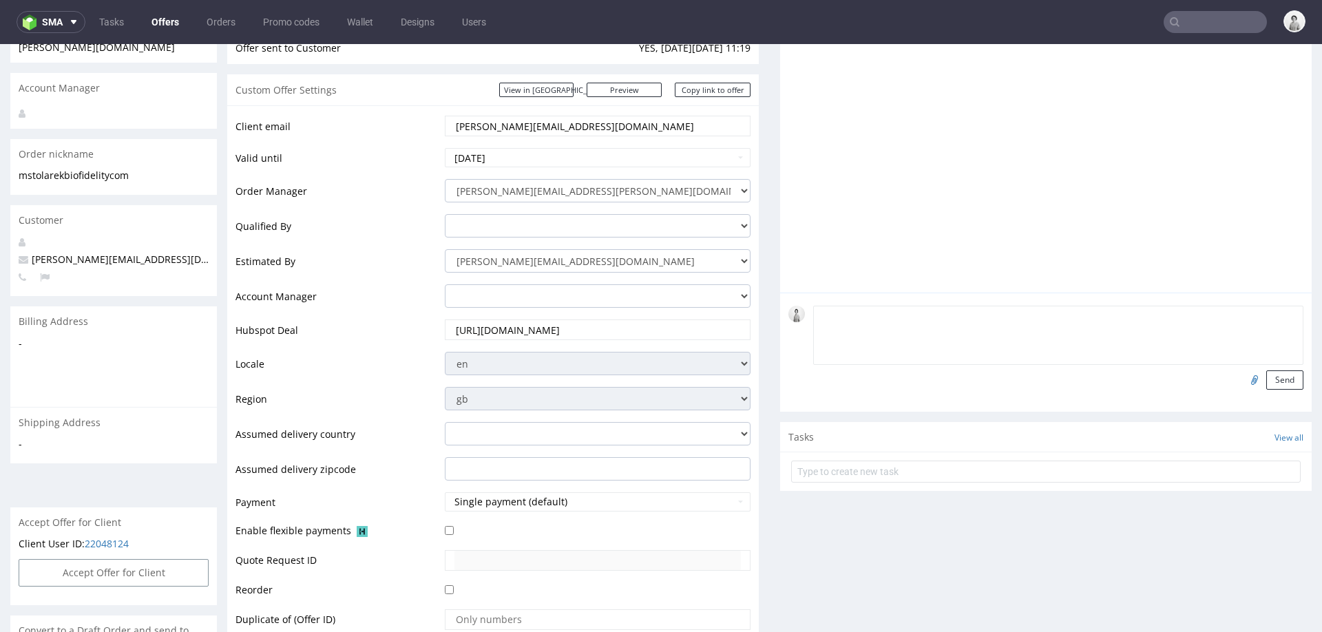
scroll to position [182, 0]
click at [1267, 377] on button "Send" at bounding box center [1284, 378] width 37 height 19
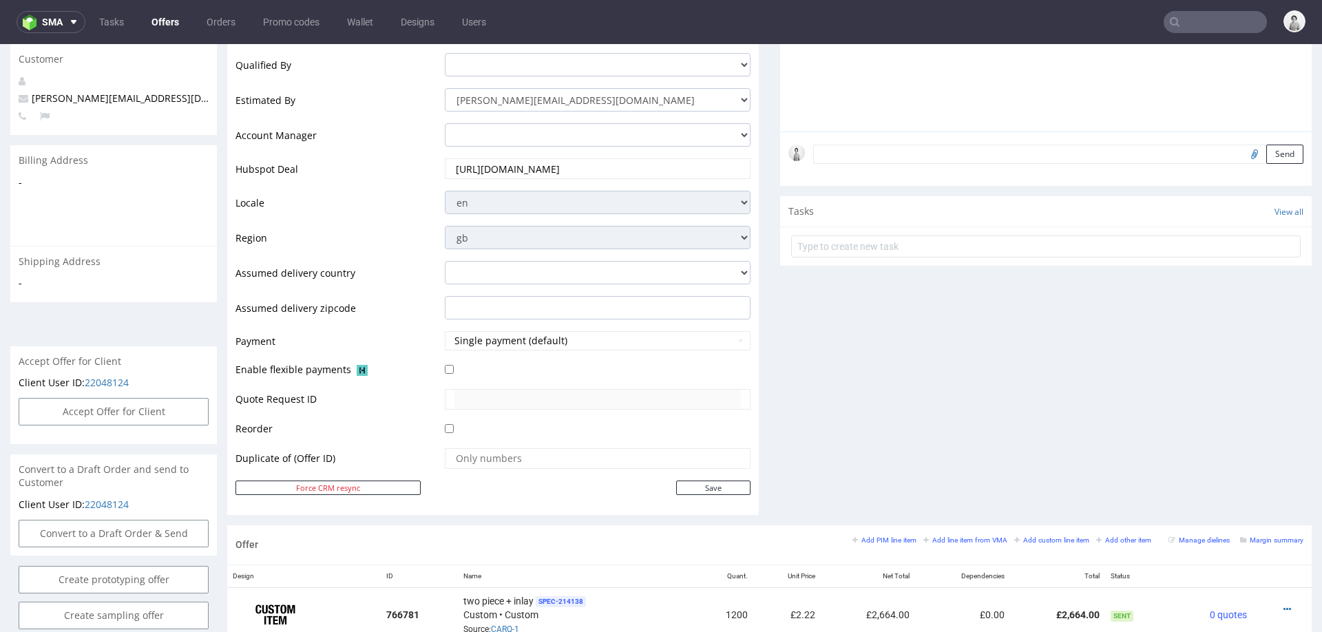
scroll to position [358, 0]
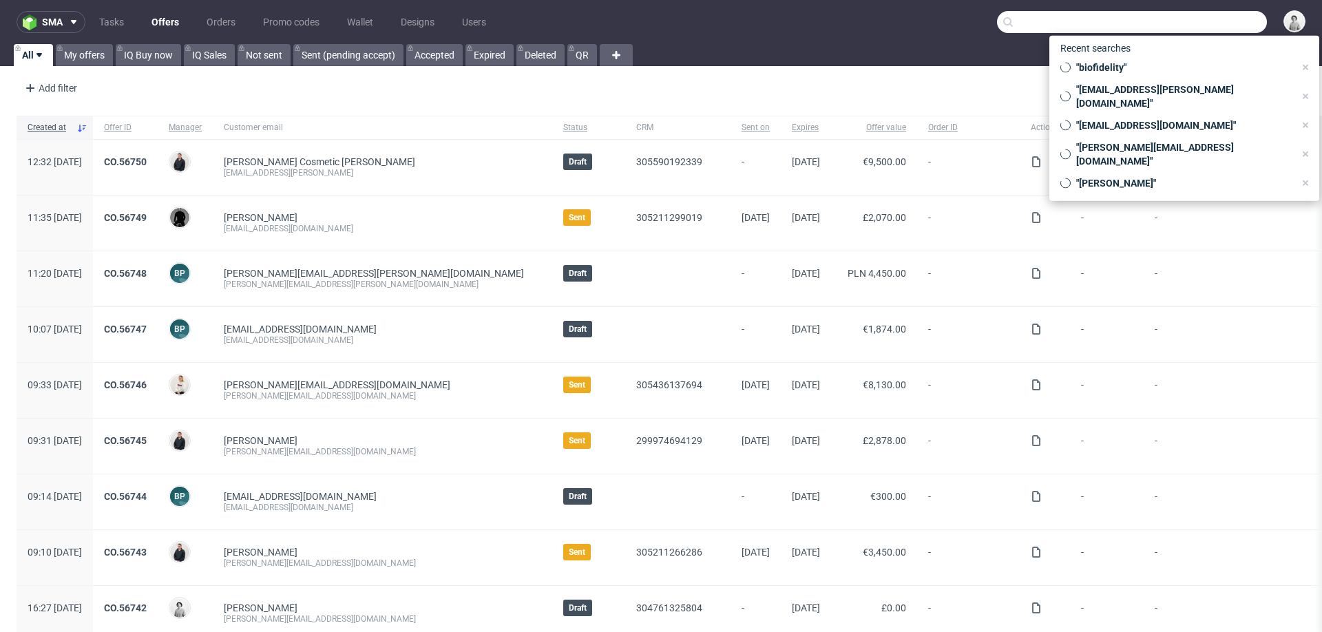
click at [1207, 21] on input "text" at bounding box center [1132, 22] width 270 height 22
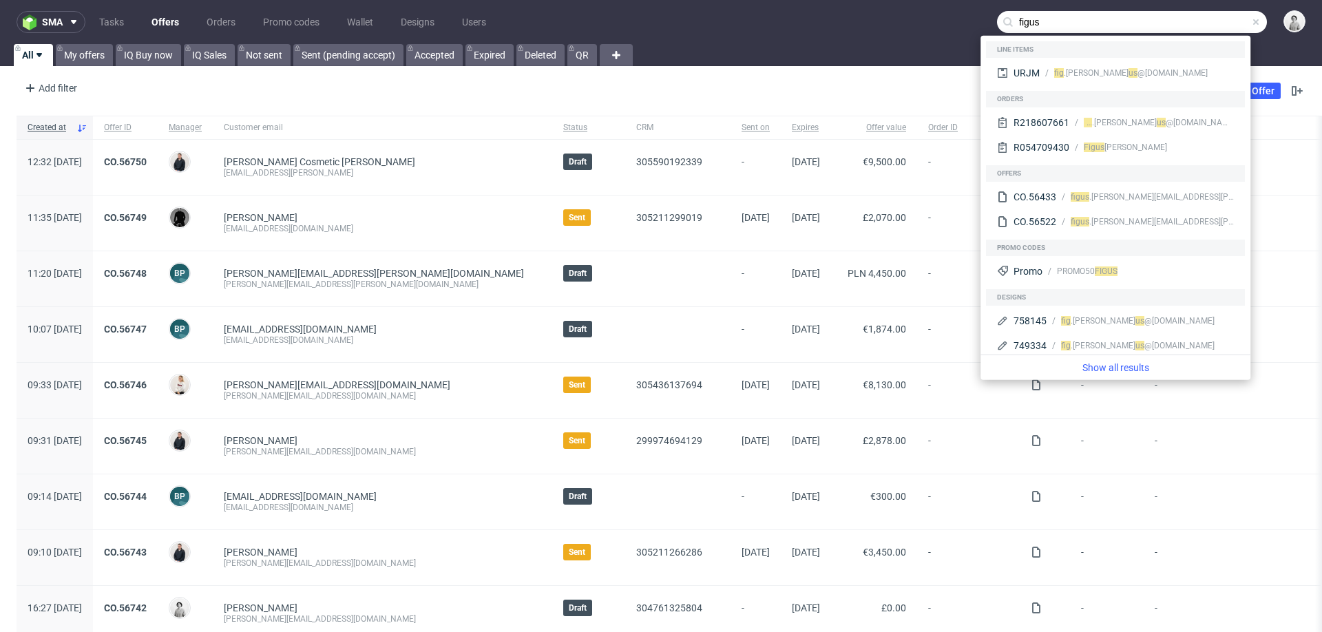
type input "figus"
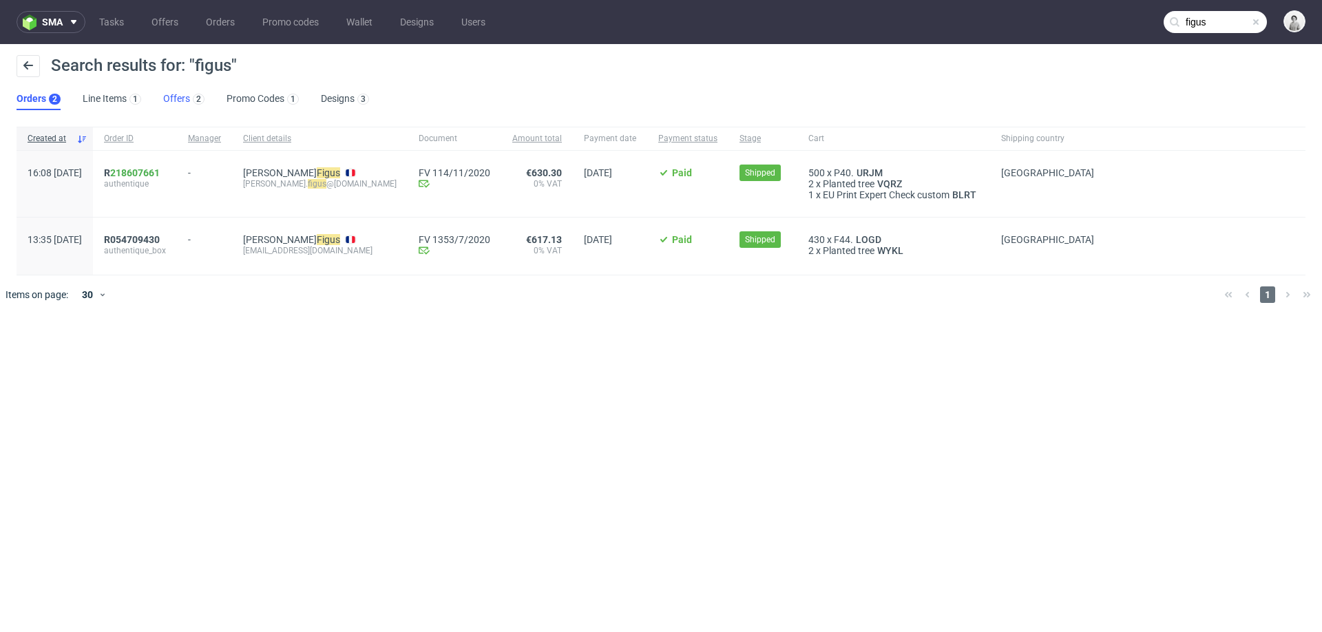
click at [171, 90] on link "Offers 2" at bounding box center [183, 99] width 41 height 22
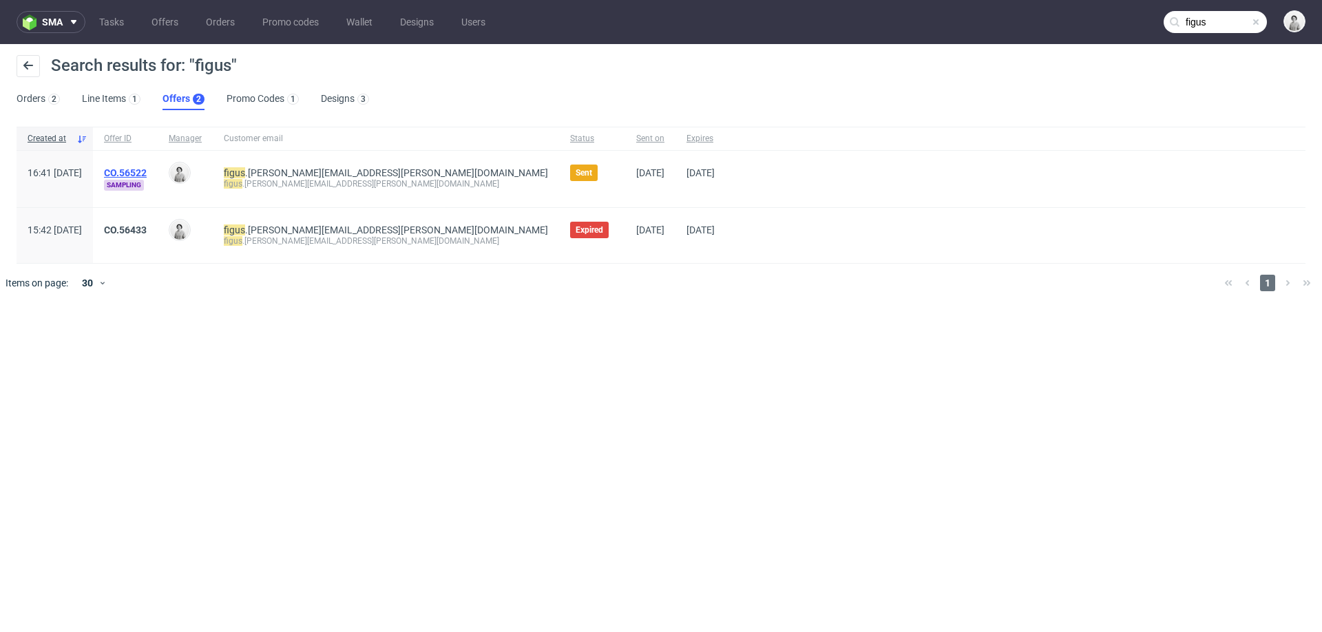
click at [147, 167] on link "CO.56522" at bounding box center [125, 172] width 43 height 11
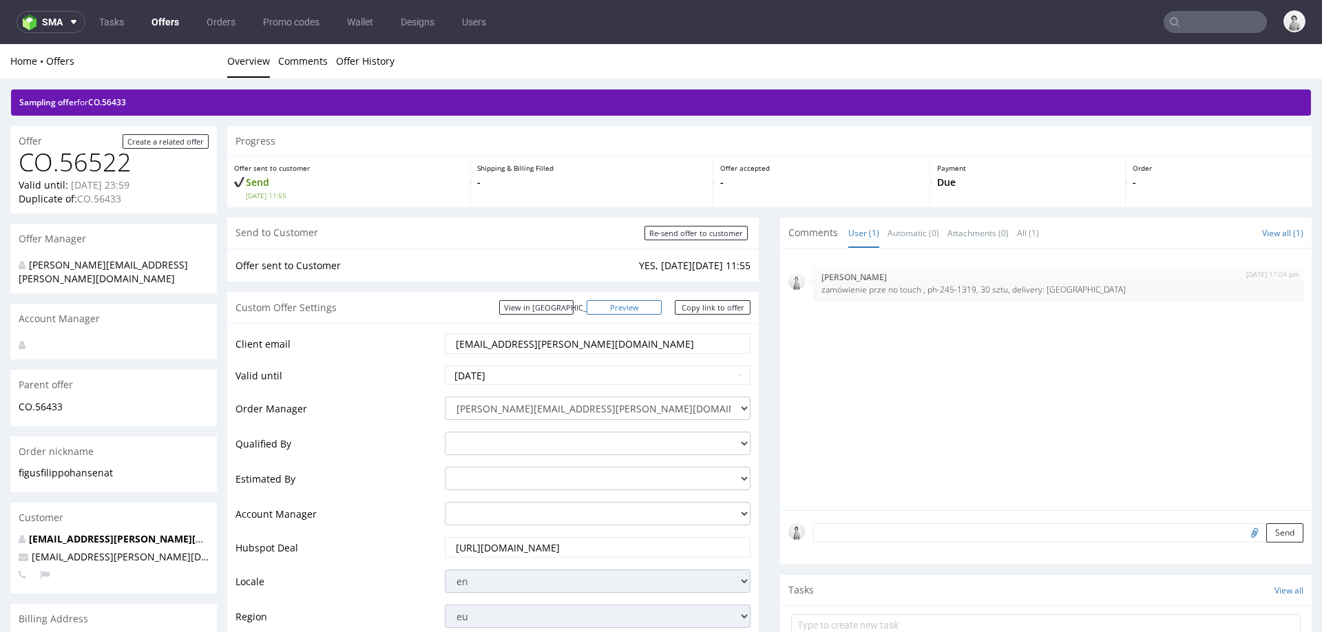
click at [644, 306] on link "Preview" at bounding box center [625, 307] width 76 height 14
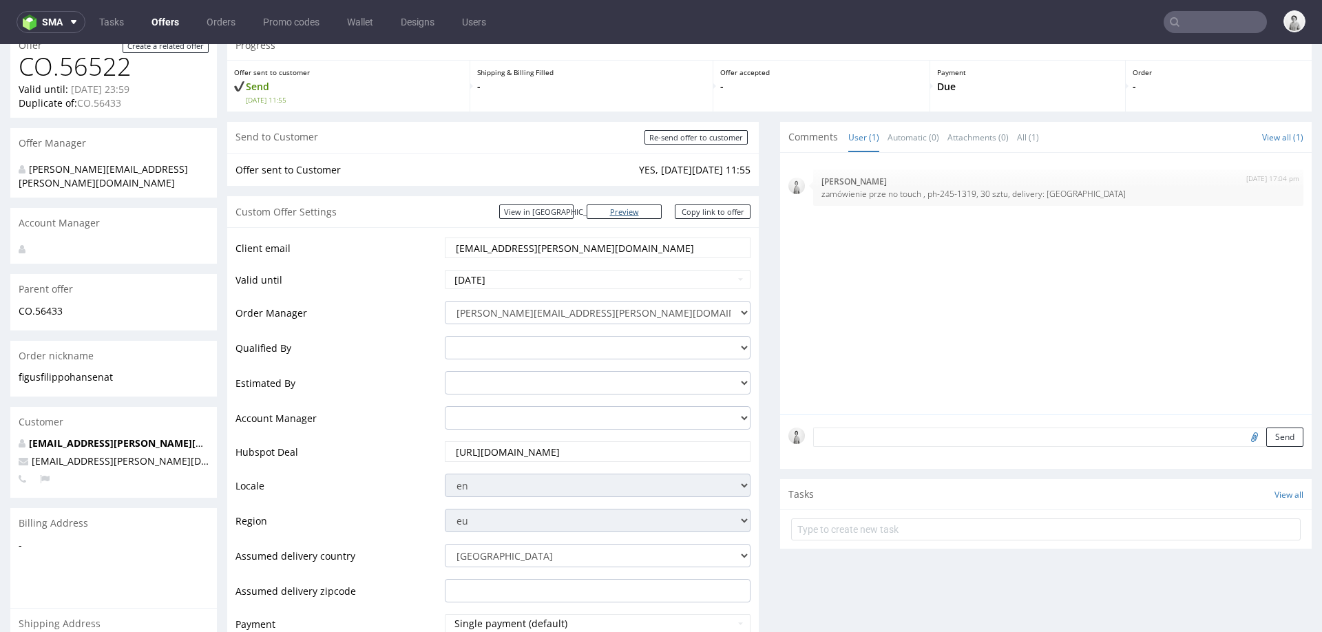
scroll to position [79, 0]
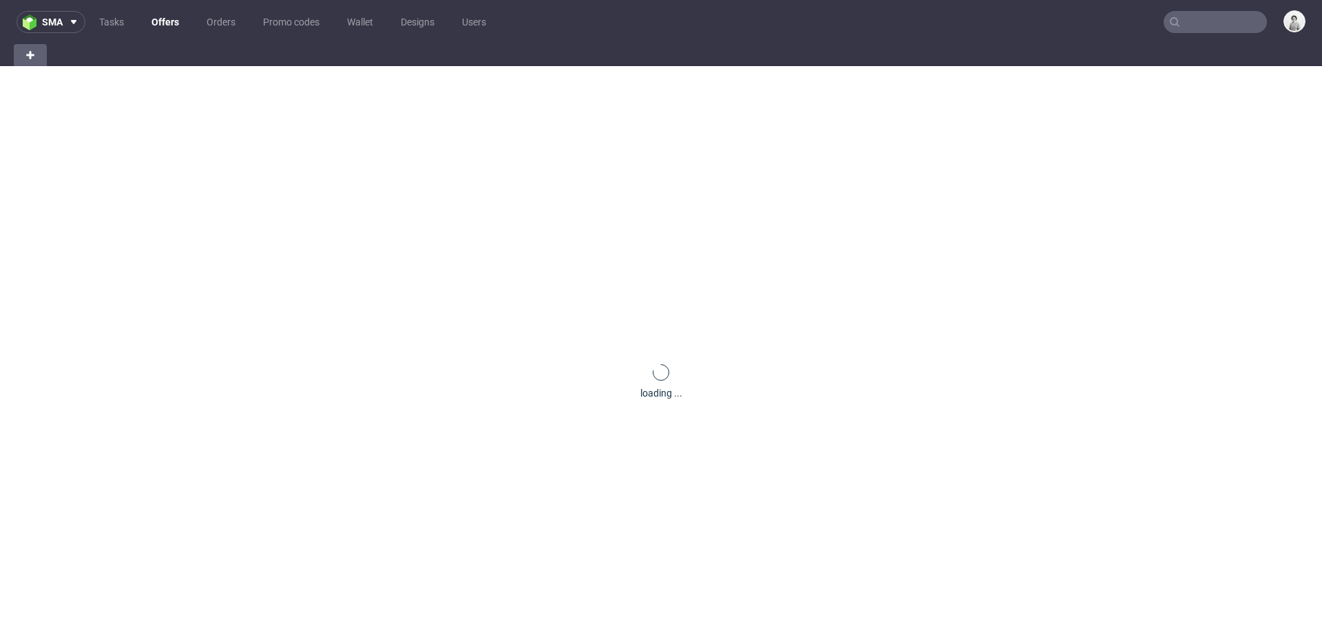
click at [1227, 26] on input "text" at bounding box center [1215, 22] width 103 height 22
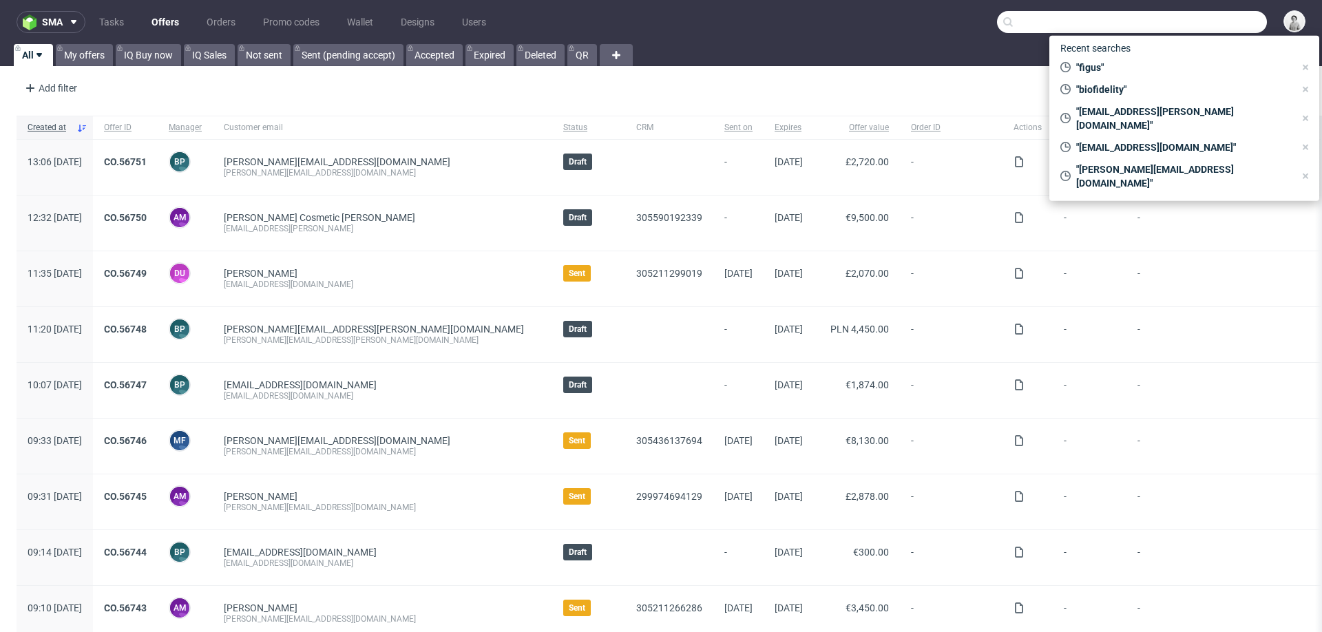
paste input "[EMAIL_ADDRESS][DOMAIN_NAME]"
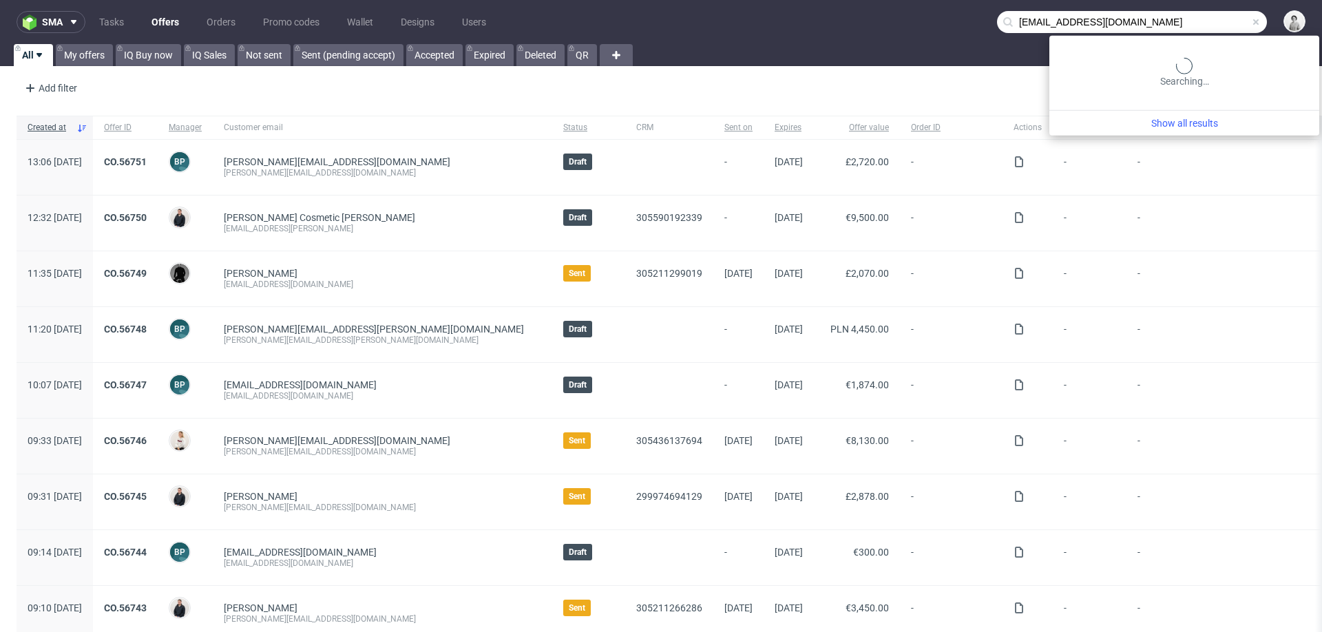
type input "[EMAIL_ADDRESS][DOMAIN_NAME]"
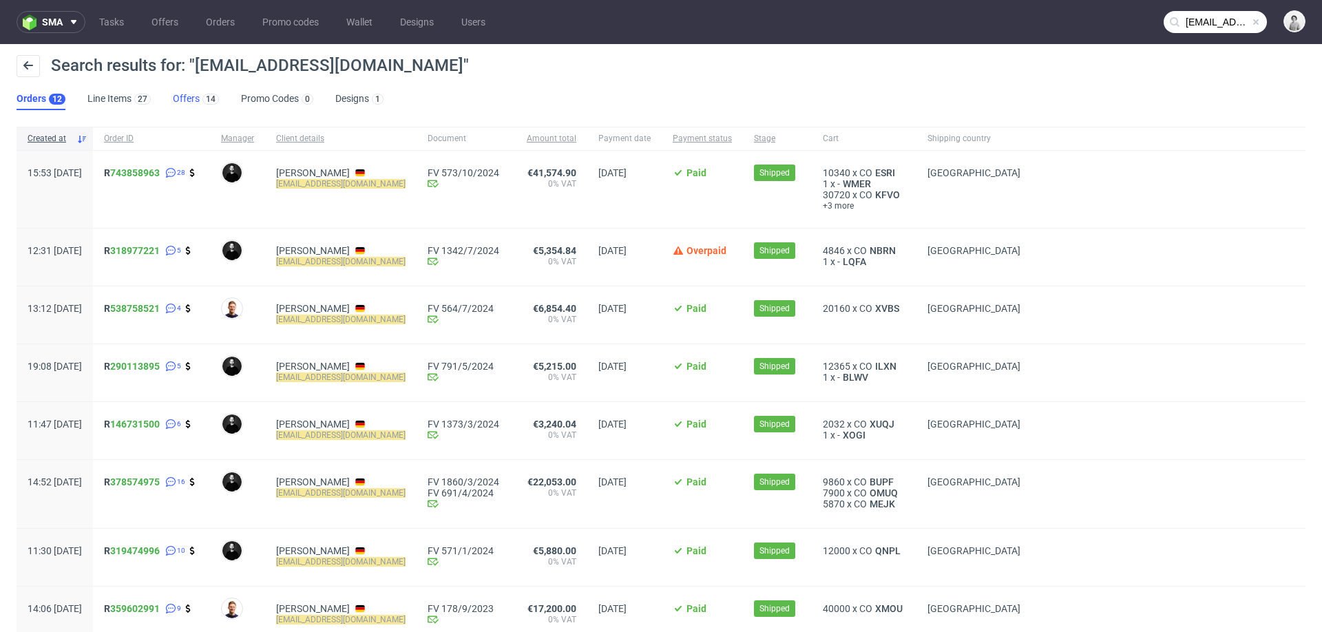
click at [181, 101] on link "Offers 14" at bounding box center [196, 99] width 46 height 22
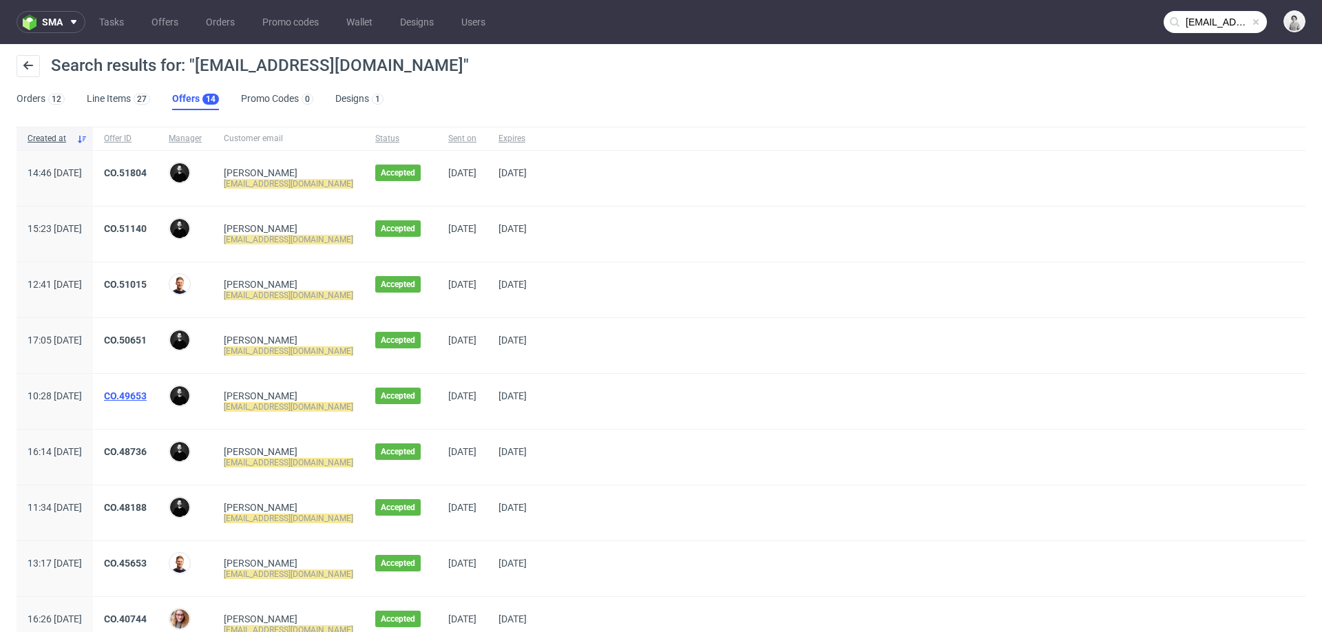
click at [147, 390] on link "CO.49653" at bounding box center [125, 395] width 43 height 11
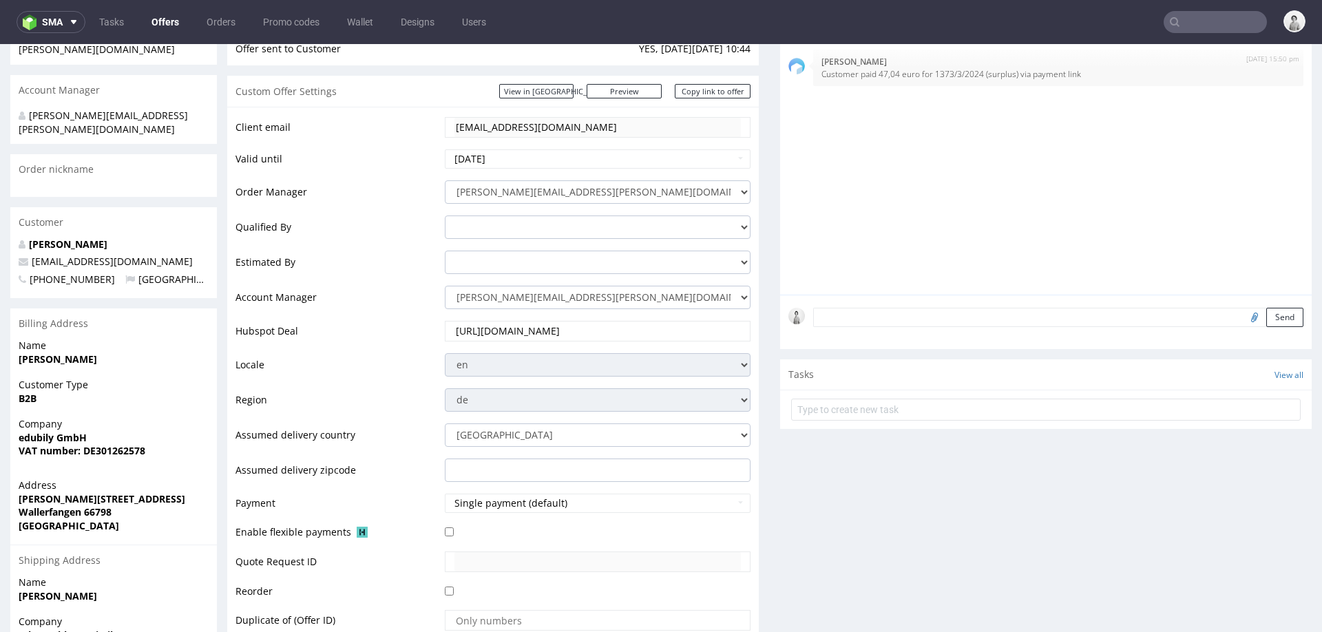
scroll to position [224, 0]
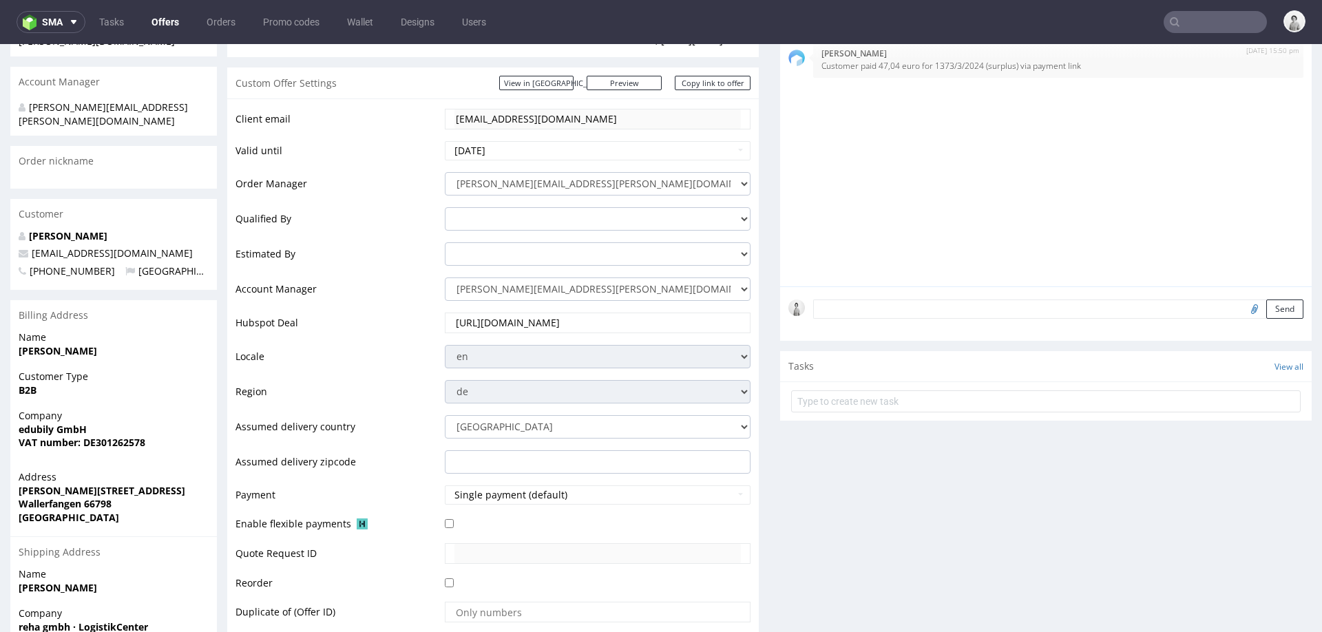
type input "[EMAIL_ADDRESS][DOMAIN_NAME]"
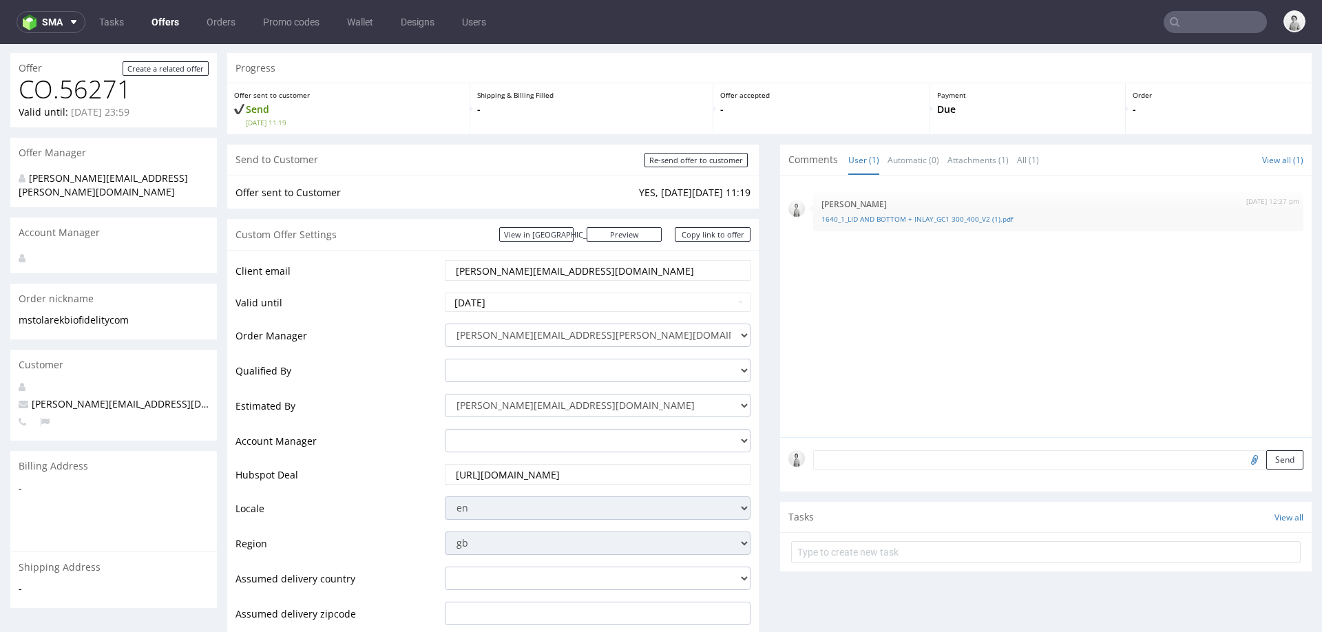
scroll to position [39, 0]
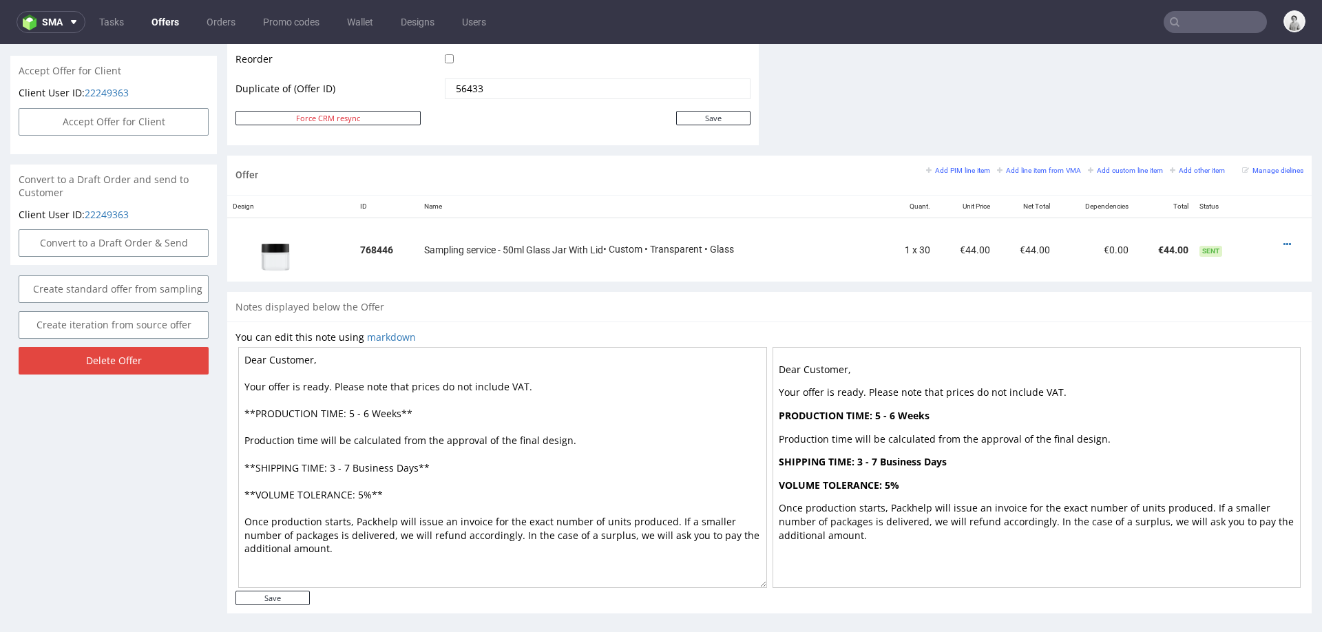
scroll to position [754, 0]
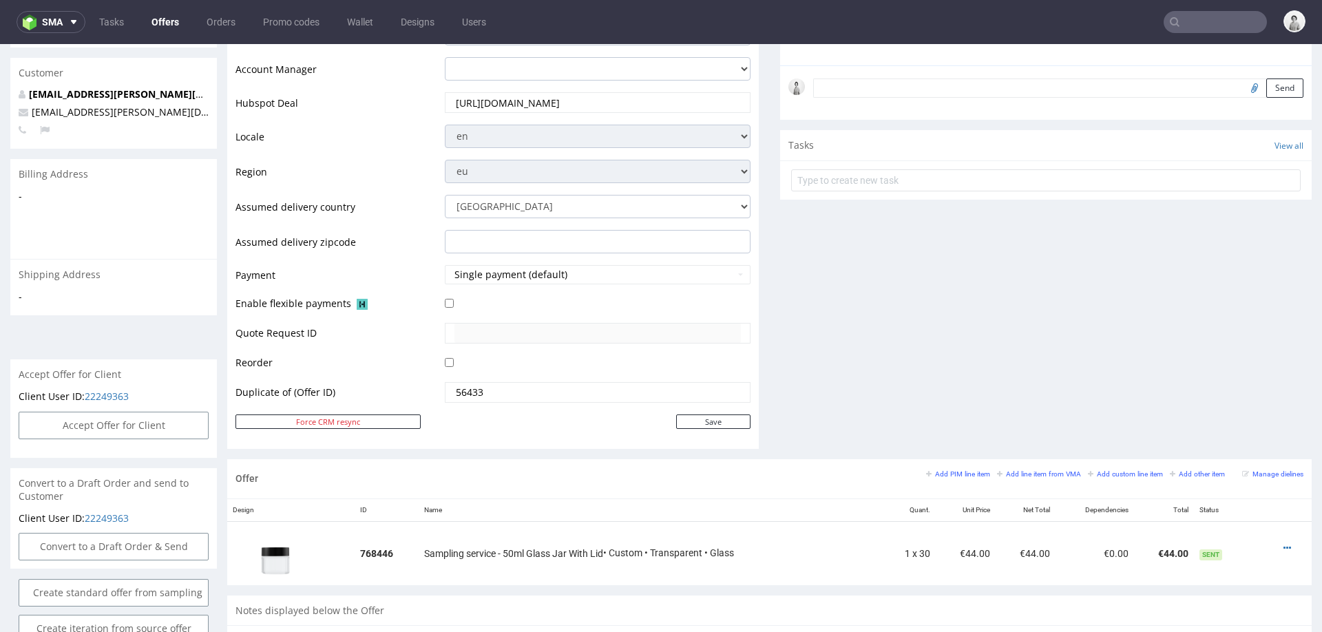
scroll to position [463, 0]
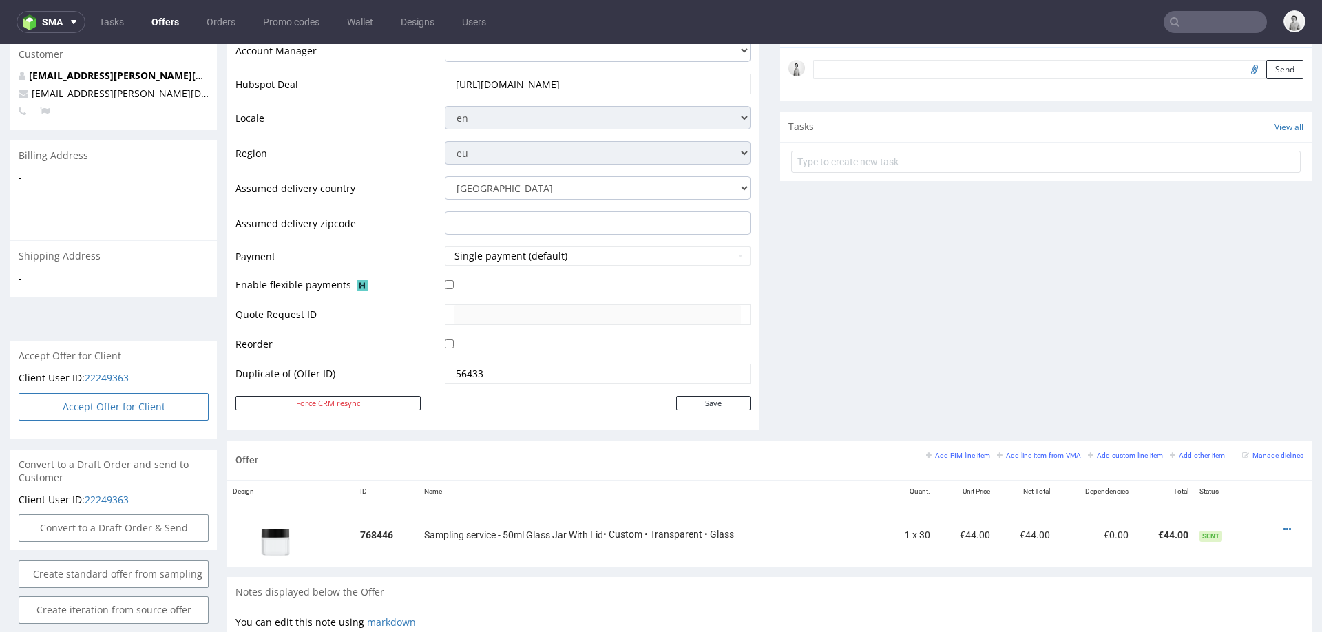
click at [109, 397] on button "Accept Offer for Client" at bounding box center [114, 407] width 190 height 28
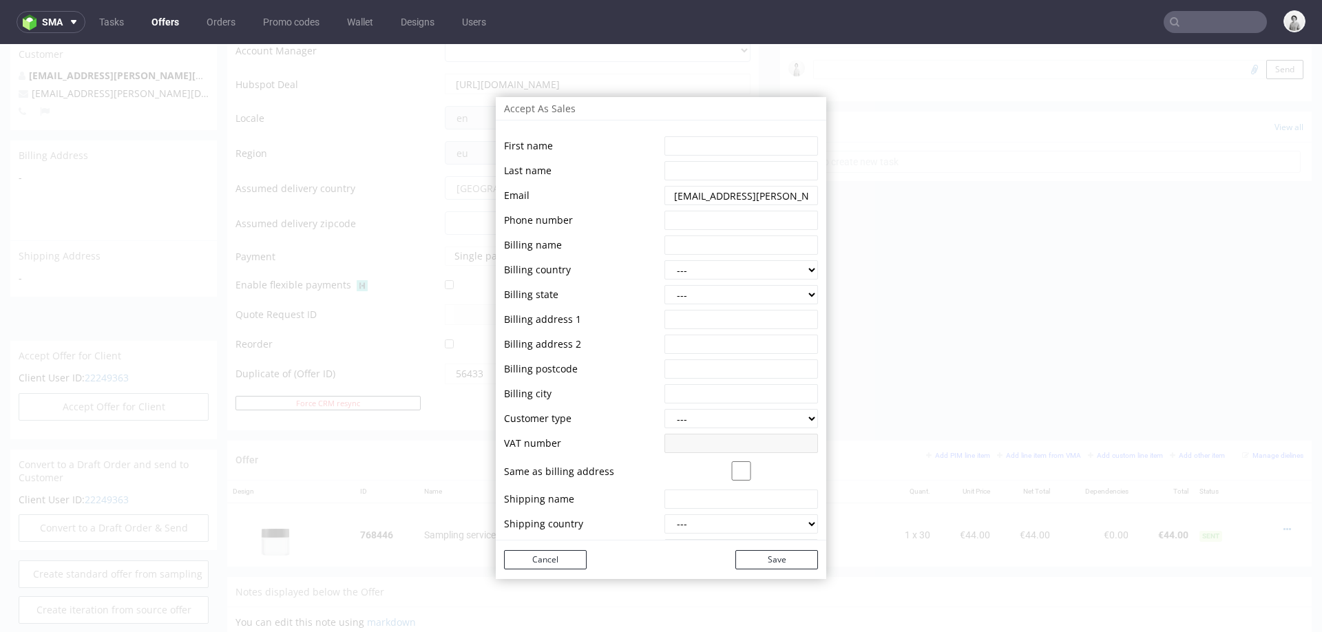
scroll to position [1, 0]
click at [693, 141] on input "string" at bounding box center [741, 147] width 154 height 19
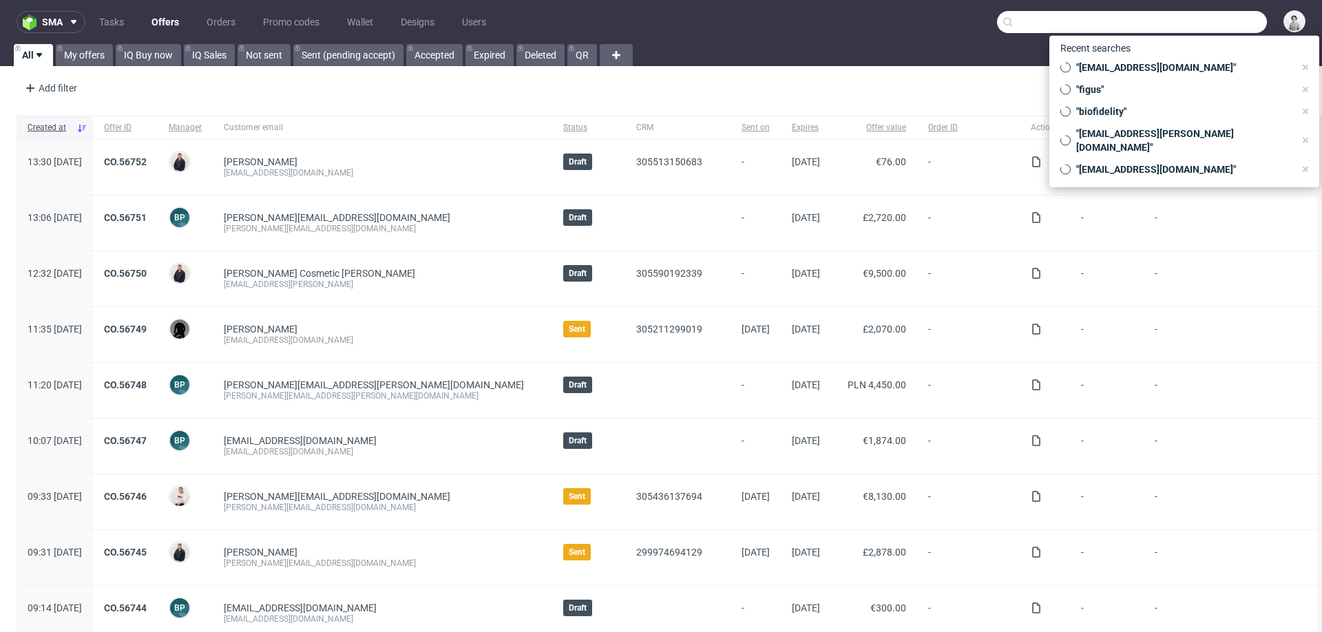
click at [1191, 22] on input "text" at bounding box center [1132, 22] width 270 height 22
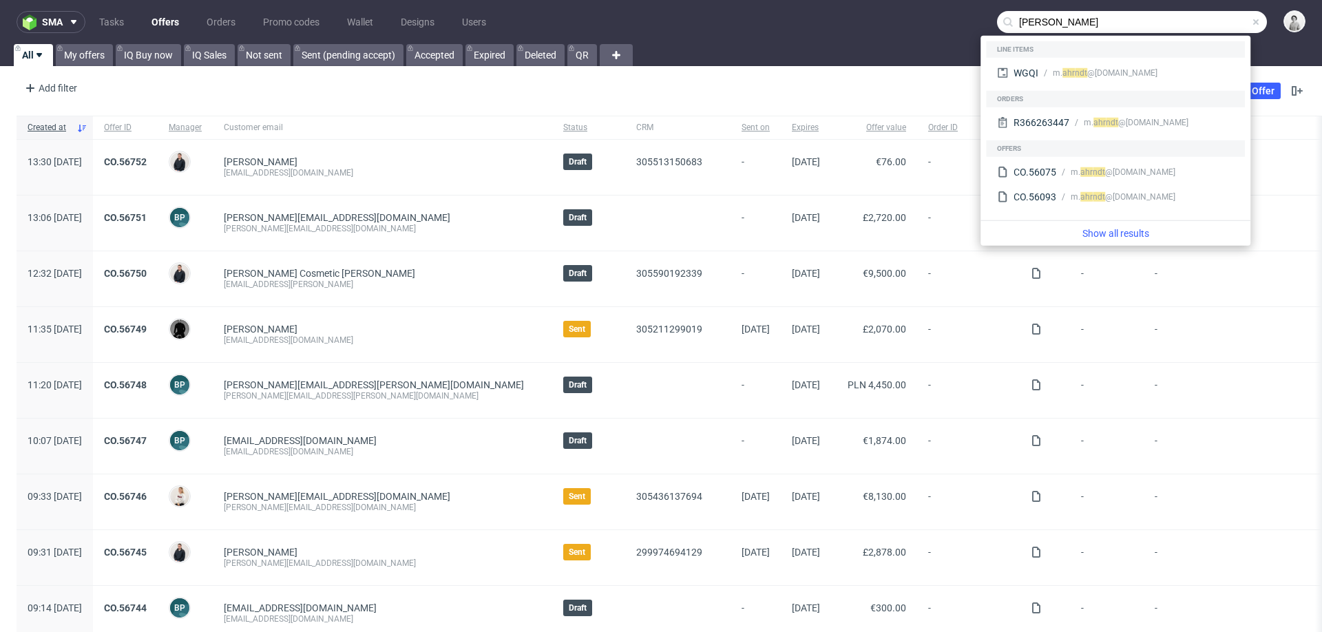
type input "[PERSON_NAME]"
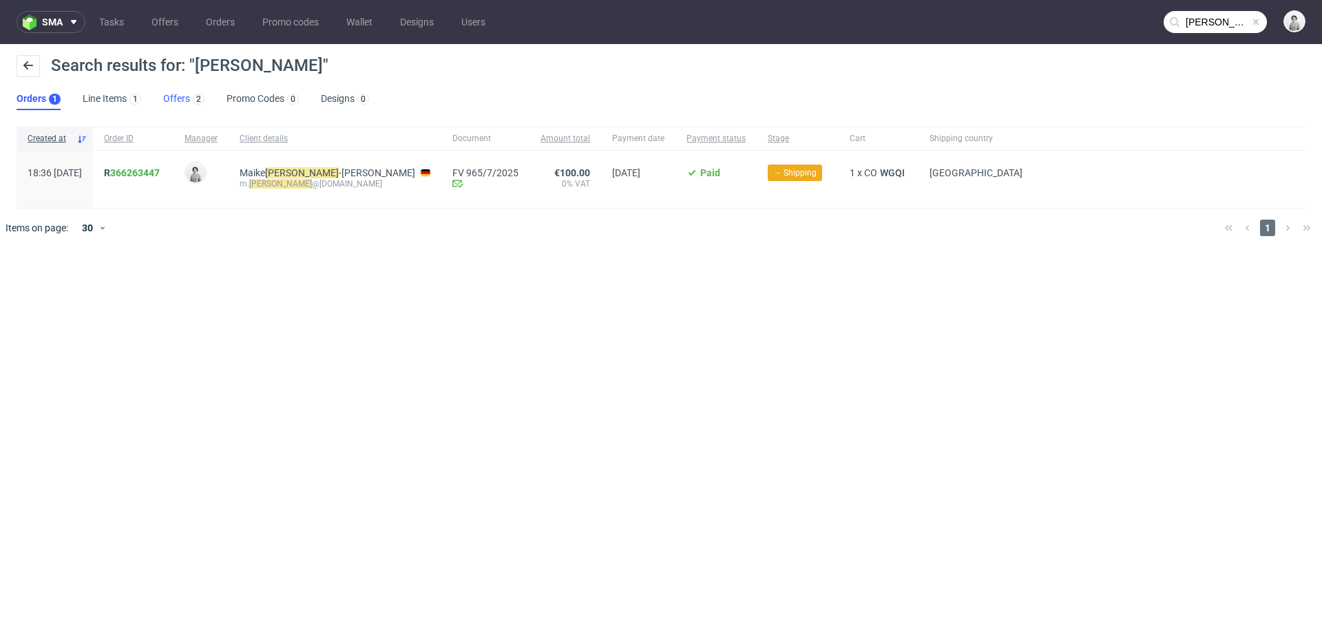
click at [167, 97] on link "Offers 2" at bounding box center [183, 99] width 41 height 22
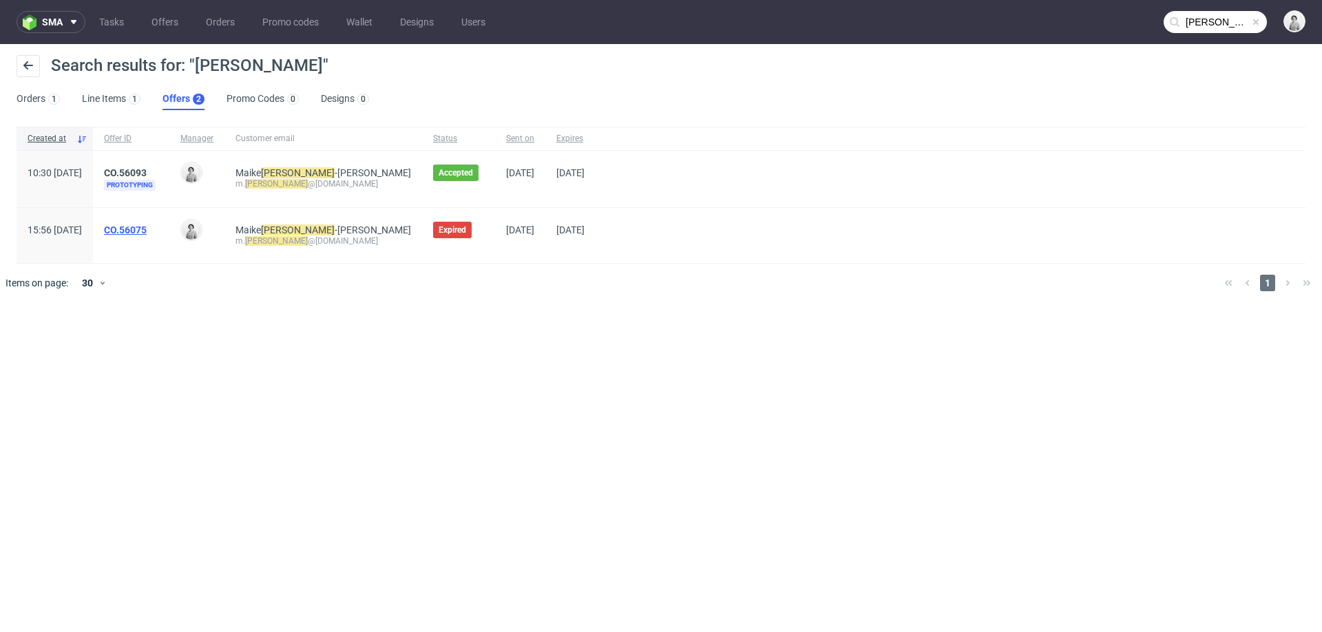
click at [147, 228] on link "CO.56075" at bounding box center [125, 229] width 43 height 11
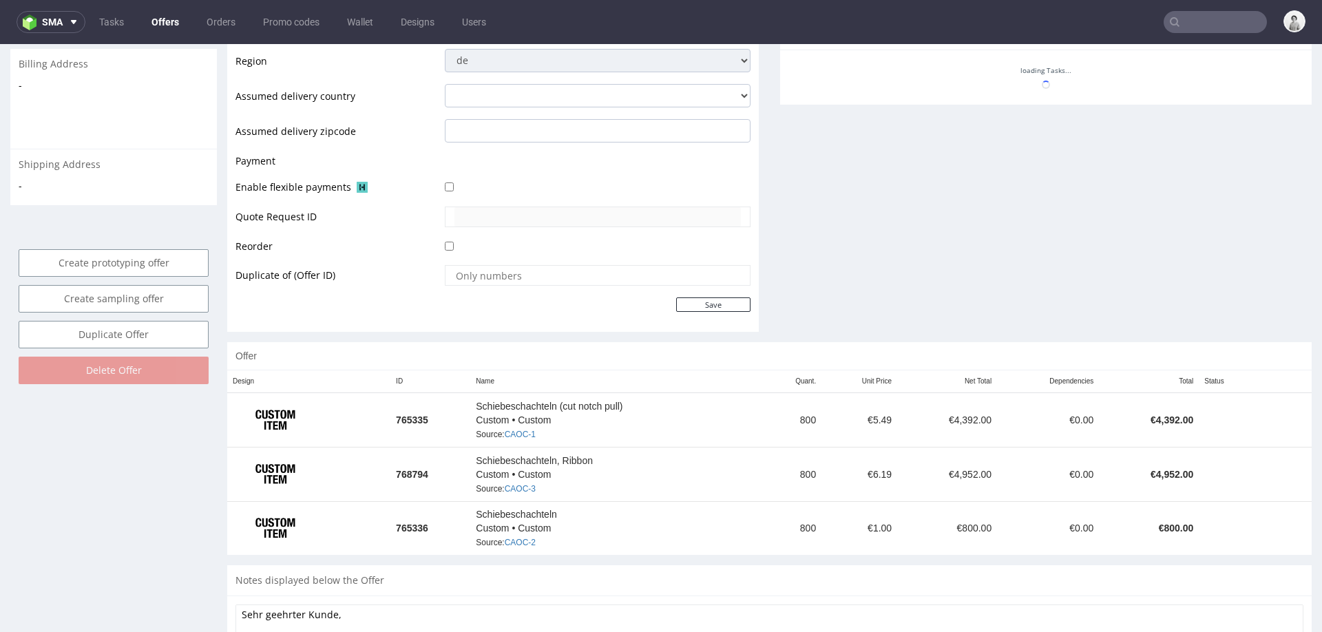
scroll to position [574, 0]
